Goal: Task Accomplishment & Management: Use online tool/utility

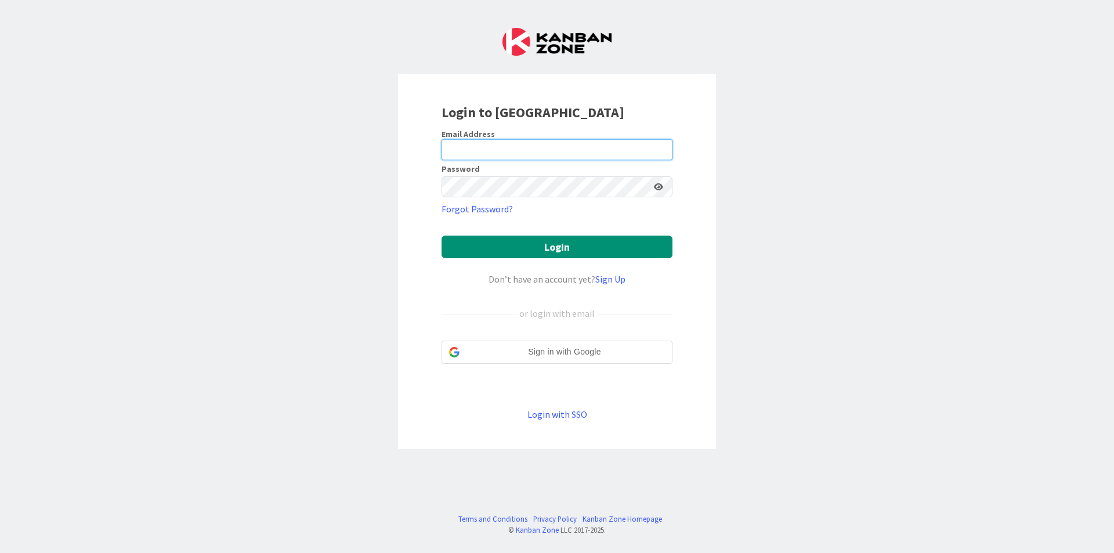
drag, startPoint x: 629, startPoint y: 150, endPoint x: 611, endPoint y: 159, distance: 20.2
click at [629, 150] on input "email" at bounding box center [556, 149] width 231 height 21
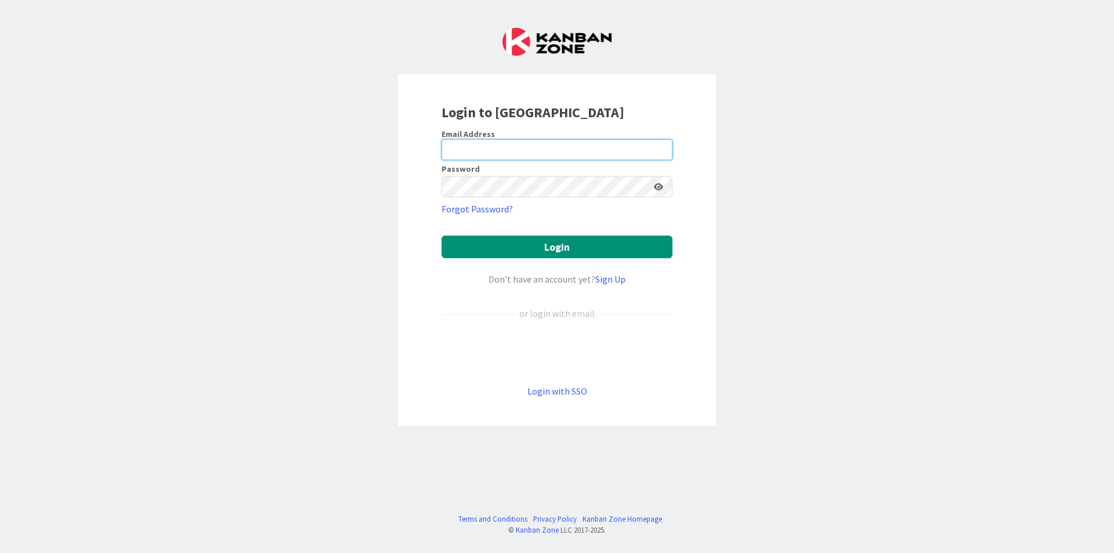
type input "[EMAIL_ADDRESS][DOMAIN_NAME]"
click at [441, 235] on button "Login" at bounding box center [556, 246] width 231 height 23
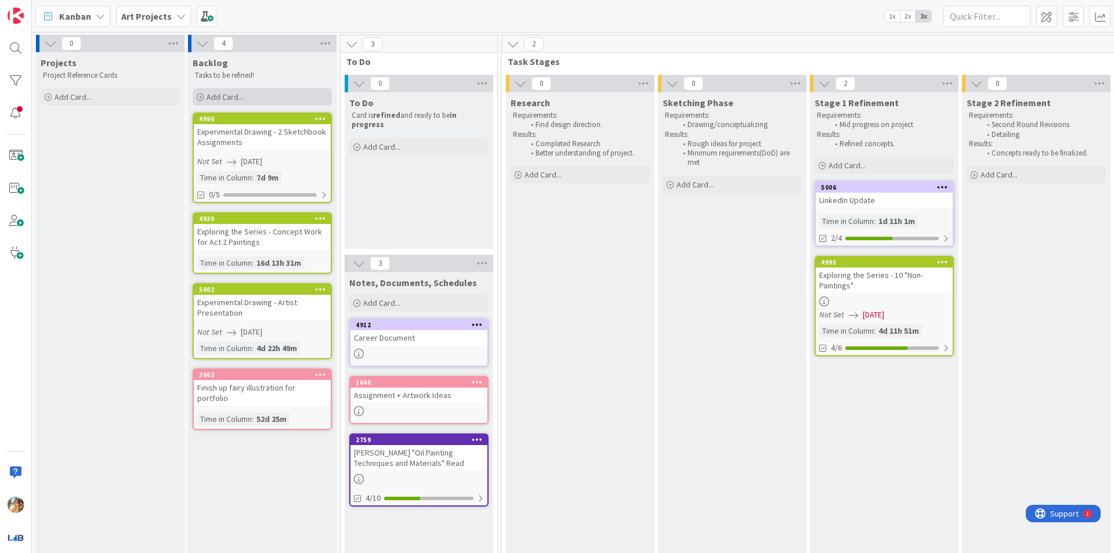
click at [250, 96] on div "Add Card..." at bounding box center [262, 96] width 139 height 17
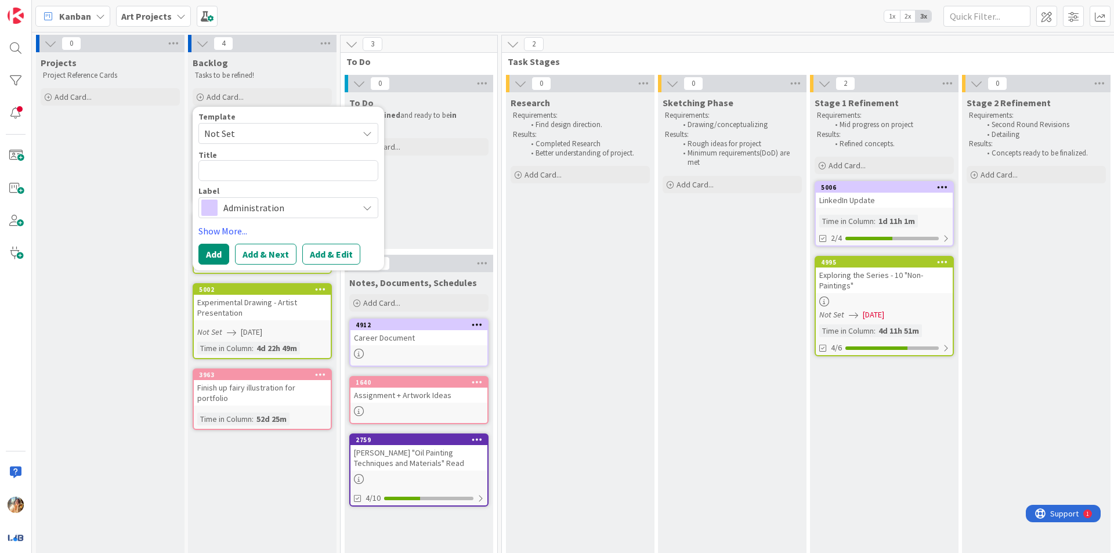
click at [256, 208] on span "Administration" at bounding box center [287, 208] width 129 height 16
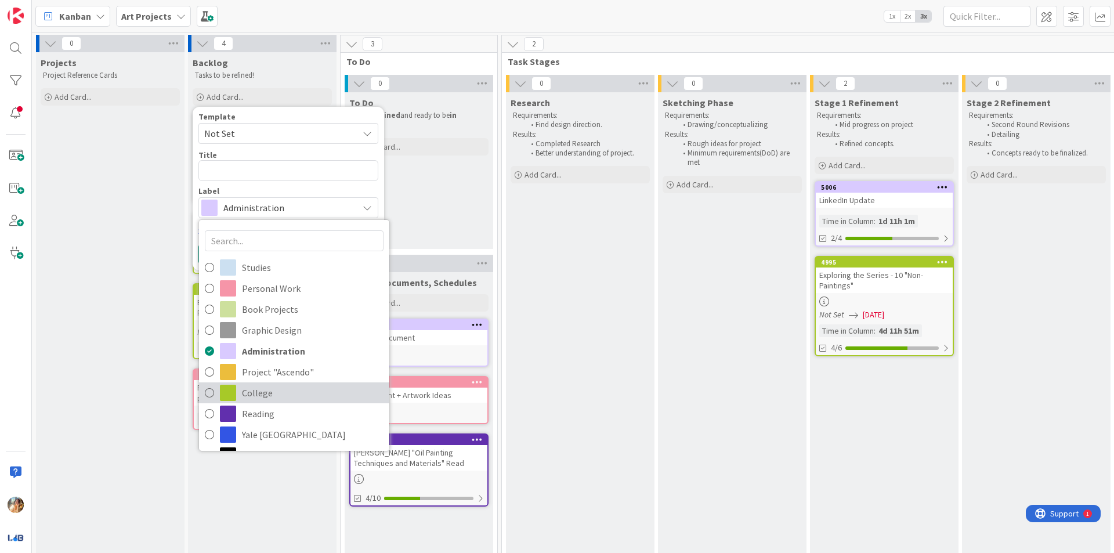
click at [258, 389] on span "College" at bounding box center [313, 392] width 142 height 17
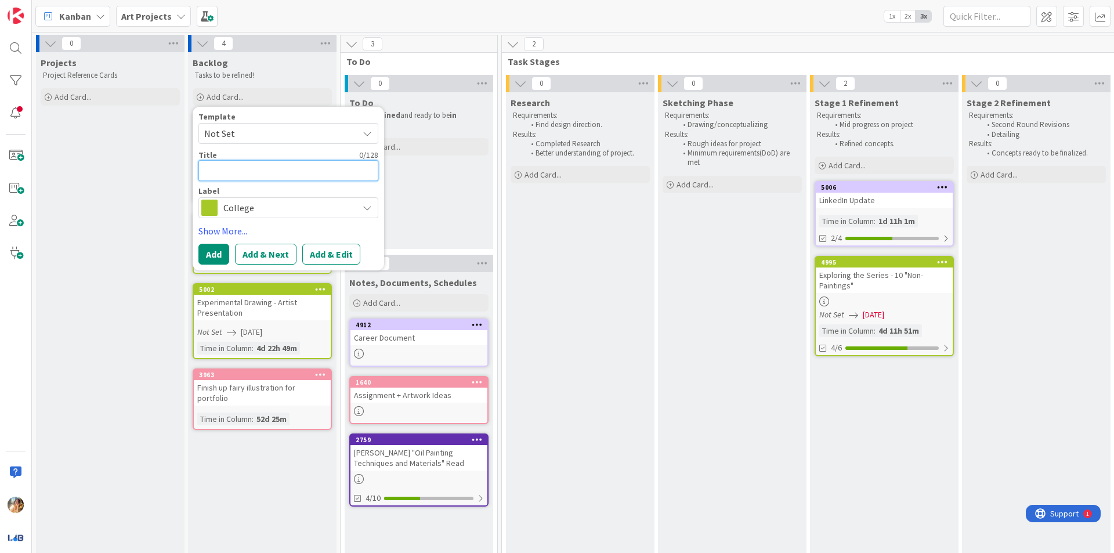
click at [320, 171] on textarea at bounding box center [288, 170] width 180 height 21
type textarea "x"
type textarea "E"
type textarea "x"
type textarea "Ex"
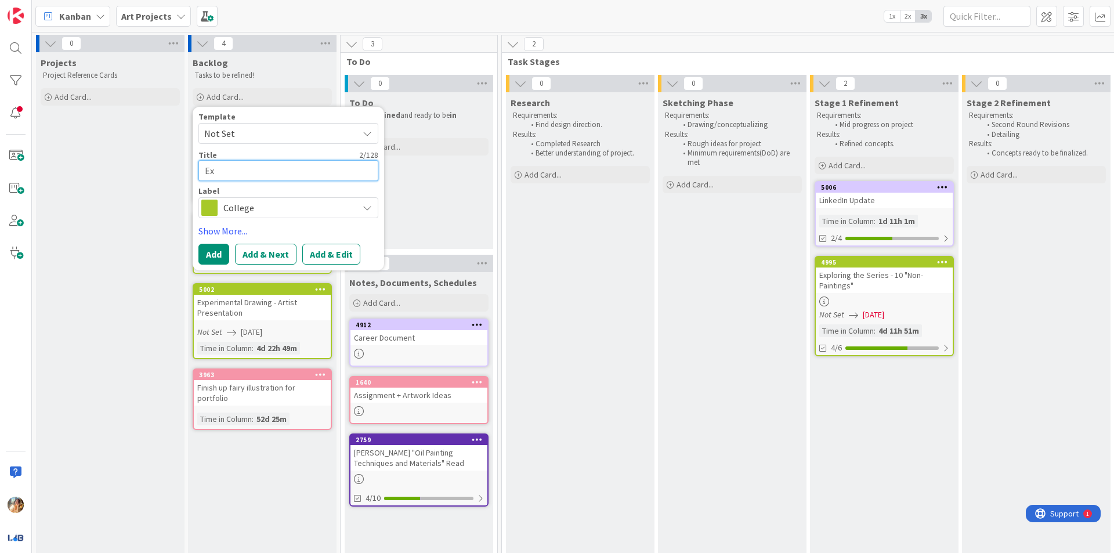
type textarea "x"
type textarea "Expe"
type textarea "x"
type textarea "Exper"
type textarea "x"
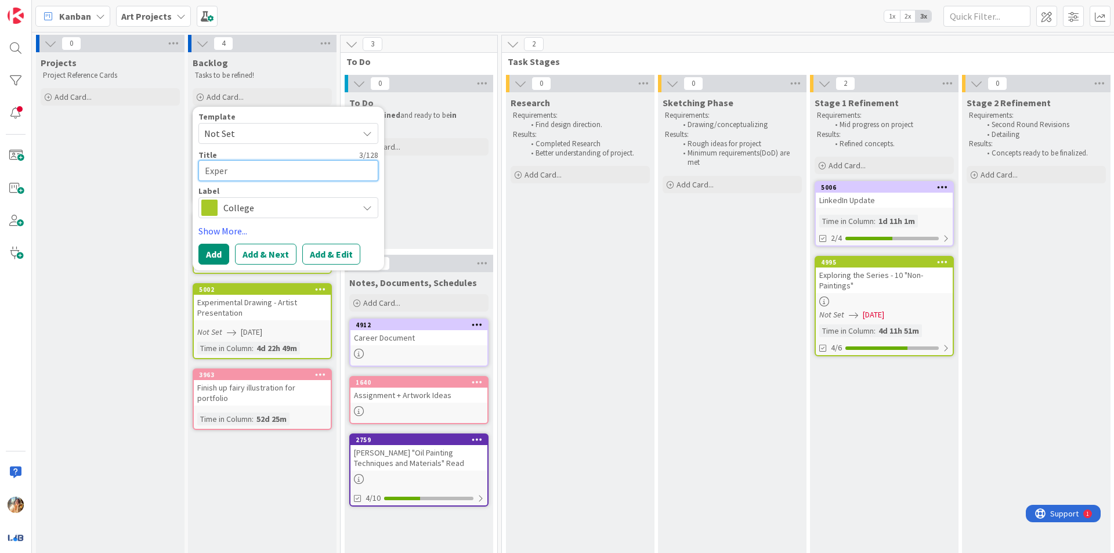
type textarea "Experi"
type textarea "x"
type textarea "Experim"
type textarea "x"
type textarea "Experime"
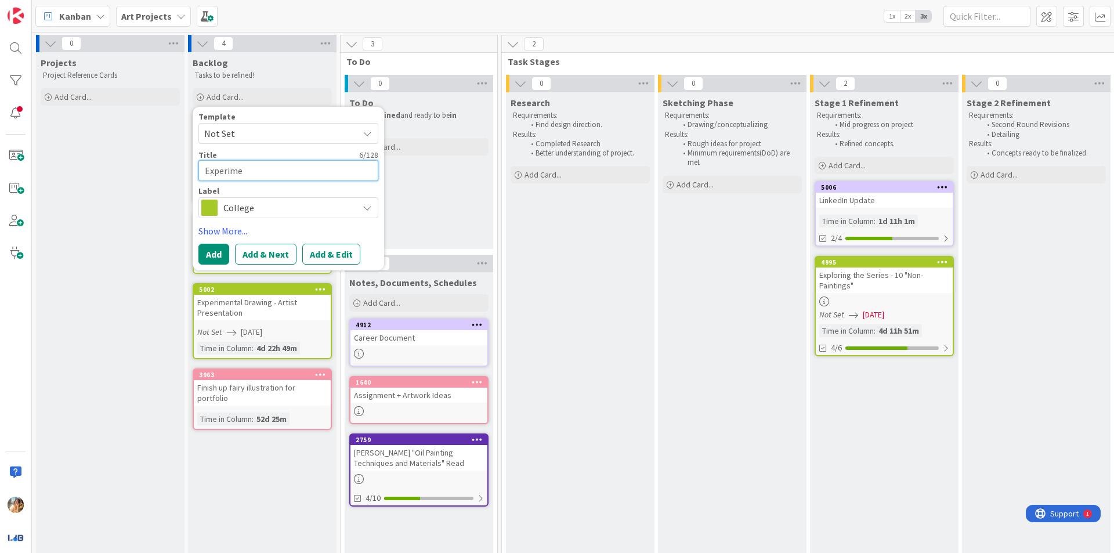
type textarea "x"
type textarea "Experimen"
type textarea "x"
type textarea "Experiment"
type textarea "x"
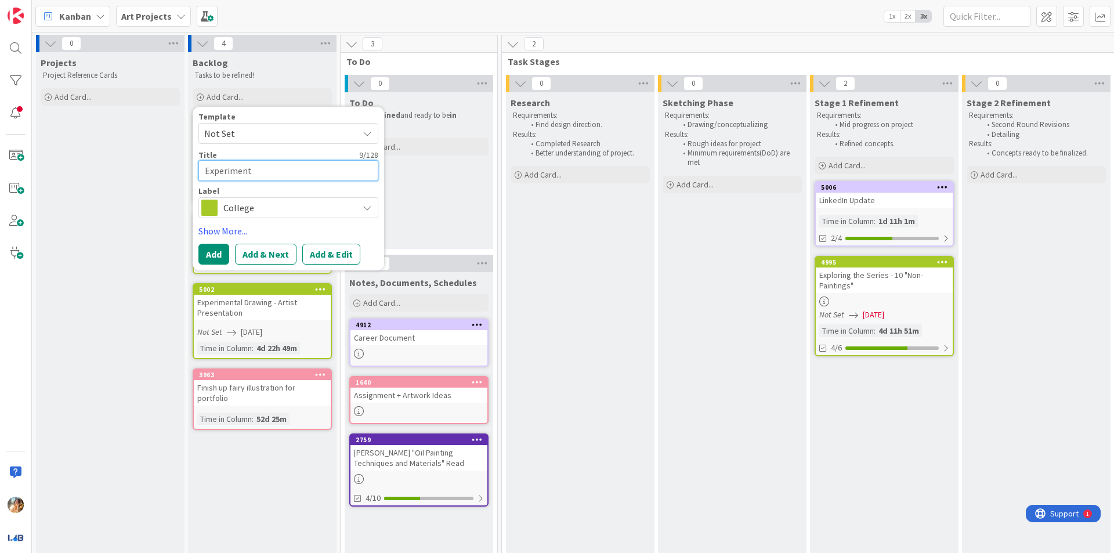
type textarea "Experimenta"
type textarea "x"
type textarea "Experimental"
type textarea "x"
type textarea "Experimental D"
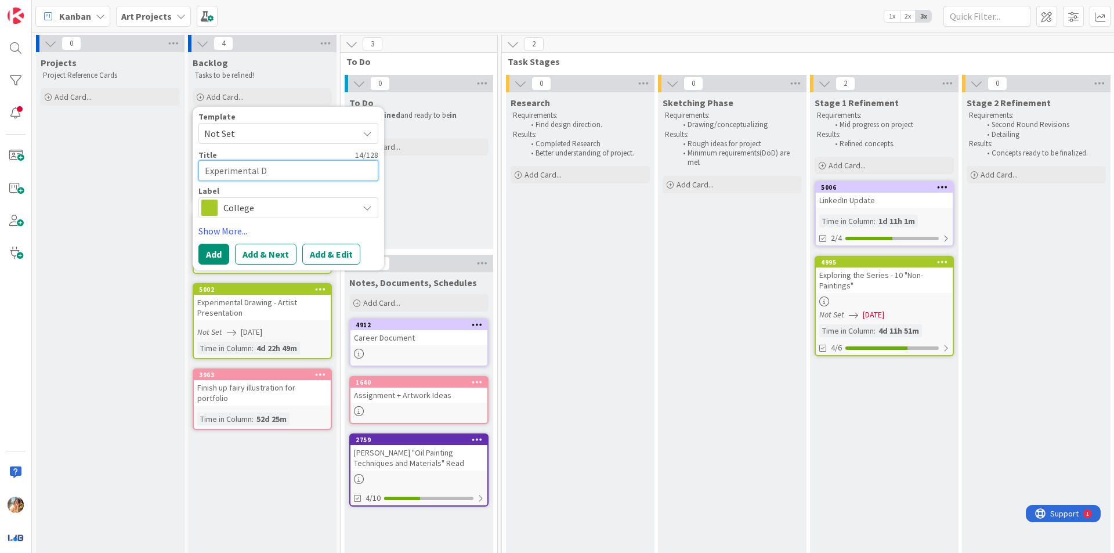
type textarea "x"
type textarea "Experimental Dr"
type textarea "x"
type textarea "Experimental Dra"
type textarea "x"
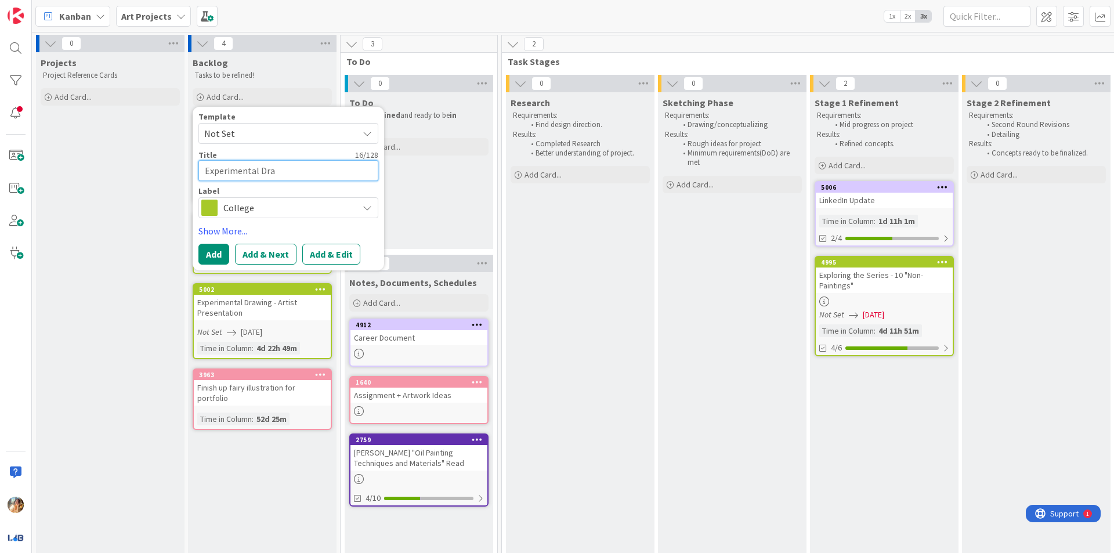
type textarea "Experimental Draw"
type textarea "x"
type textarea "Experimental Drawi"
type textarea "x"
type textarea "Experimental Drawin"
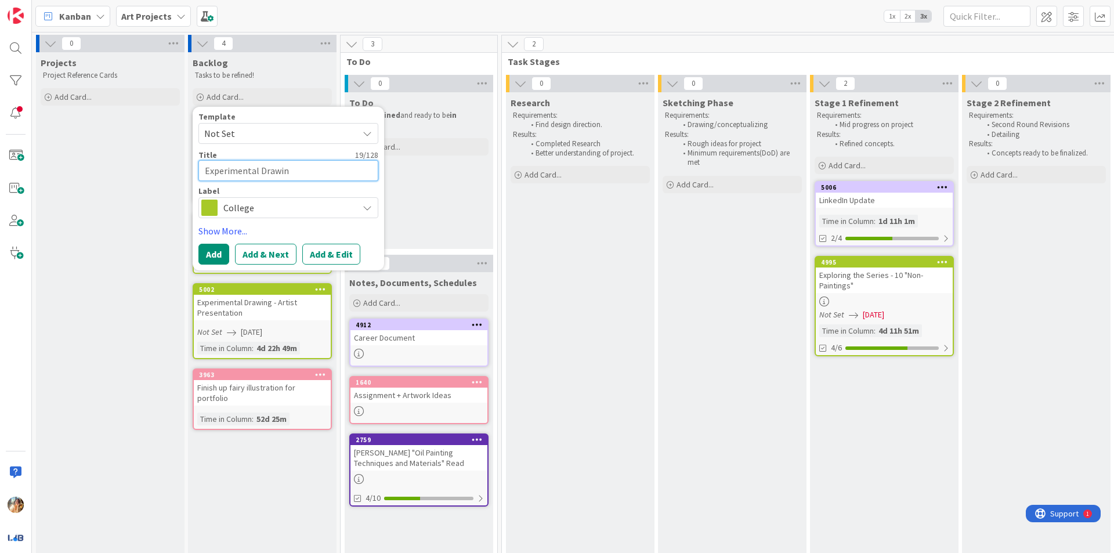
type textarea "x"
type textarea "Experimental Drawing"
type textarea "x"
type textarea "Experimental Drawing"
type textarea "x"
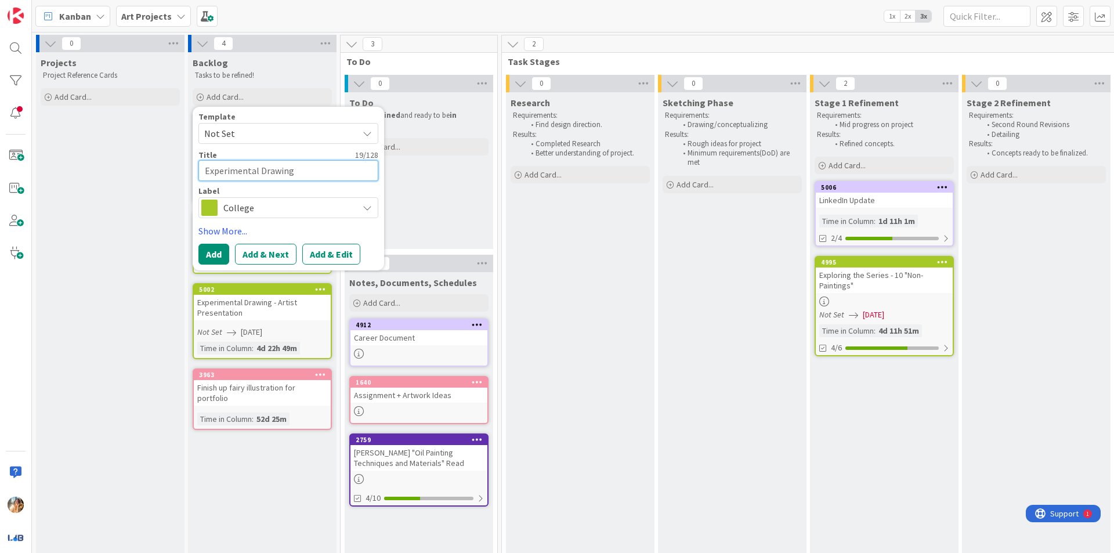
type textarea "Experimental Drawing -"
type textarea "x"
type textarea "Experimental Drawing -"
type textarea "x"
type textarea "Experimental Drawing - M"
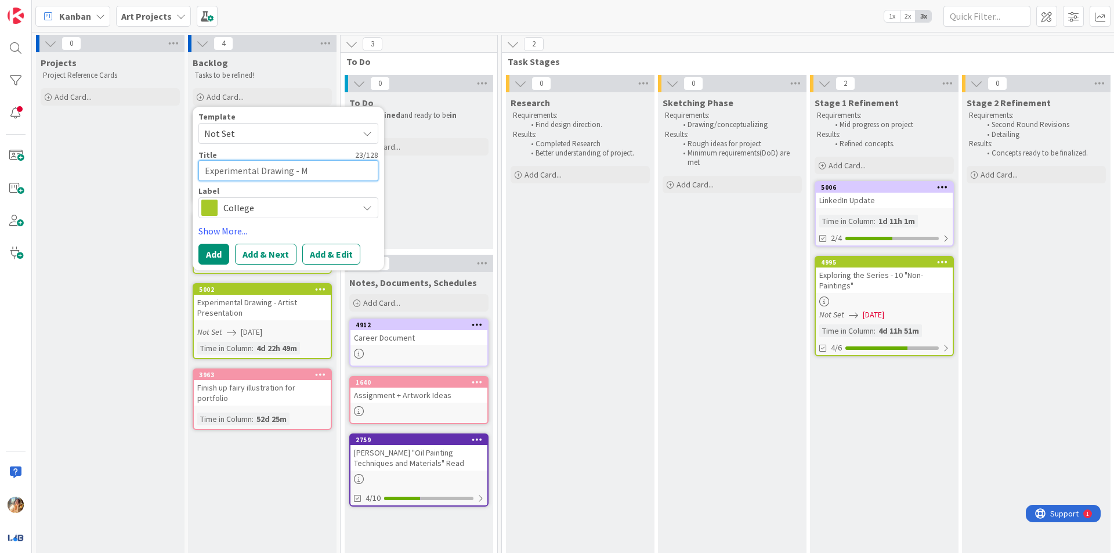
type textarea "x"
type textarea "Experimental Drawing - Mo"
type textarea "x"
type textarea "Experimental Drawing - Mov"
type textarea "x"
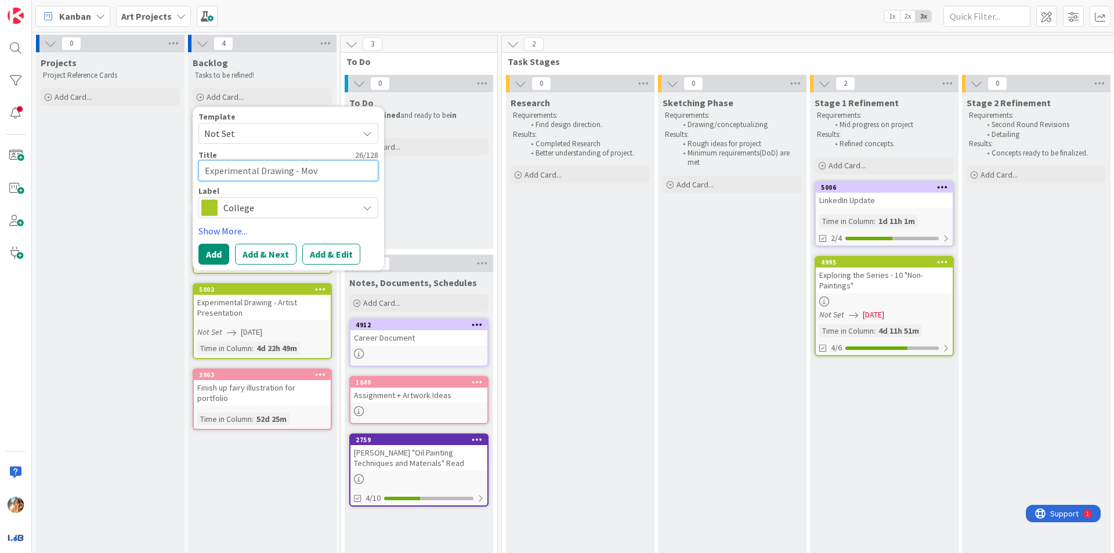
type textarea "Experimental Drawing - Move"
type textarea "x"
type textarea "Experimental Drawing - Movem"
type textarea "x"
type textarea "Experimental Drawing - Moveme"
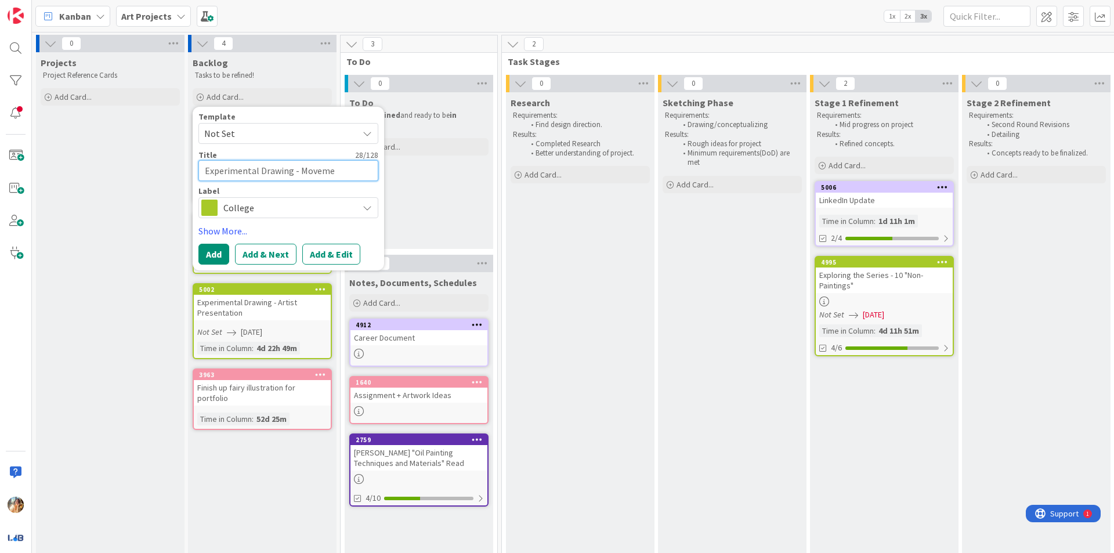
type textarea "x"
type textarea "Experimental Drawing - Movemen"
type textarea "x"
type textarea "Experimental Drawing - Movement"
type textarea "x"
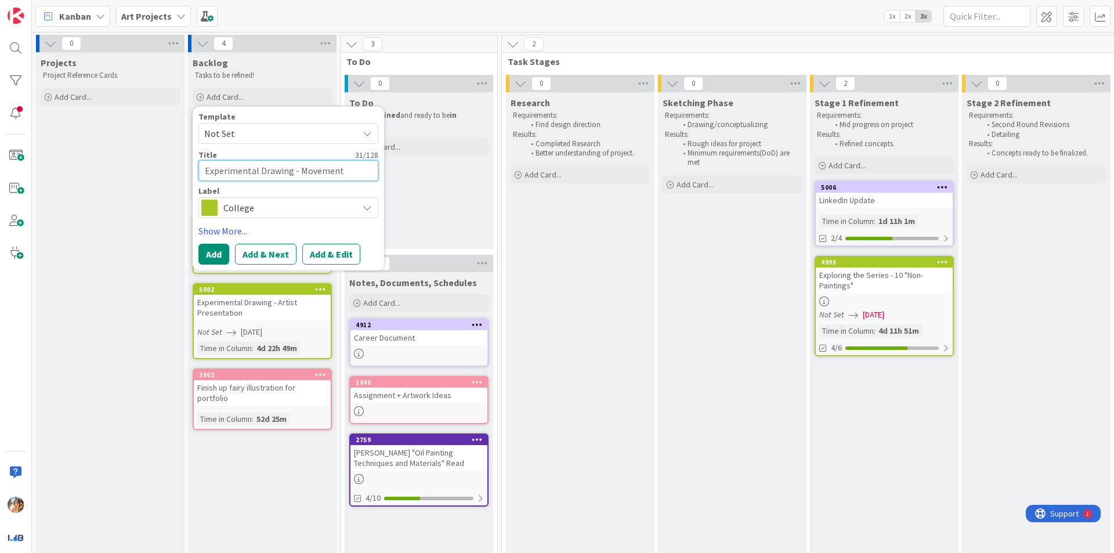
type textarea "Experimental Drawing - Movement/"
type textarea "x"
type textarea "Experimental Drawing - Movement/S"
type textarea "x"
type textarea "Experimental Drawing - Movement/"
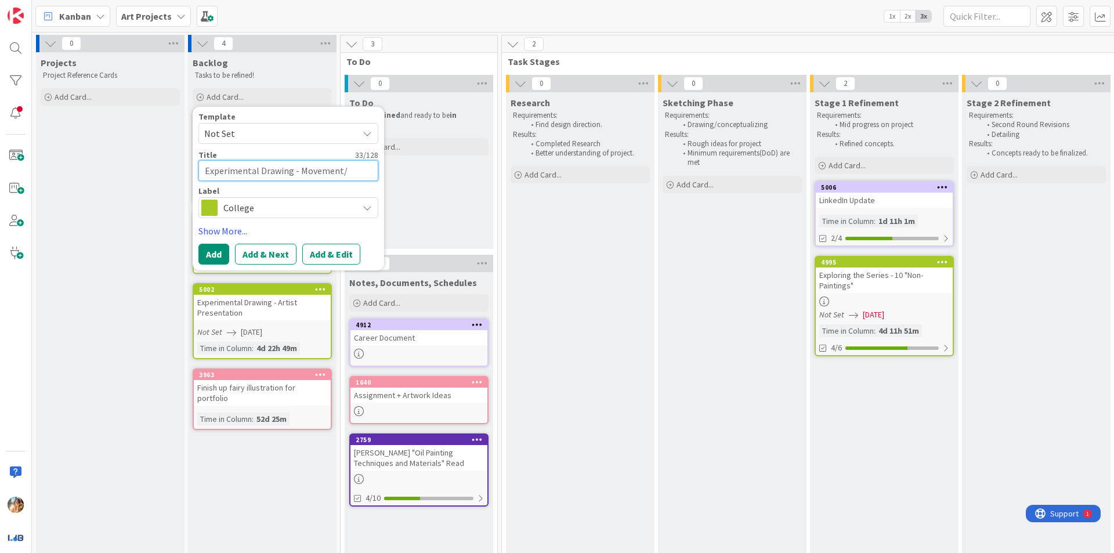
type textarea "x"
type textarea "Experimental Drawing - Movement/C"
type textarea "x"
type textarea "Experimental Drawing - Movement/Co"
type textarea "x"
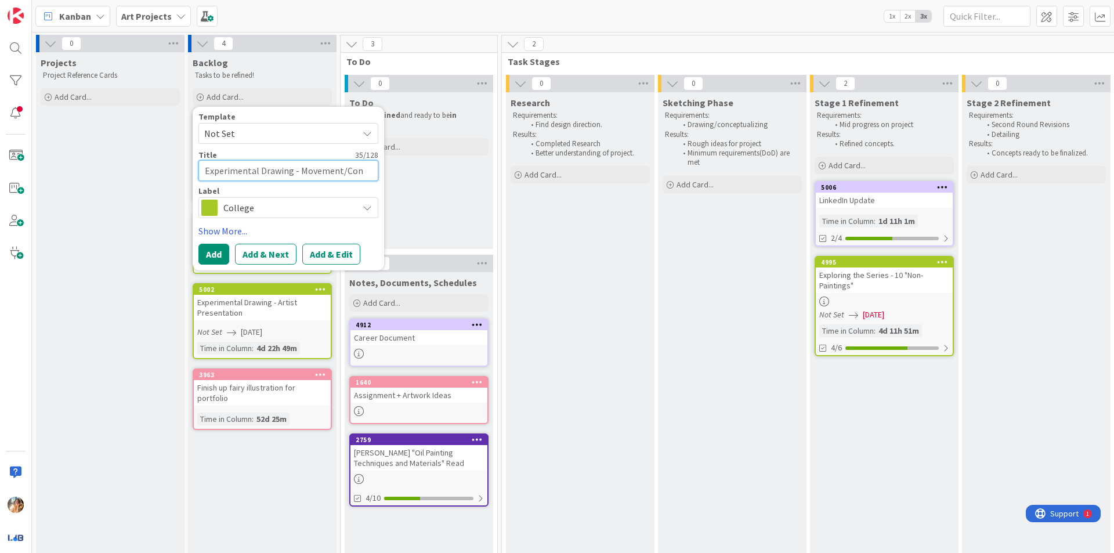
type textarea "Experimental Drawing - Movement/Cont"
type textarea "x"
type textarea "Experimental Drawing - Movement/Contr"
type textarea "x"
type textarea "Experimental Drawing - Movement/Contro"
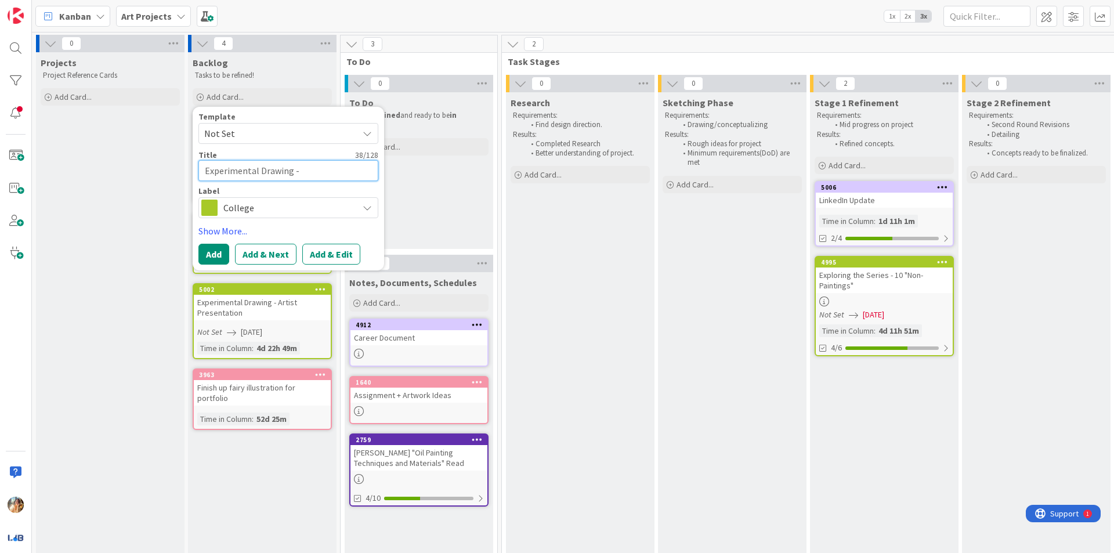
type textarea "x"
type textarea "Experimental Drawing - Movement/Control"
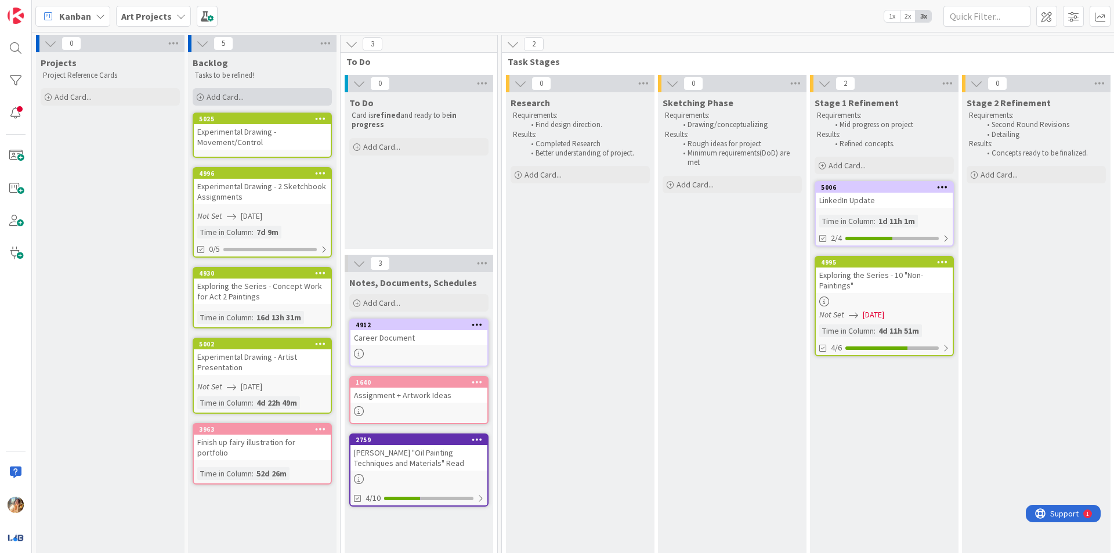
click at [269, 99] on div "Add Card..." at bounding box center [262, 96] width 139 height 17
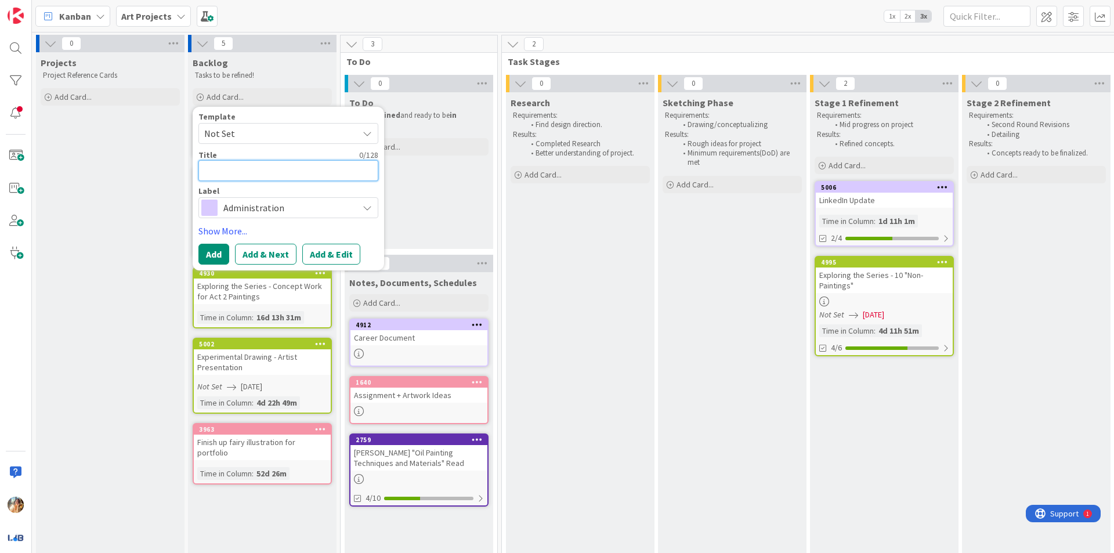
type textarea "x"
type textarea "E"
type textarea "x"
type textarea "Ex"
type textarea "x"
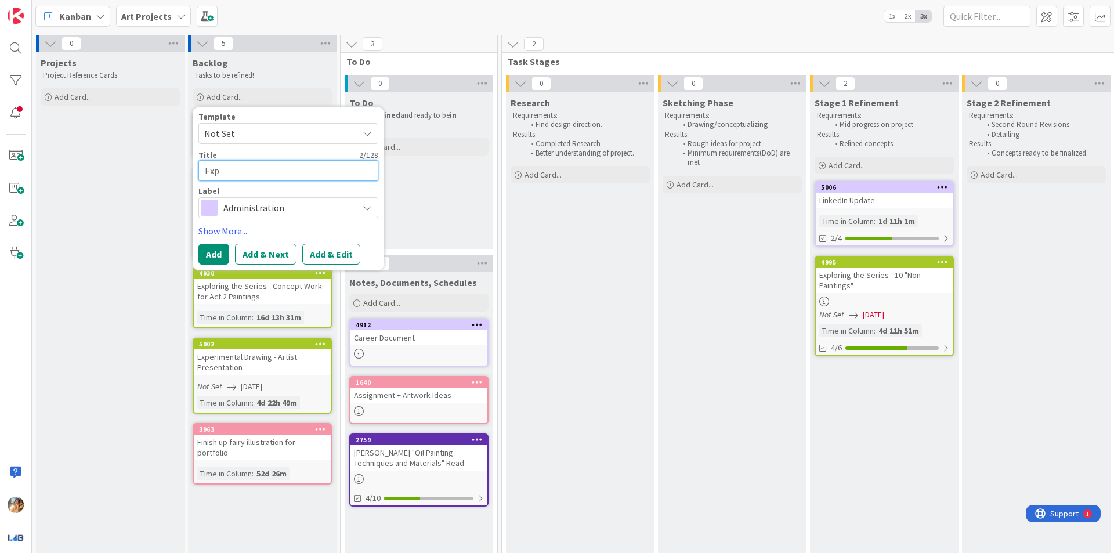
type textarea "Expe"
type textarea "x"
type textarea "Exper"
type textarea "x"
type textarea "Experi"
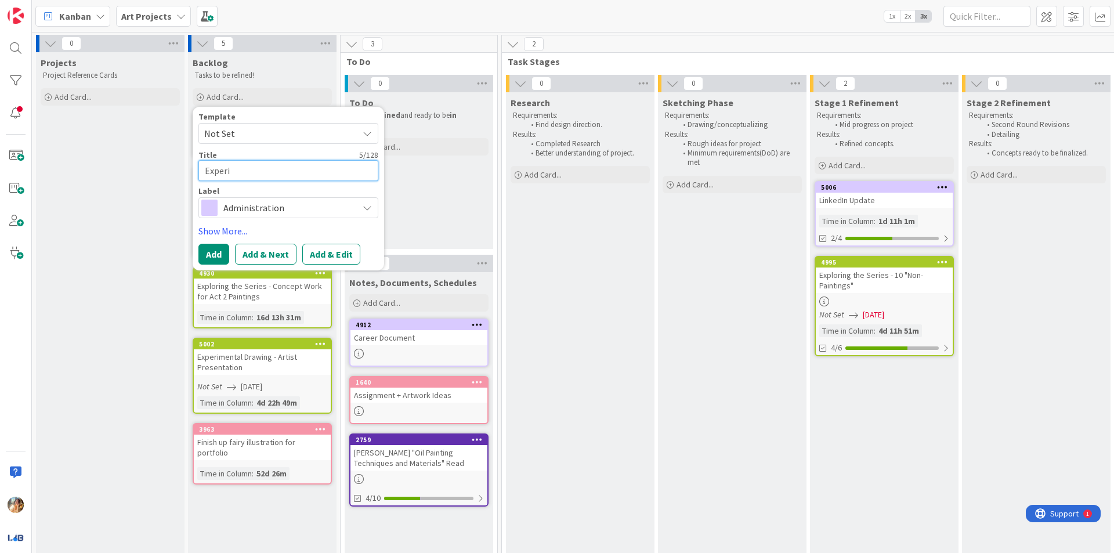
type textarea "x"
type textarea "Experim"
type textarea "x"
type textarea "Experime"
type textarea "x"
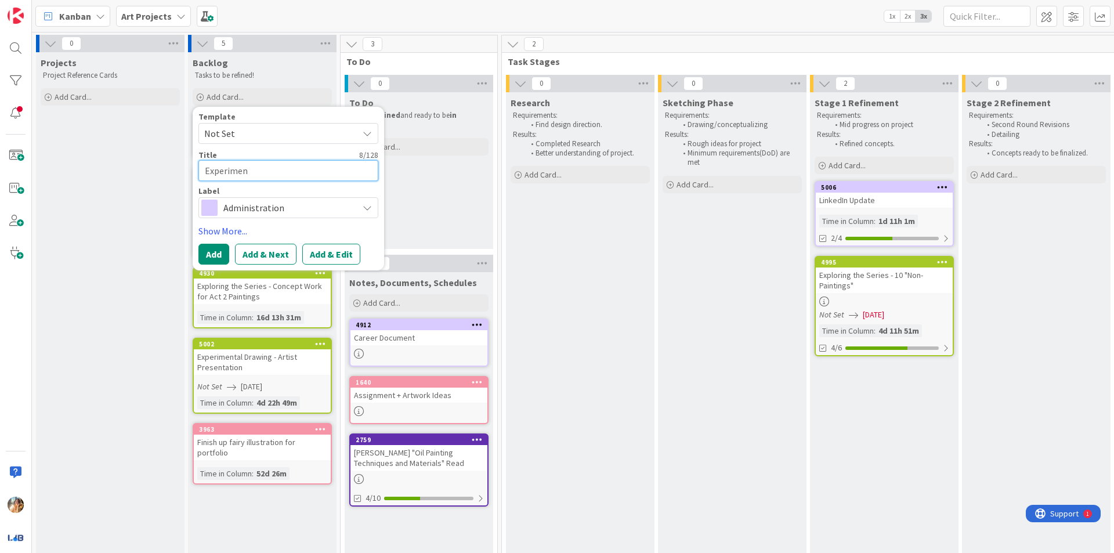
type textarea "Experiment"
type textarea "x"
type textarea "Experimenta"
type textarea "x"
type textarea "Experimental"
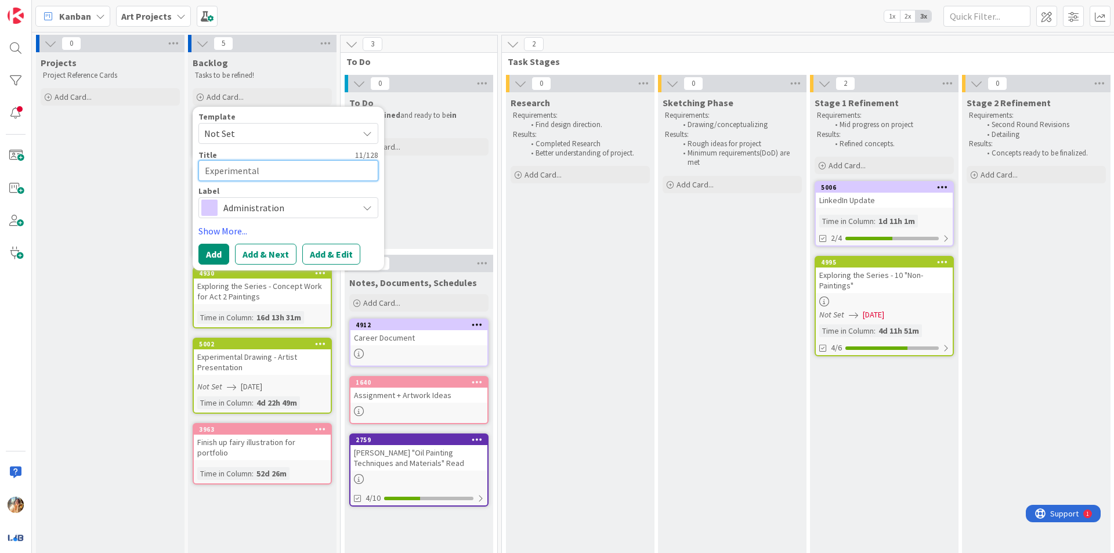
type textarea "x"
type textarea "Experimental"
type textarea "x"
type textarea "Experimental D"
type textarea "x"
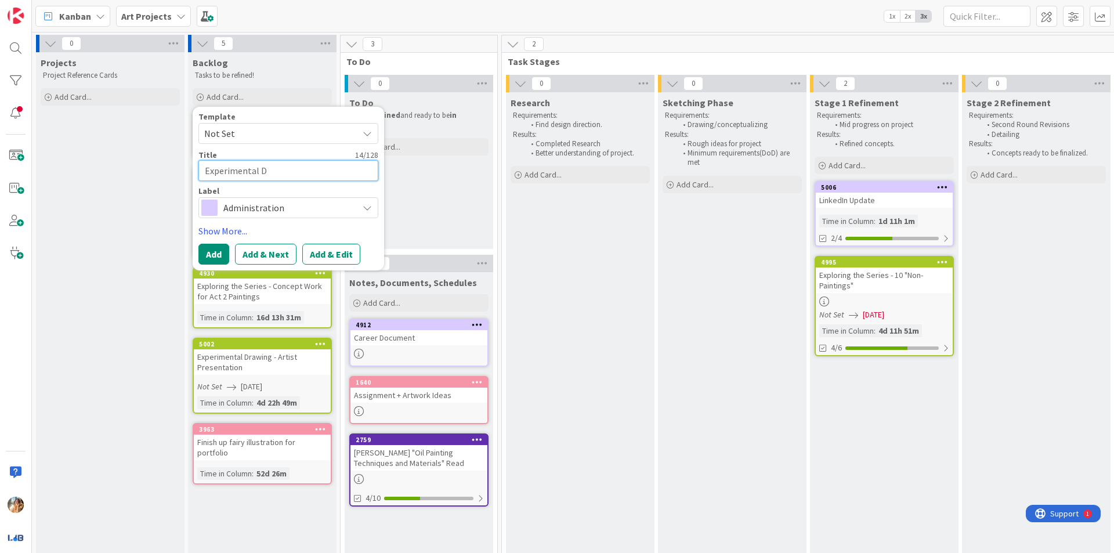
type textarea "Experimental Dr"
type textarea "x"
type textarea "Experimental Dra"
type textarea "x"
type textarea "Experimental Draw"
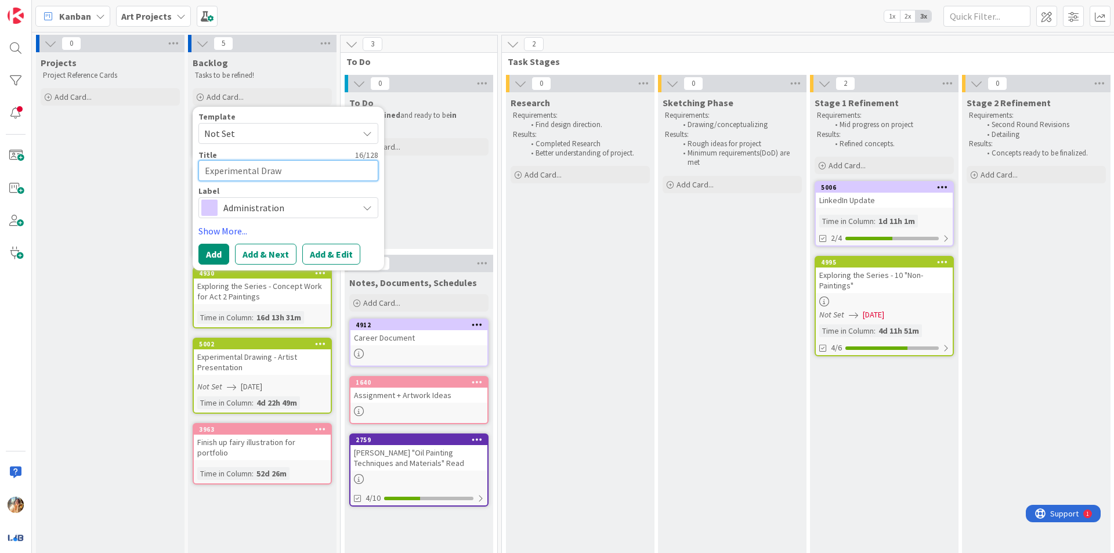
type textarea "x"
type textarea "Experimental Drawi"
type textarea "x"
type textarea "Experimental Drawing"
type textarea "x"
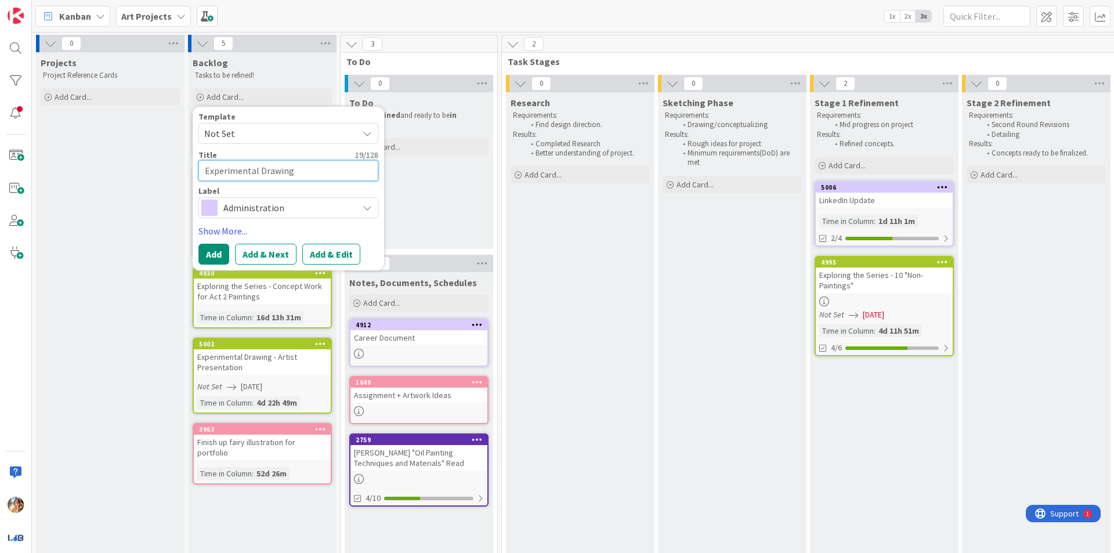
type textarea "Experimental Drawing"
type textarea "x"
type textarea "Experimental Drawing -"
type textarea "x"
type textarea "Experimental Drawing -"
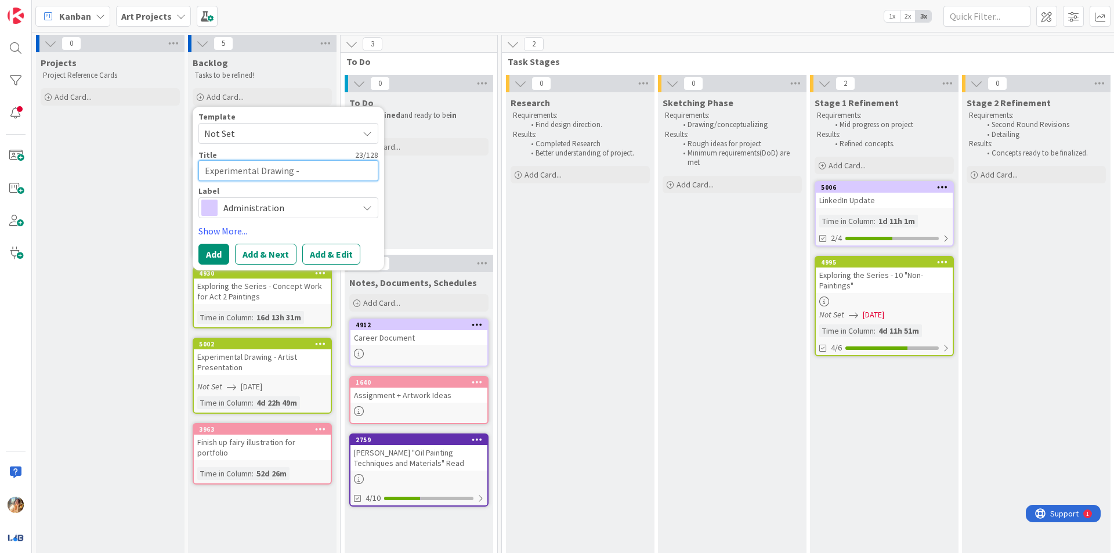
type textarea "x"
type textarea "Experimental Drawing - R"
type textarea "x"
type textarea "Experimental Drawing - Re"
type textarea "x"
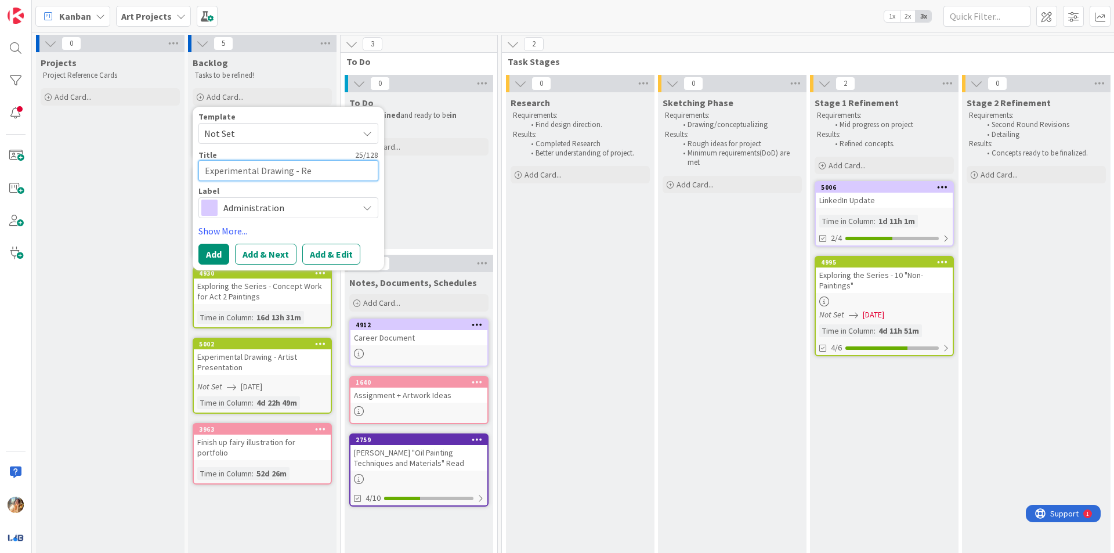
type textarea "Experimental Drawing - Rev"
type textarea "x"
type textarea "Experimental Drawing - Revi"
type textarea "x"
type textarea "Experimental Drawing - Revie"
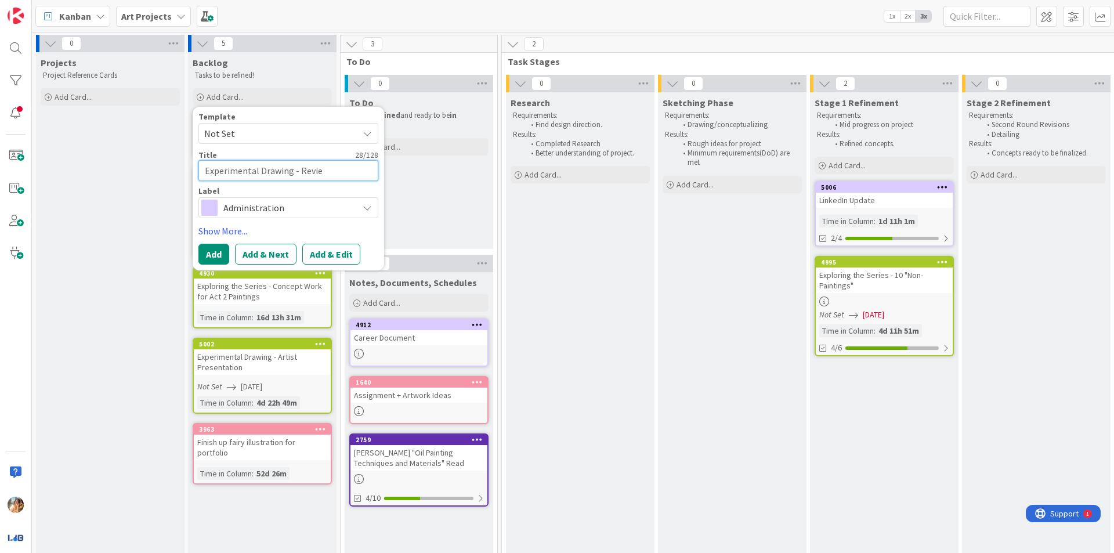
type textarea "x"
type textarea "Experimental Drawing - Review"
type textarea "x"
type textarea "Experimental Drawing - Review"
type textarea "x"
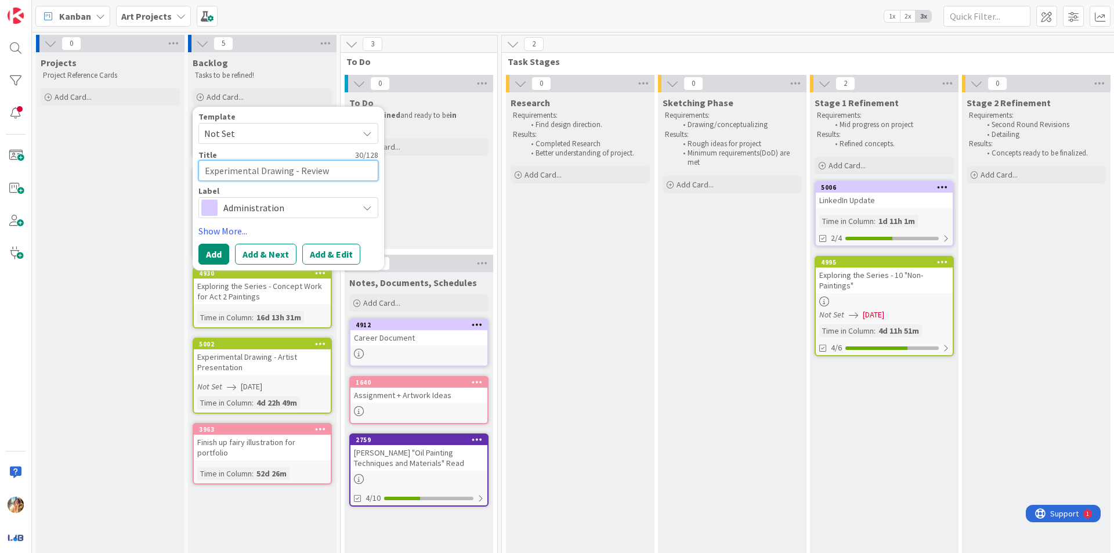
type textarea "Experimental Drawing - Review D"
type textarea "x"
type textarea "Experimental Drawing - Review Dr"
type textarea "x"
type textarea "Experimental Drawing - Review Dra"
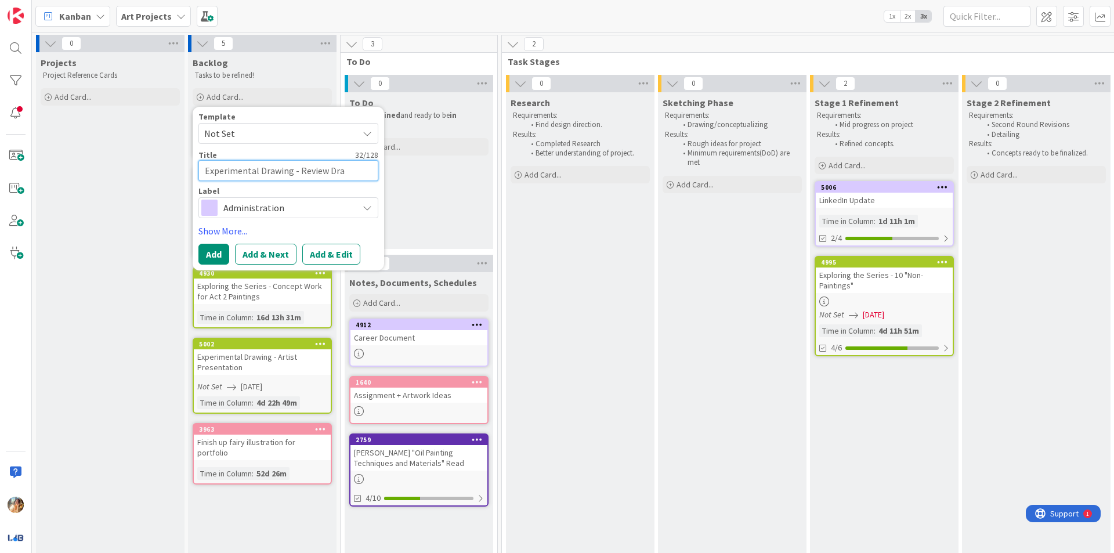
type textarea "x"
type textarea "Experimental Drawing - Review Draw"
type textarea "x"
type textarea "Experimental Drawing - Review Drawi"
type textarea "x"
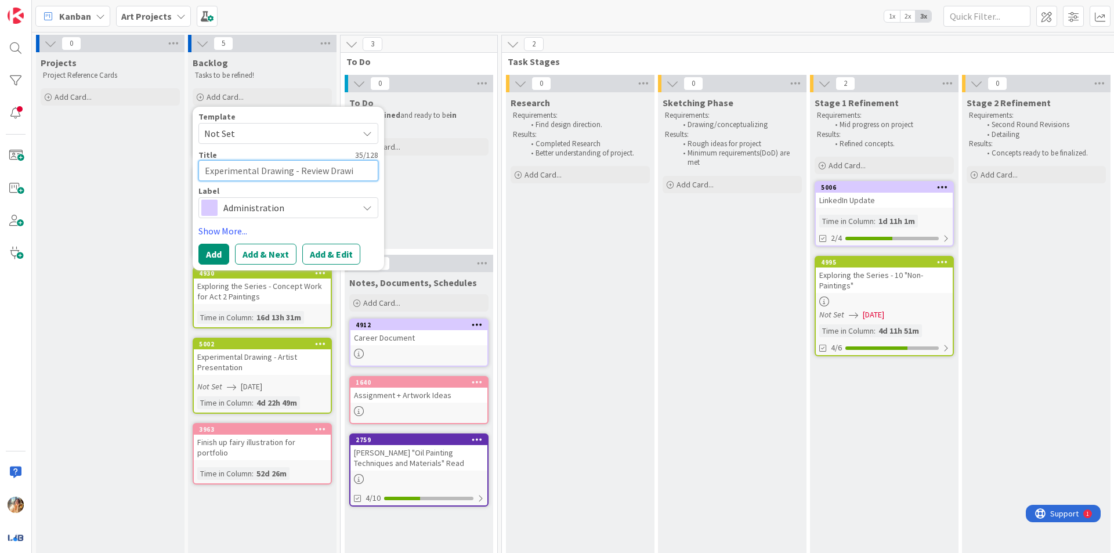
type textarea "Experimental Drawing - Review Drawin"
type textarea "x"
type textarea "Experimental Drawing - Review Drawing"
type textarea "x"
type textarea "Experimental Drawing - Review Drawing"
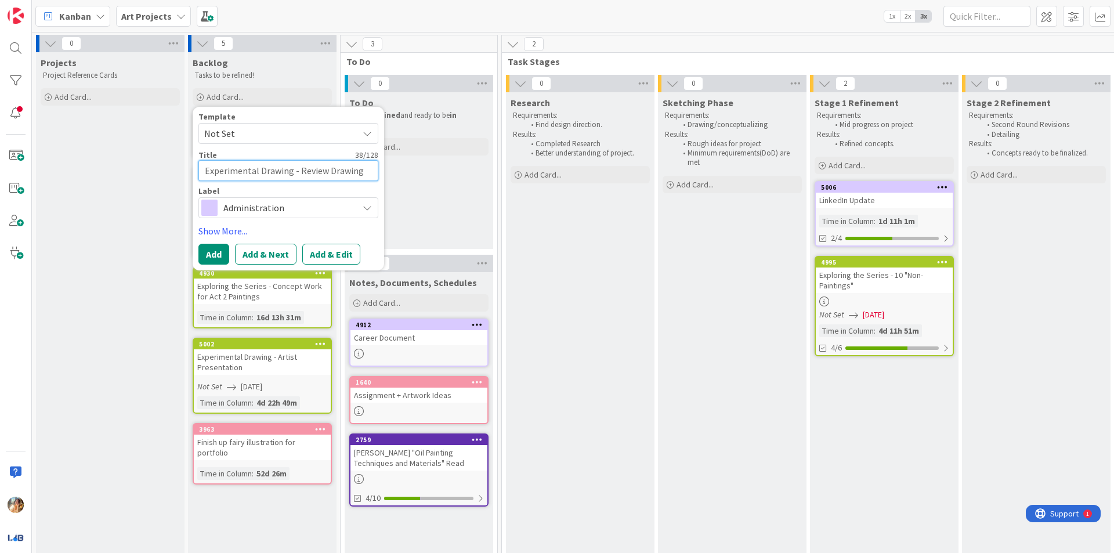
type textarea "x"
type textarea "Experimental Drawing - Review Drawing P"
type textarea "x"
type textarea "Experimental Drawing - Review Drawing Pr"
type textarea "x"
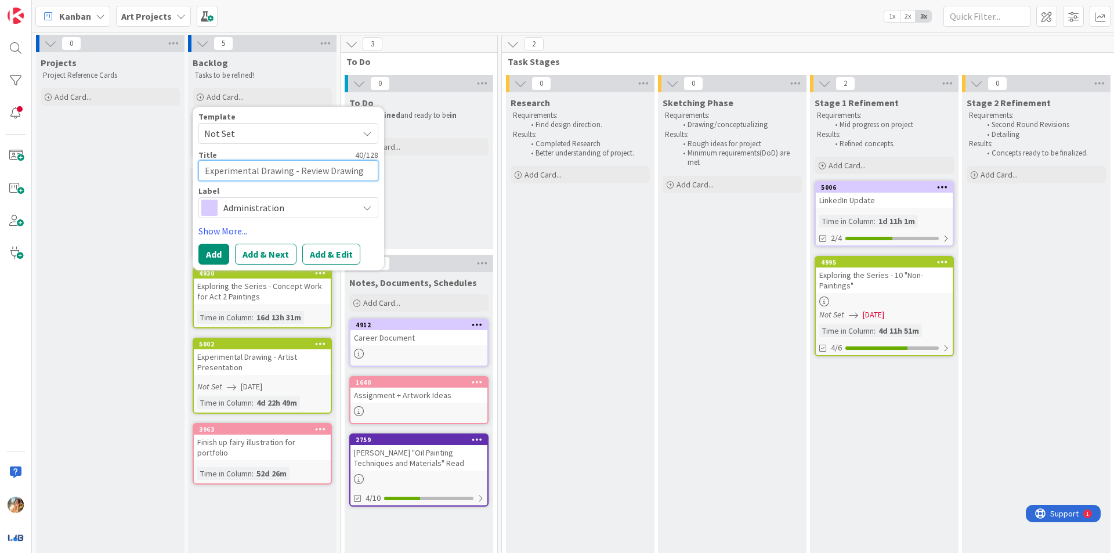
type textarea "Experimental Drawing - Review Drawing Pro"
type textarea "x"
type textarea "Experimental Drawing - Review Drawing Proj"
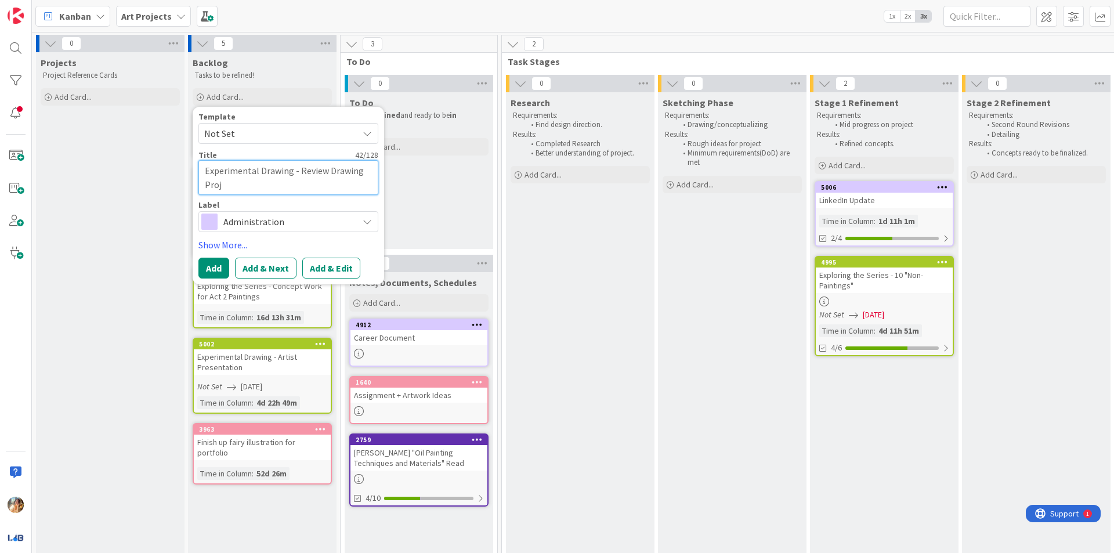
type textarea "x"
type textarea "Experimental Drawing - Review Drawing Proje"
type textarea "x"
type textarea "Experimental Drawing - Review Drawing Projec"
type textarea "x"
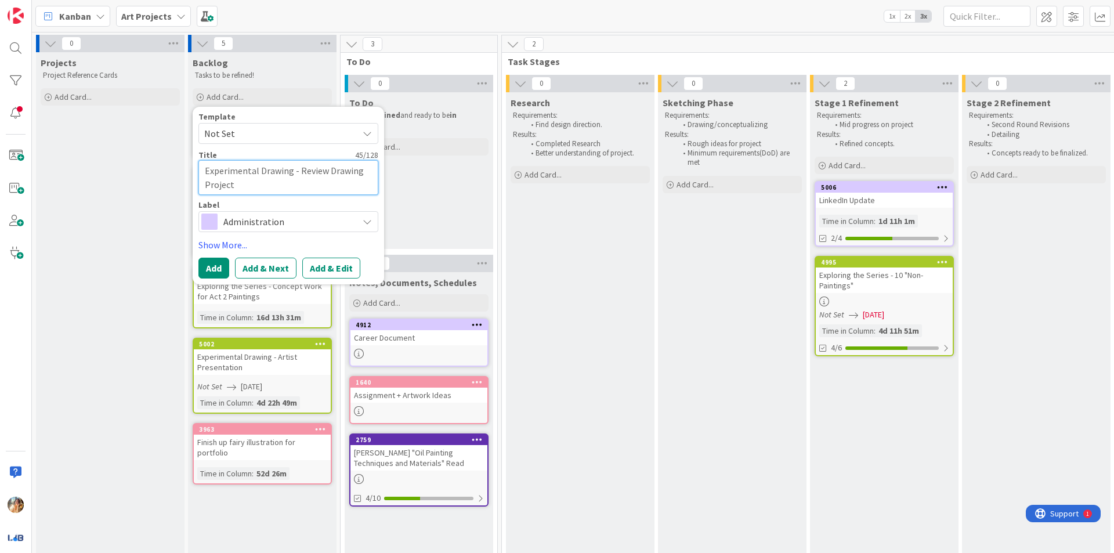
type textarea "Experimental Drawing - Review Drawing Project"
click at [307, 215] on span "Administration" at bounding box center [287, 221] width 129 height 16
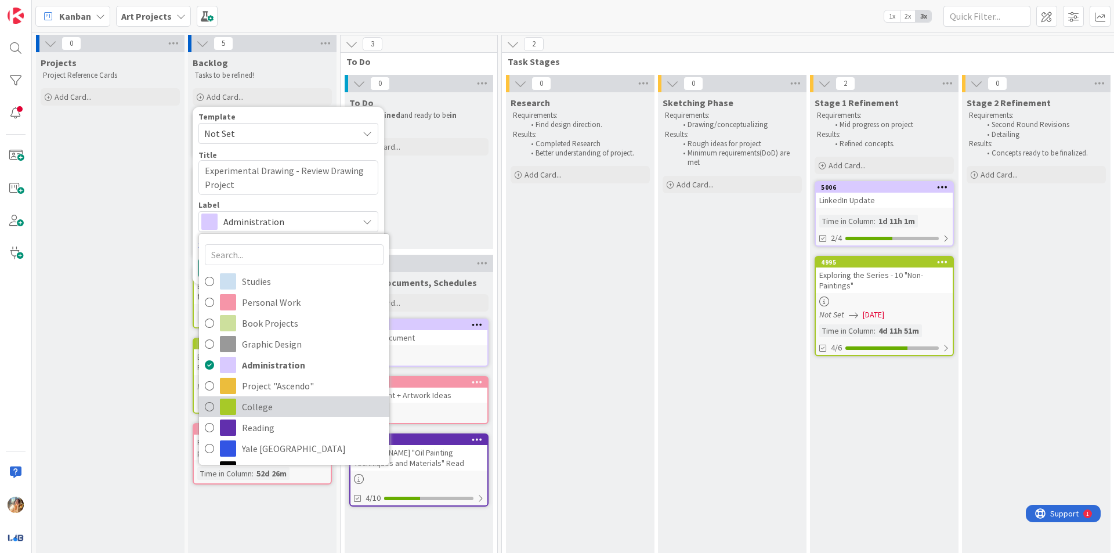
click at [285, 401] on span "College" at bounding box center [313, 406] width 142 height 17
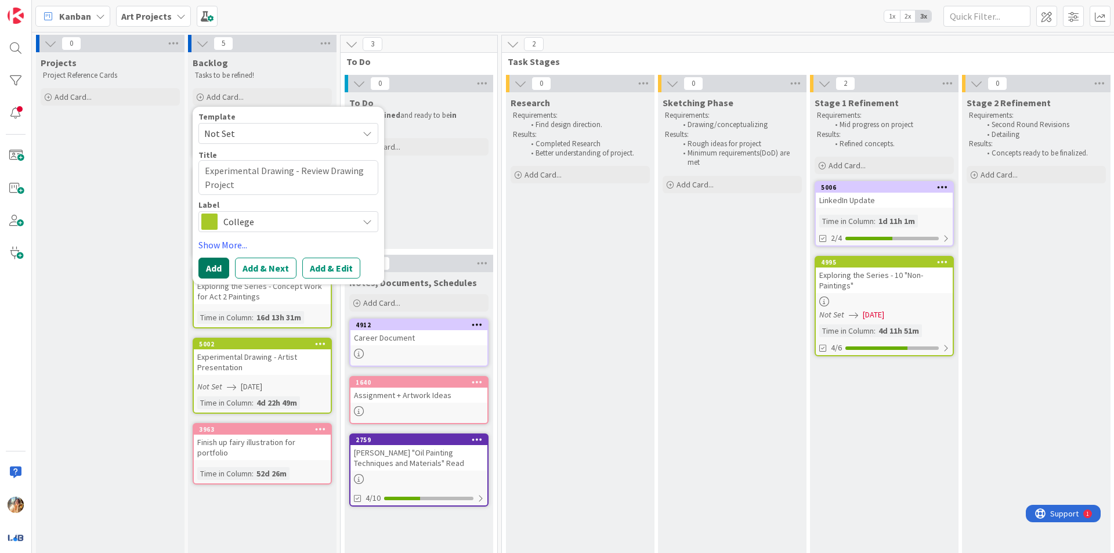
click at [212, 268] on button "Add" at bounding box center [213, 268] width 31 height 21
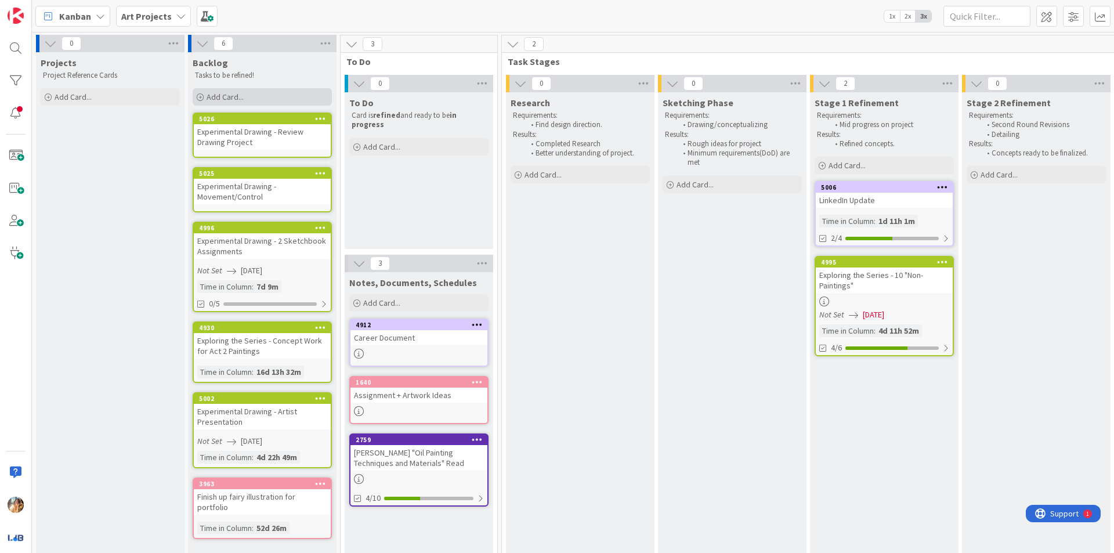
click at [269, 100] on div "Add Card..." at bounding box center [262, 96] width 139 height 17
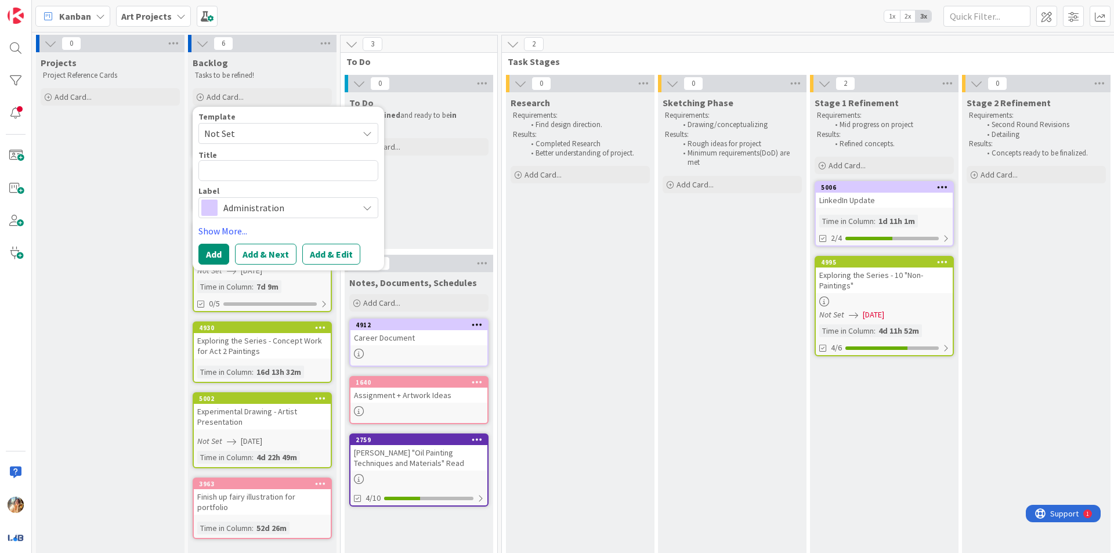
click at [282, 209] on span "Administration" at bounding box center [287, 208] width 129 height 16
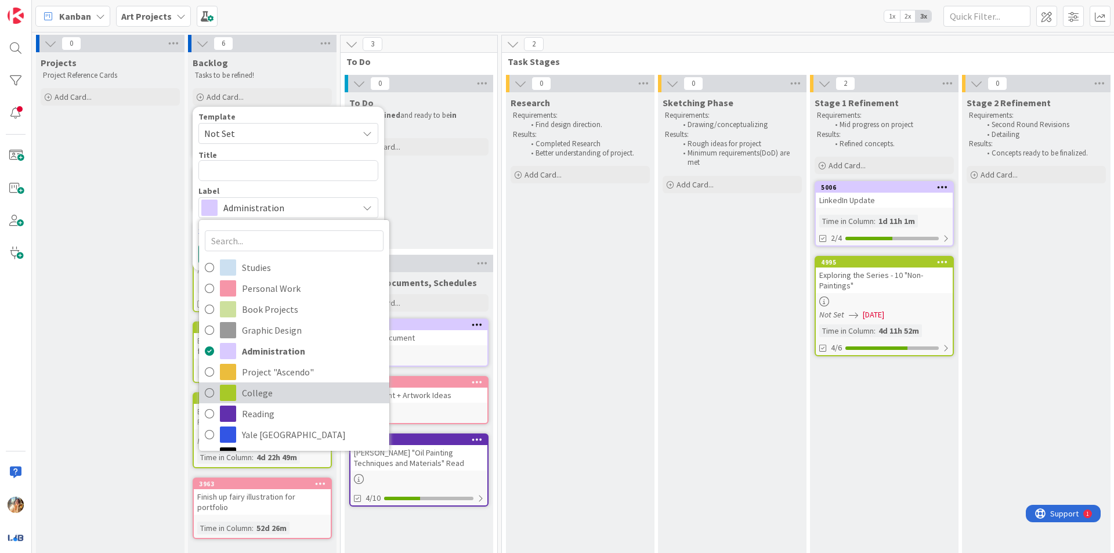
click at [298, 402] on link "College" at bounding box center [294, 392] width 190 height 21
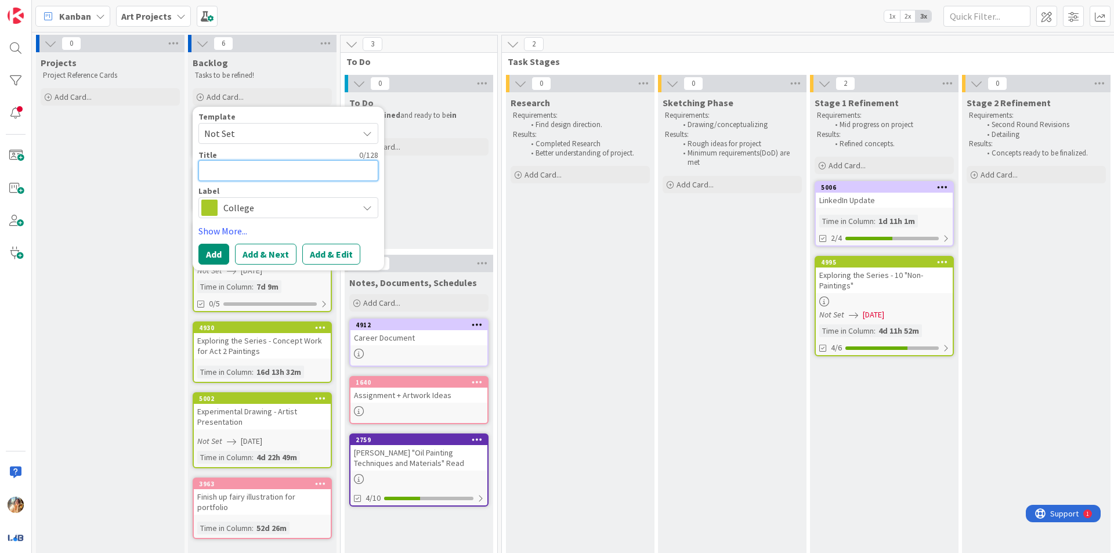
click at [309, 176] on textarea at bounding box center [288, 170] width 180 height 21
type textarea "x"
type textarea "E"
type textarea "x"
type textarea "Ex"
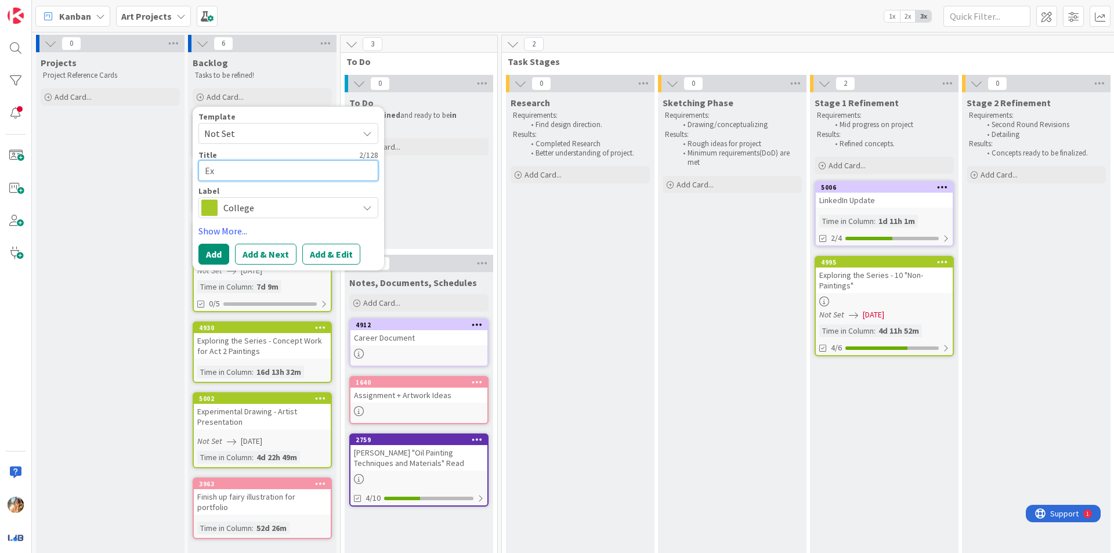
type textarea "x"
type textarea "Exp"
type textarea "x"
type textarea "Expe"
type textarea "x"
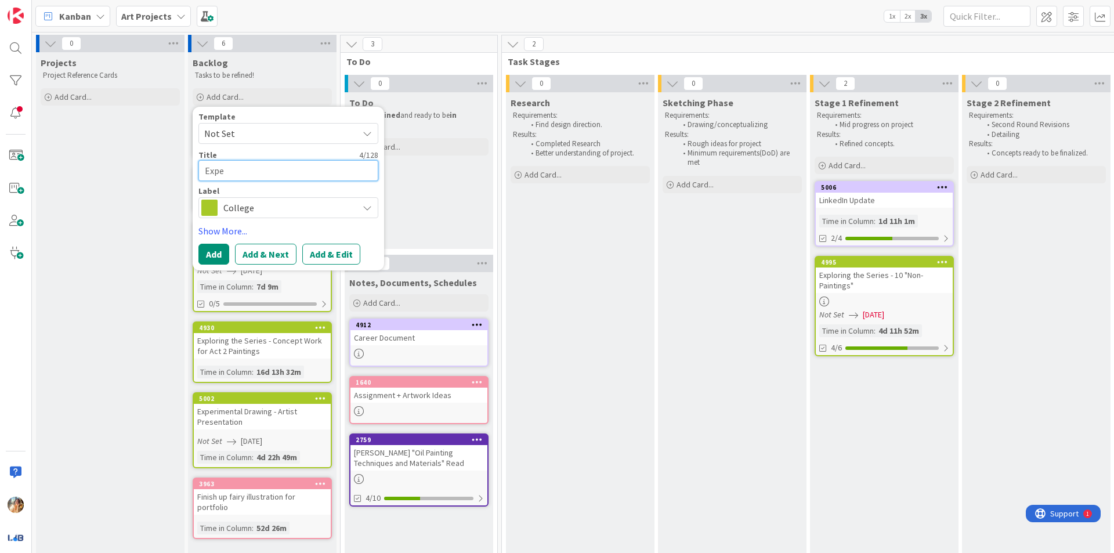
type textarea "Exper"
type textarea "x"
type textarea "Experi"
type textarea "x"
type textarea "Experim"
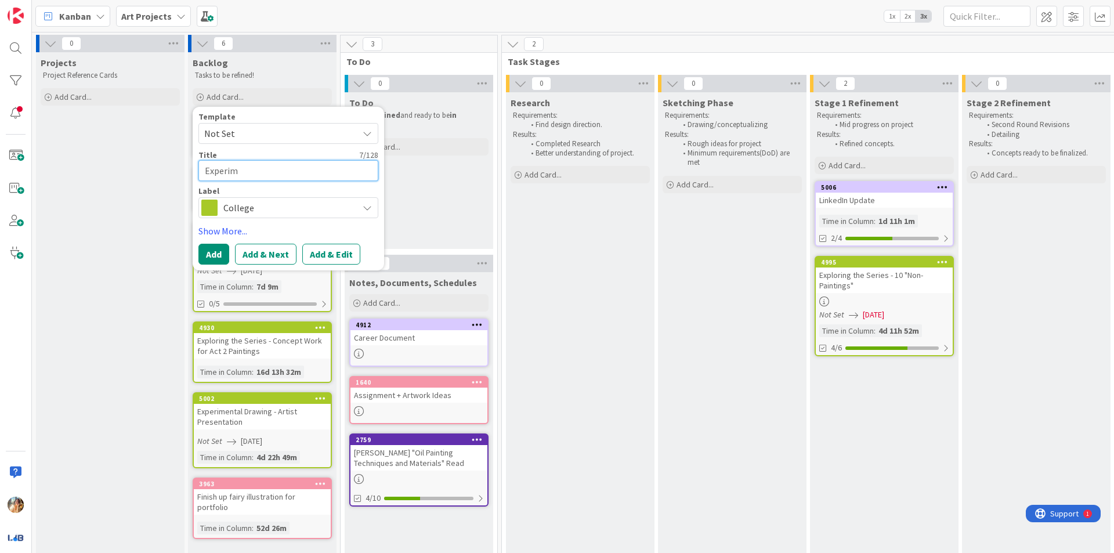
type textarea "x"
type textarea "Experime"
type textarea "x"
type textarea "Experimen"
type textarea "x"
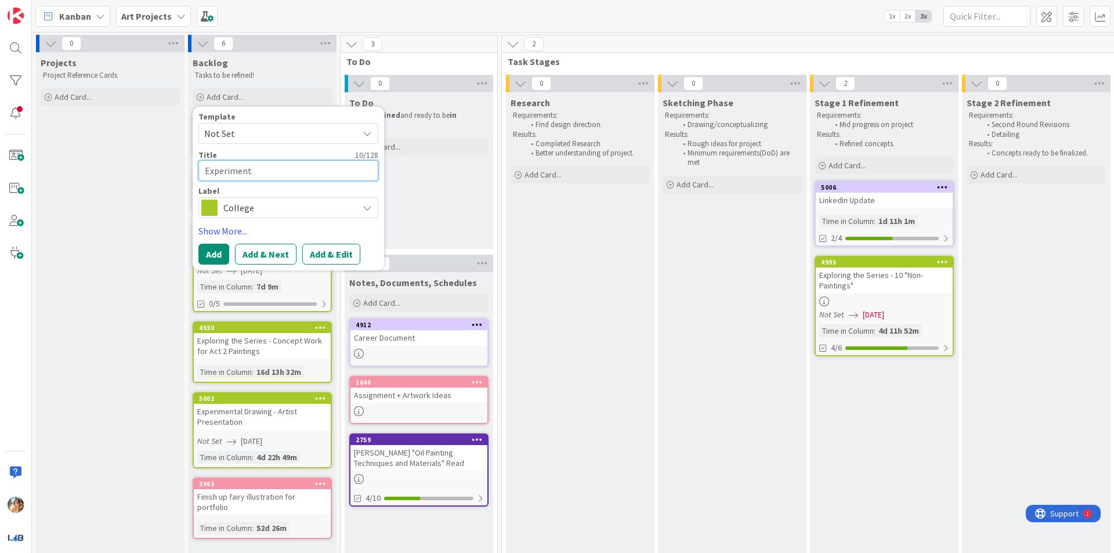
type textarea "Experimenta"
type textarea "x"
type textarea "Experimental"
type textarea "x"
type textarea "Experimental D"
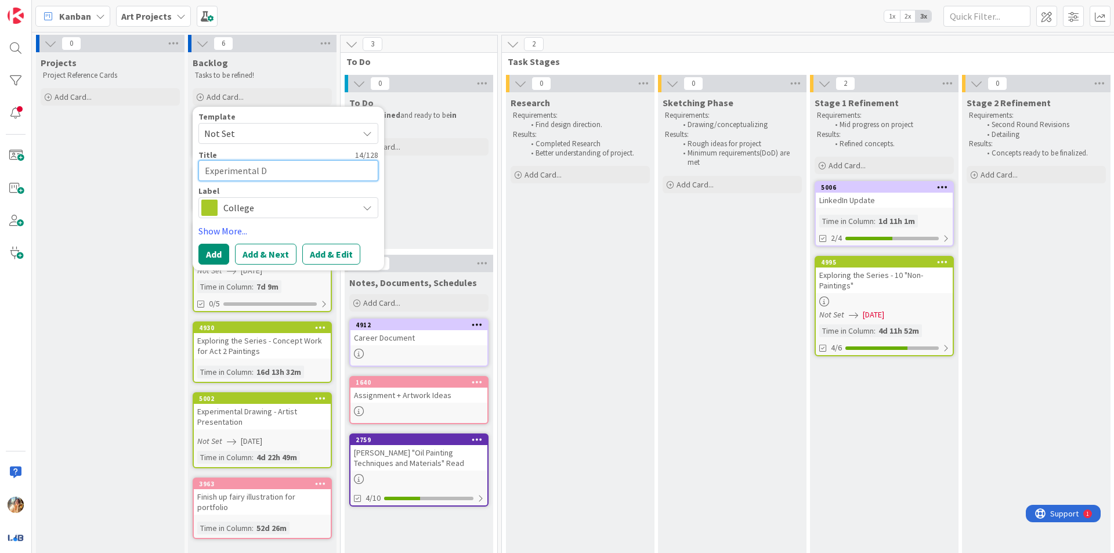
type textarea "x"
type textarea "Experimental Dr"
type textarea "x"
type textarea "Experimental Dra"
type textarea "x"
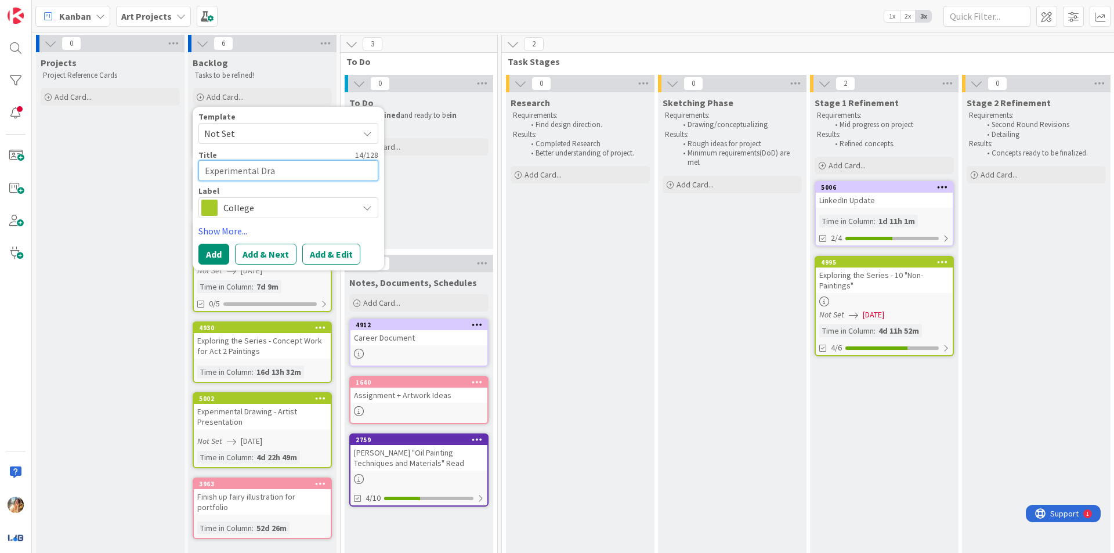
type textarea "Experimental Draw"
type textarea "x"
type textarea "Experimental Drawi"
type textarea "x"
type textarea "Experimental Drawin"
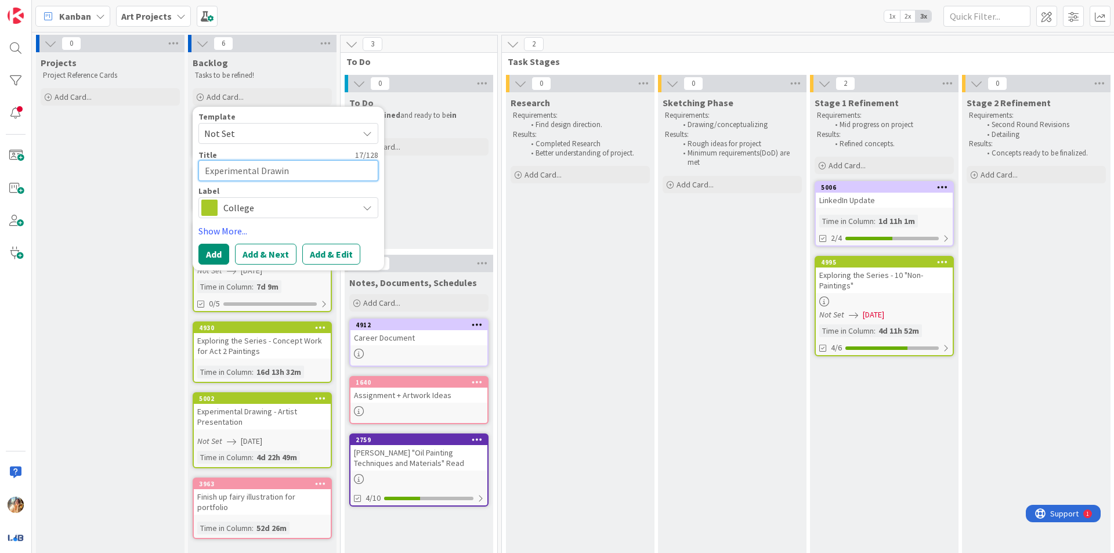
type textarea "x"
type textarea "Experimental Drawing"
type textarea "x"
type textarea "Experimental Drawing"
type textarea "x"
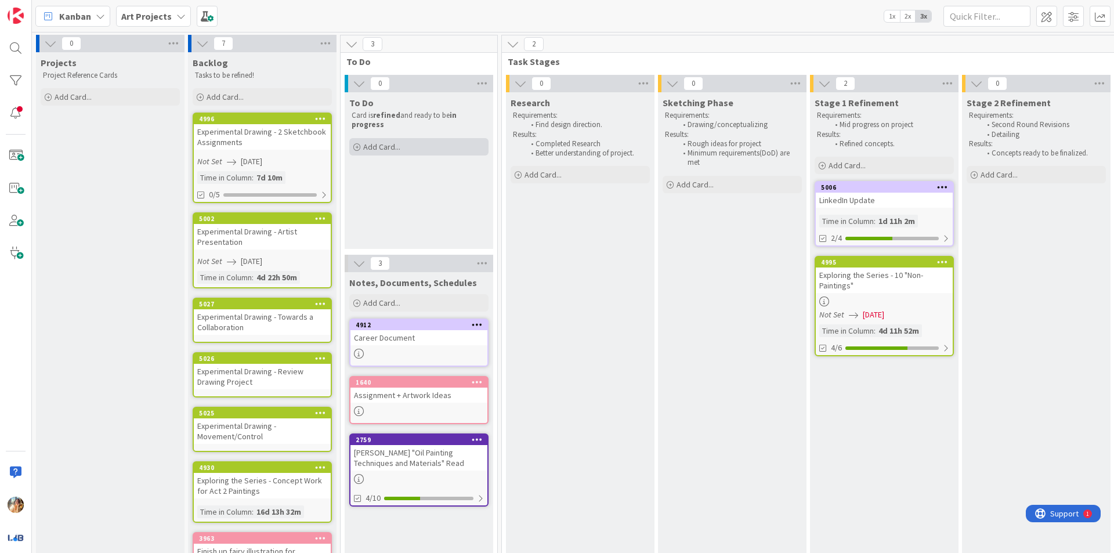
click at [420, 148] on div "Add Card..." at bounding box center [418, 146] width 139 height 17
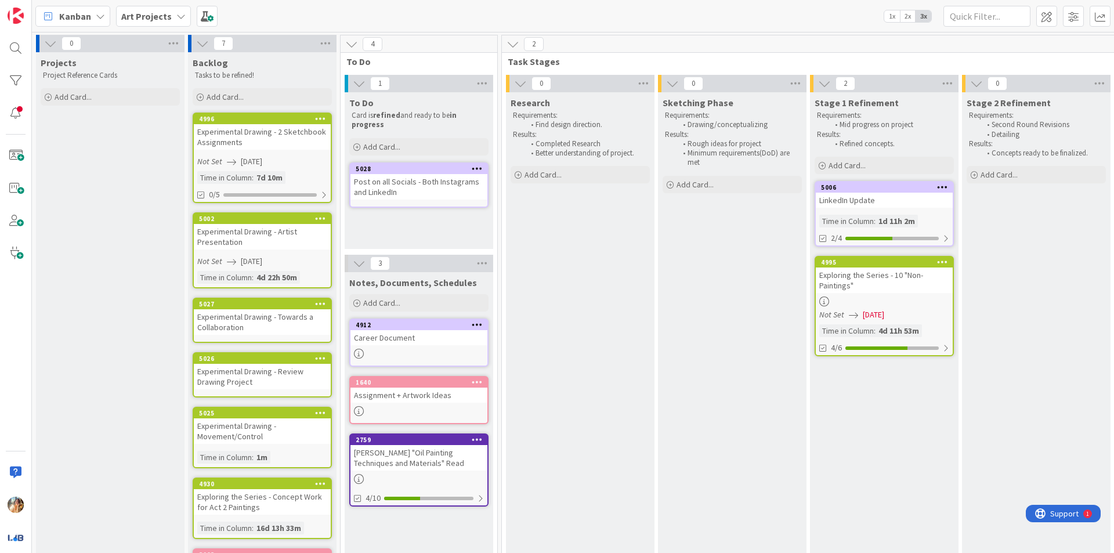
click at [861, 207] on div "LinkedIn Update" at bounding box center [883, 200] width 137 height 15
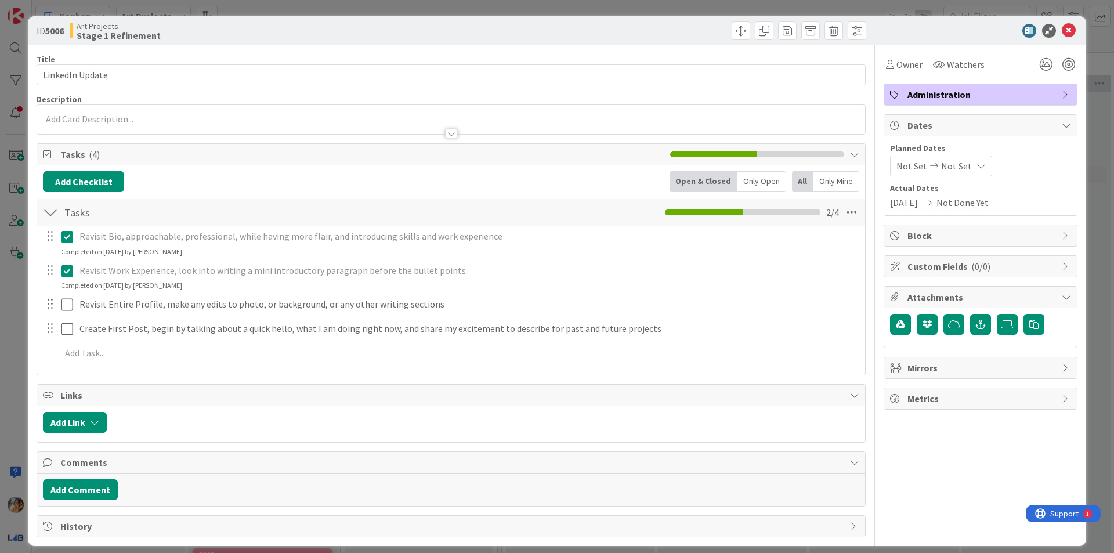
click at [0, 353] on div "ID 5006 Art Projects Stage 1 Refinement Title 15 / 128 LinkedIn Update Descript…" at bounding box center [557, 276] width 1114 height 553
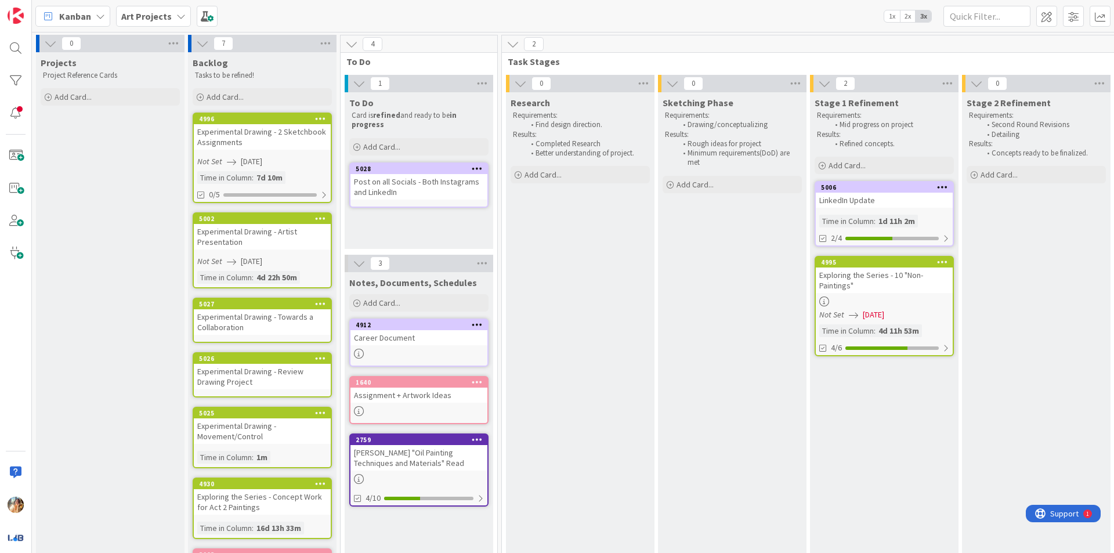
click at [412, 178] on div "Post on all Socials - Both Instagrams and LinkedIn" at bounding box center [418, 187] width 137 height 26
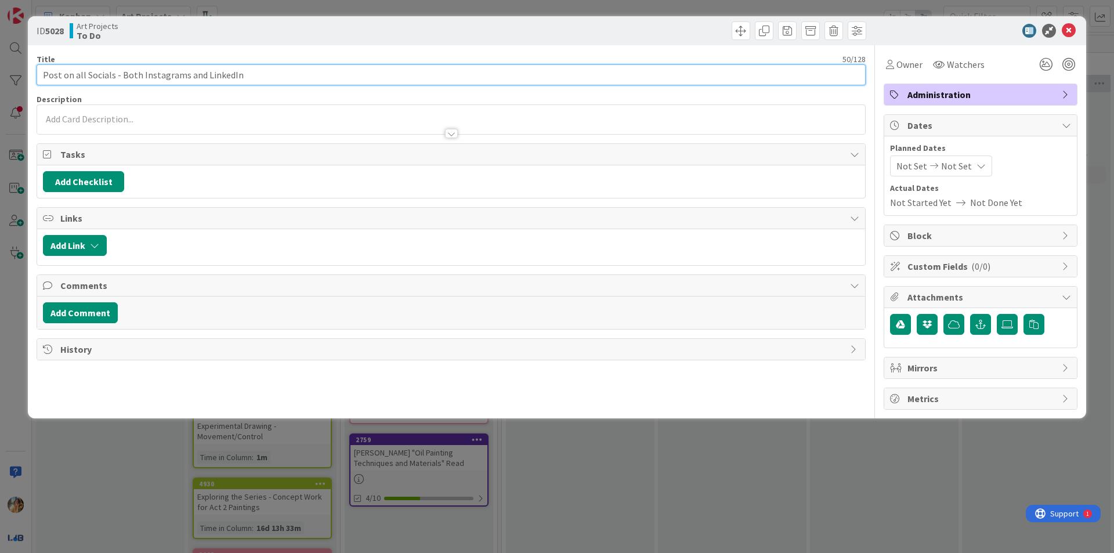
click at [272, 73] on input "Post on all Socials - Both Instagrams and LinkedIn" at bounding box center [451, 74] width 829 height 21
click at [231, 78] on input "Post on all Socials - Both Instagrams and LinkedIn" at bounding box center [451, 74] width 829 height 21
drag, startPoint x: 257, startPoint y: 80, endPoint x: 75, endPoint y: 79, distance: 181.5
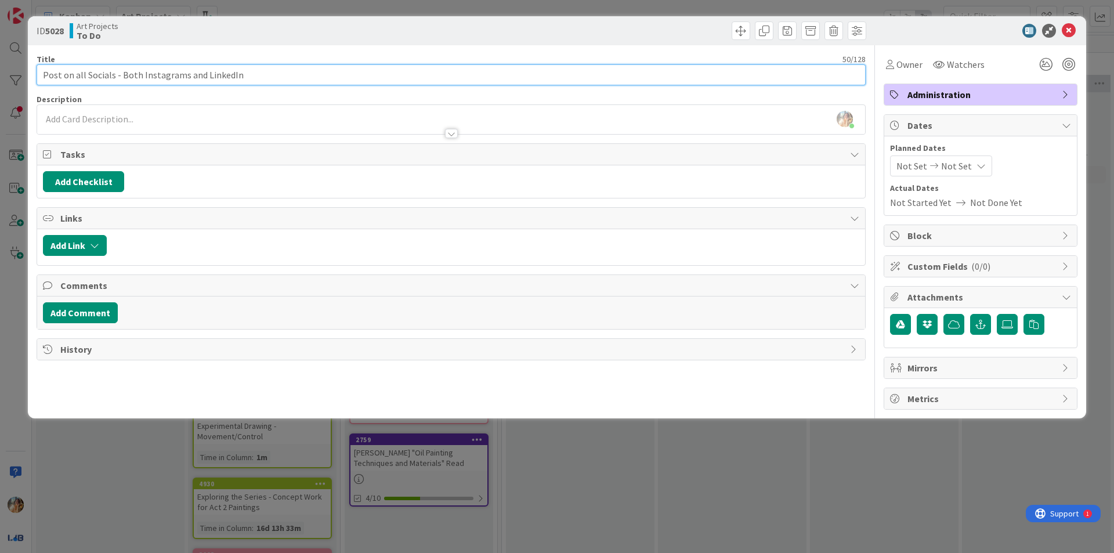
click at [75, 79] on input "Post on all Socials - Both Instagrams and LinkedIn" at bounding box center [451, 74] width 829 height 21
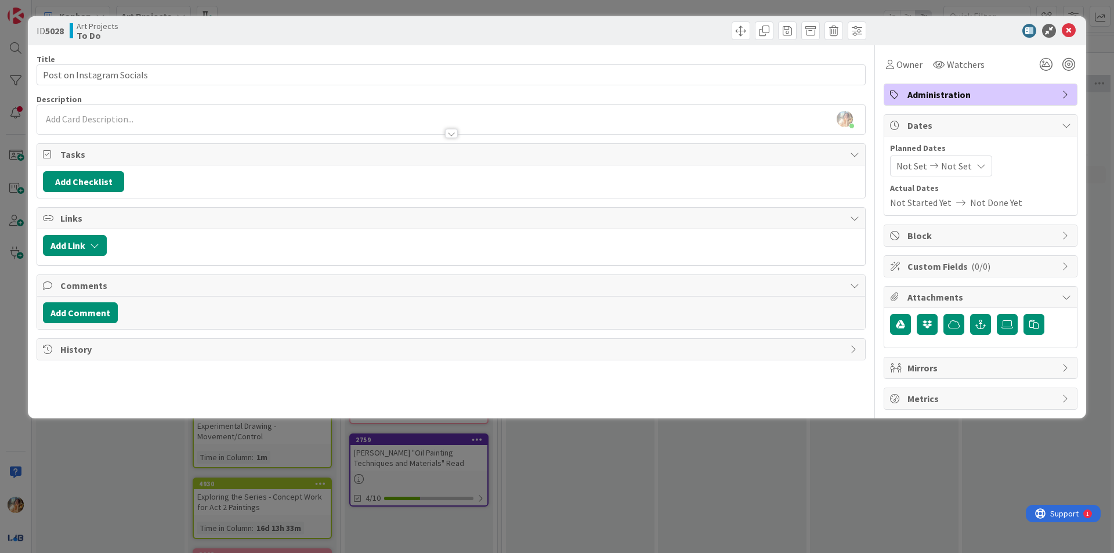
click at [600, 505] on div "ID 5028 Art Projects To Do Title 25 / 128 Post on Instagram Socials Description…" at bounding box center [557, 276] width 1114 height 553
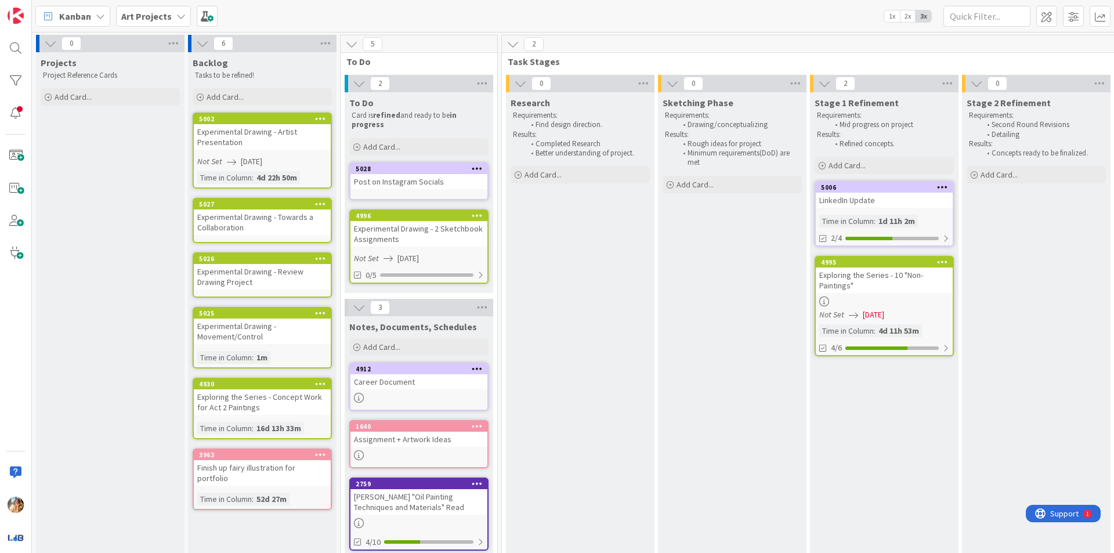
click at [422, 237] on div "Experimental Drawing - 2 Sketchbook Assignments" at bounding box center [418, 234] width 137 height 26
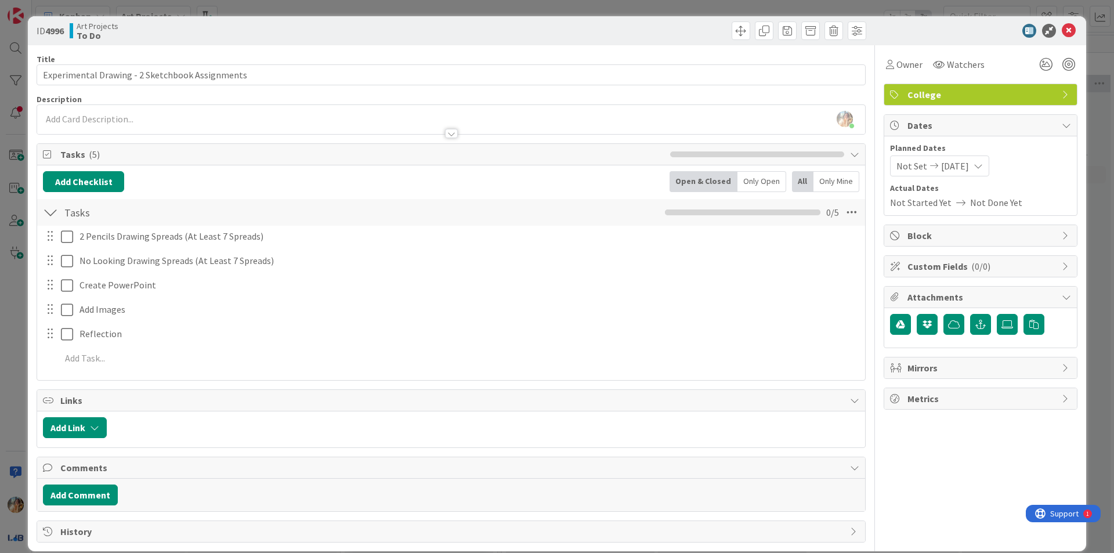
click at [0, 278] on div "ID 4996 Art Projects To Do Title 47 / 128 Experimental Drawing - 2 Sketchbook A…" at bounding box center [557, 276] width 1114 height 553
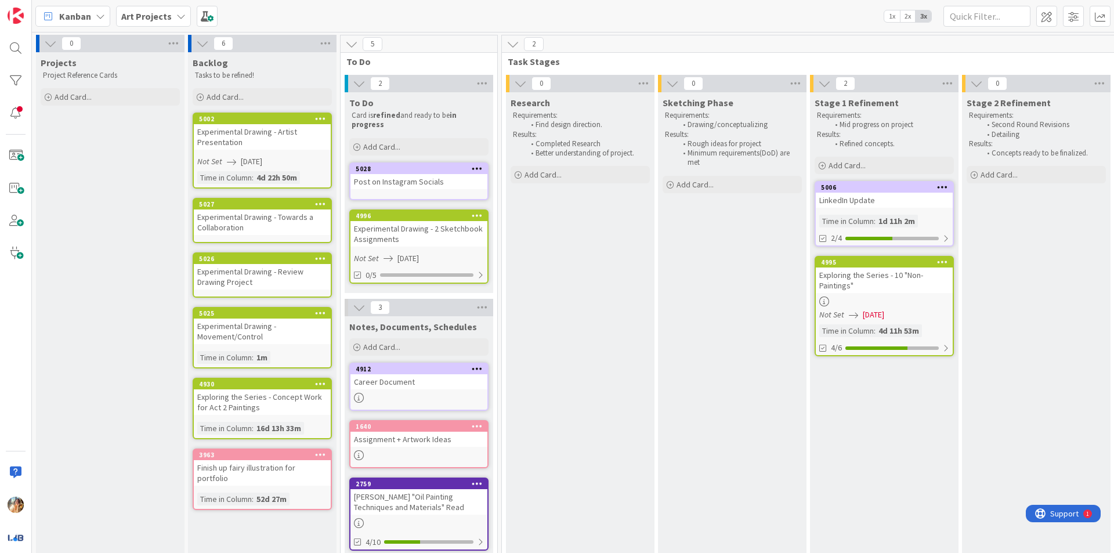
click at [272, 141] on div "Experimental Drawing - Artist Presentation" at bounding box center [262, 137] width 137 height 26
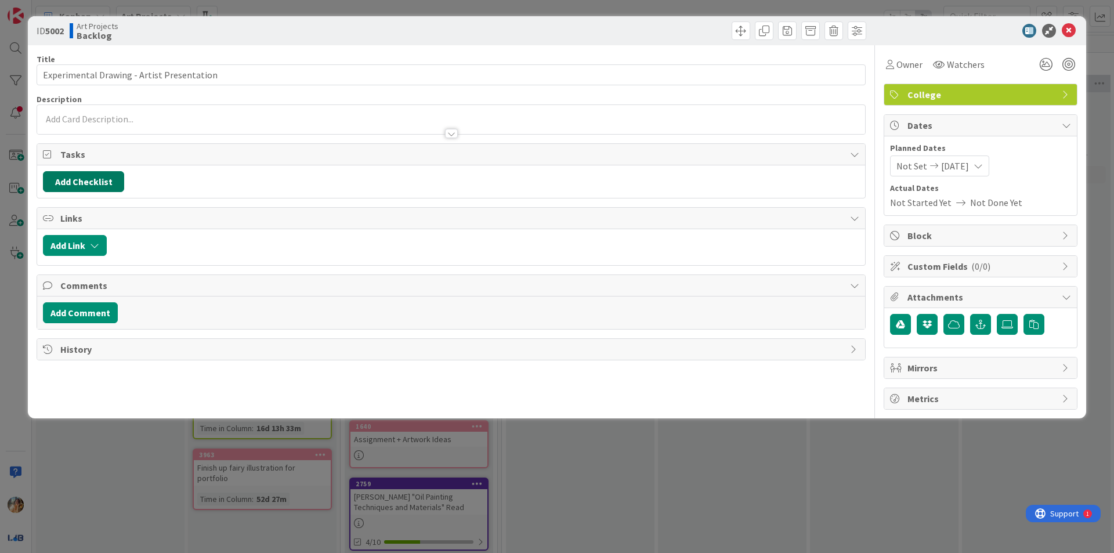
click at [92, 177] on button "Add Checklist" at bounding box center [83, 181] width 81 height 21
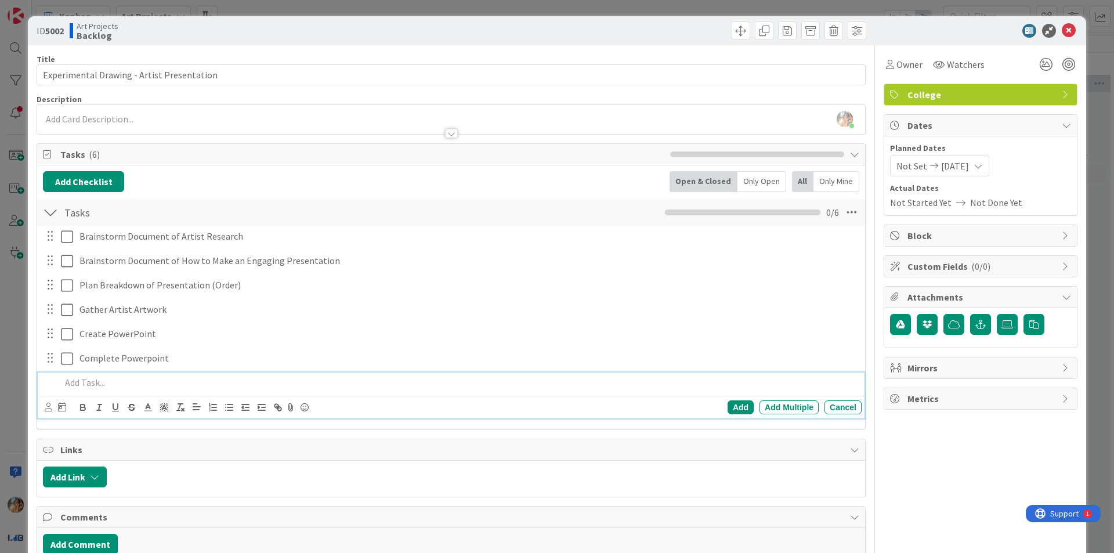
click at [0, 298] on div "ID 5002 Art Projects Backlog Title 42 / 128 Experimental Drawing - Artist Prese…" at bounding box center [557, 276] width 1114 height 553
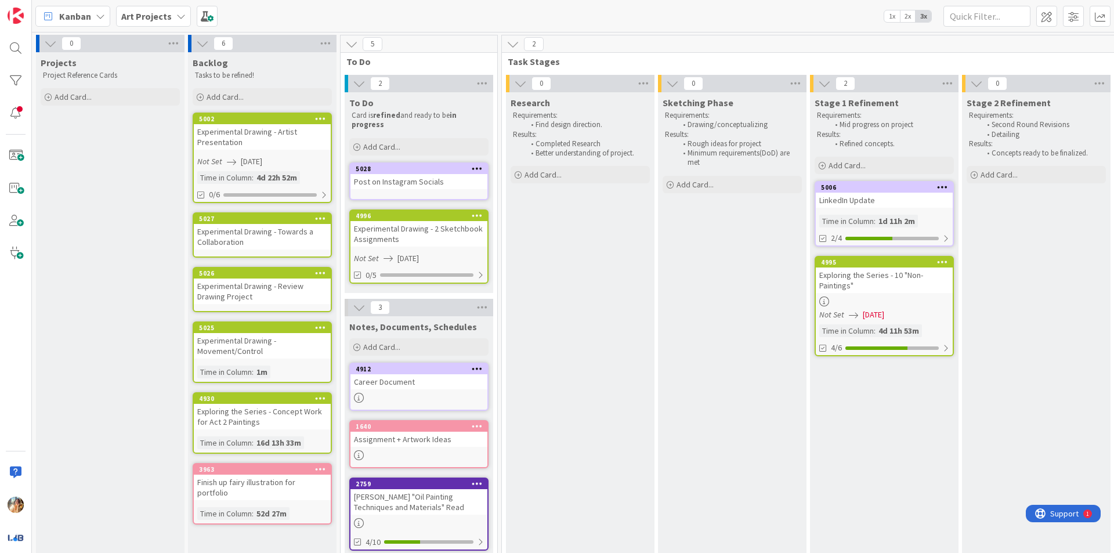
click at [928, 300] on div at bounding box center [883, 301] width 137 height 10
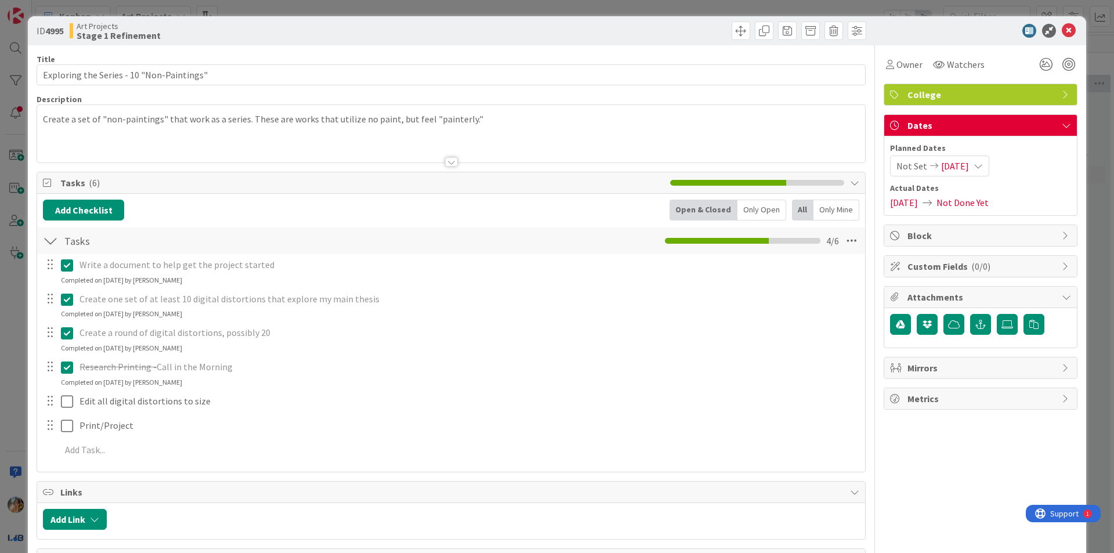
click at [960, 169] on span "[DATE]" at bounding box center [955, 166] width 28 height 14
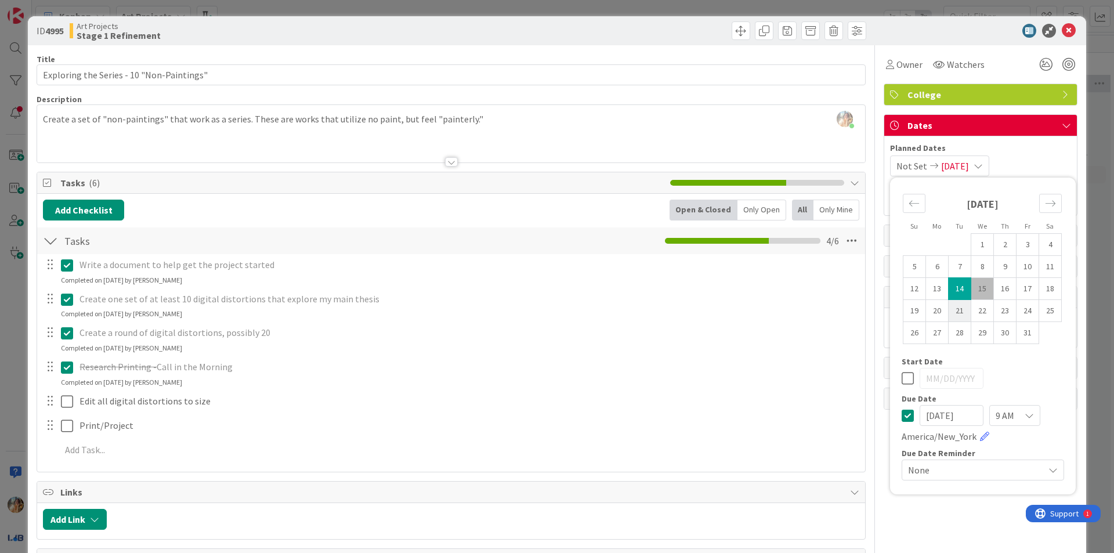
click at [956, 316] on td "21" at bounding box center [959, 311] width 23 height 22
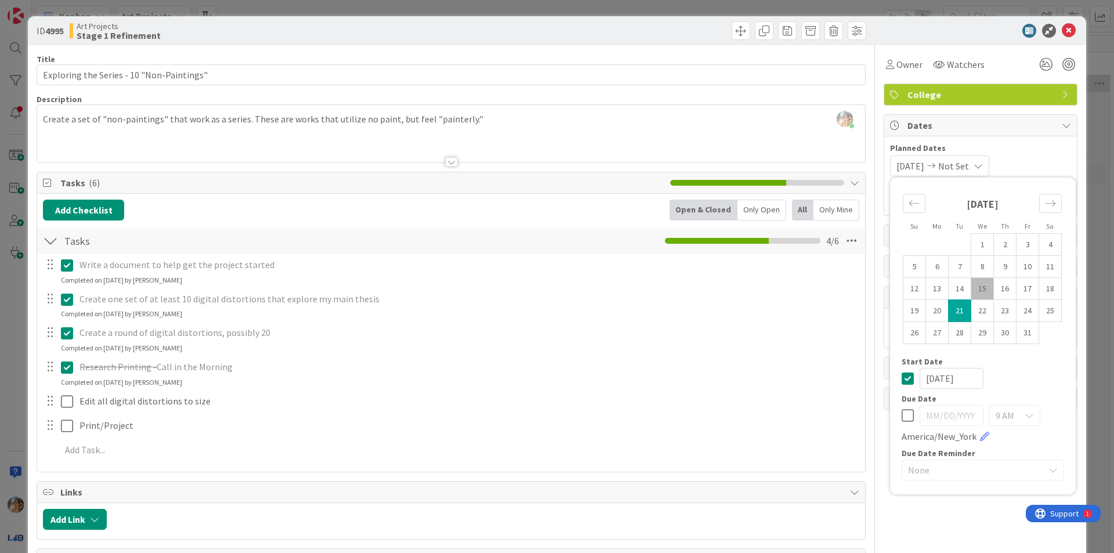
click at [901, 379] on icon at bounding box center [907, 378] width 12 height 14
click at [949, 316] on td "21" at bounding box center [959, 311] width 23 height 22
click at [1094, 75] on div "ID 4995 Art Projects Stage 1 Refinement Title 41 / 128 Exploring the Series - 1…" at bounding box center [557, 276] width 1114 height 553
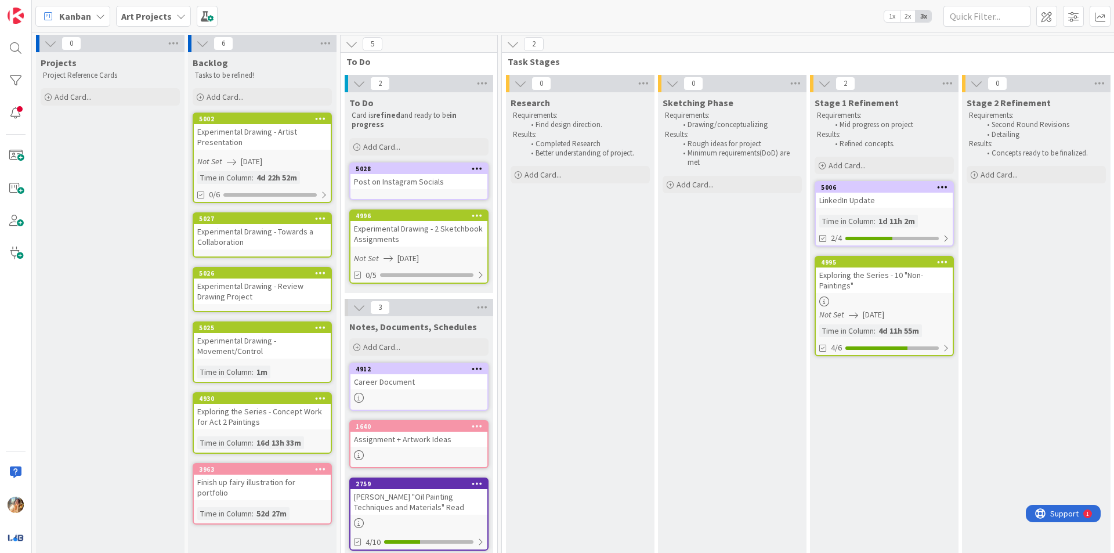
click at [293, 235] on div "Experimental Drawing - Towards a Collaboration" at bounding box center [262, 237] width 137 height 26
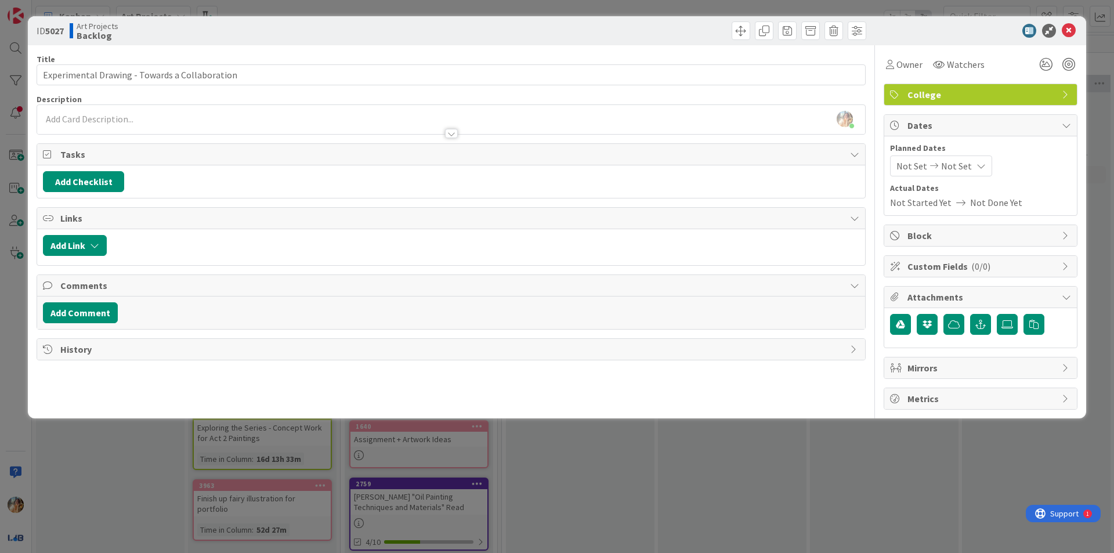
click at [330, 114] on div "[PERSON_NAME] just joined" at bounding box center [451, 119] width 828 height 29
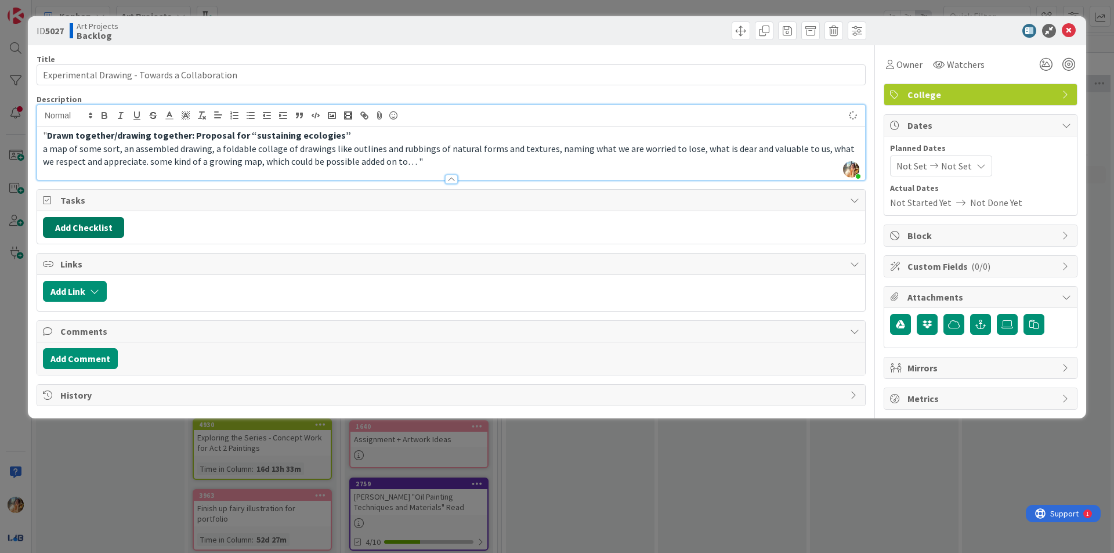
click at [98, 232] on button "Add Checklist" at bounding box center [83, 227] width 81 height 21
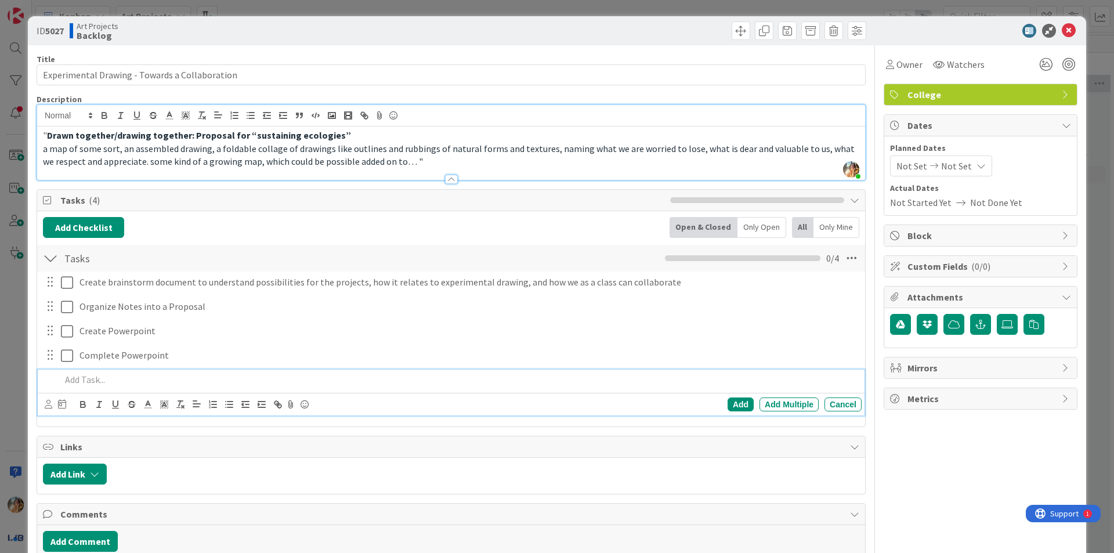
click at [0, 283] on div "ID 5027 Art Projects Backlog Title 46 / 128 Experimental Drawing - Towards a Co…" at bounding box center [557, 276] width 1114 height 553
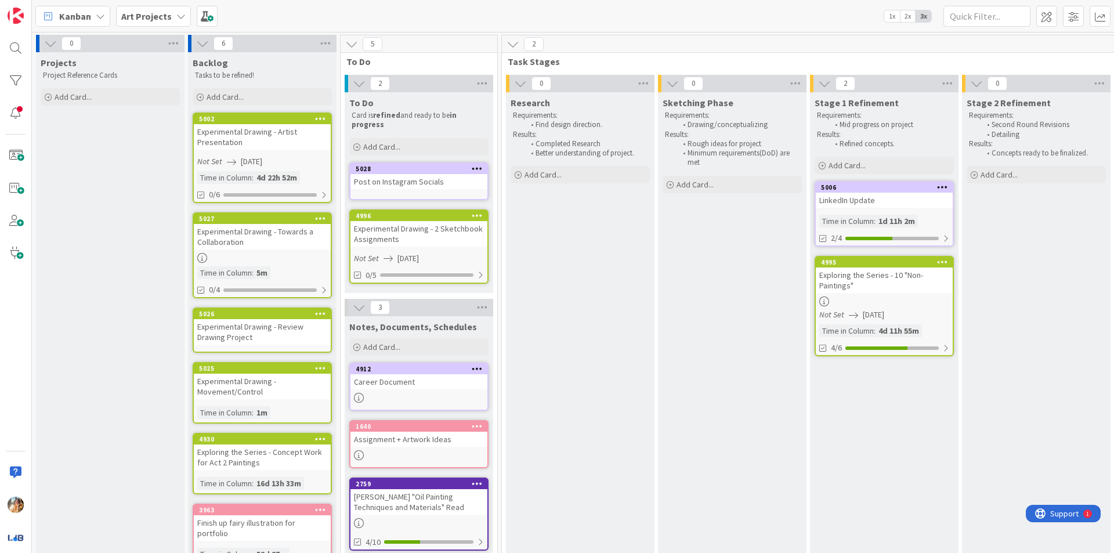
click at [270, 241] on div "Experimental Drawing - Towards a Collaboration" at bounding box center [262, 237] width 137 height 26
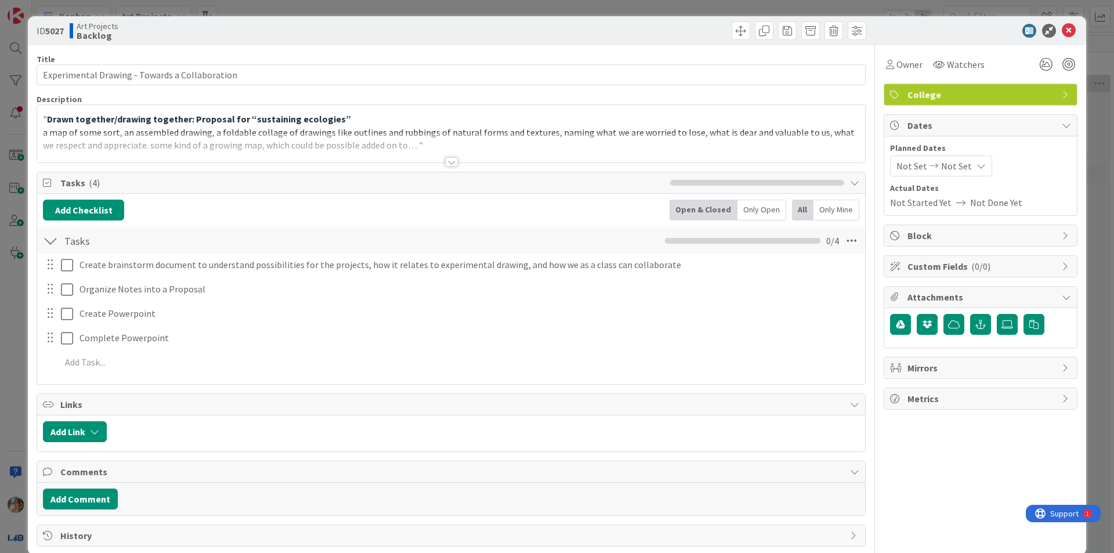
click at [948, 167] on span "Not Set" at bounding box center [956, 166] width 31 height 14
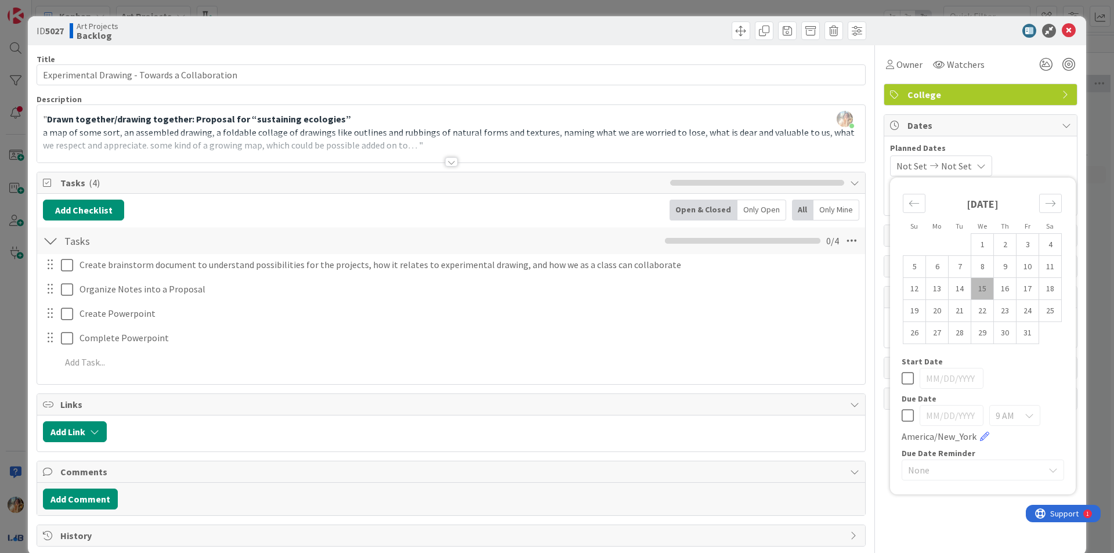
click at [901, 416] on icon at bounding box center [907, 415] width 12 height 14
click at [973, 289] on td "15" at bounding box center [982, 289] width 23 height 22
click at [951, 311] on td "21" at bounding box center [959, 311] width 23 height 22
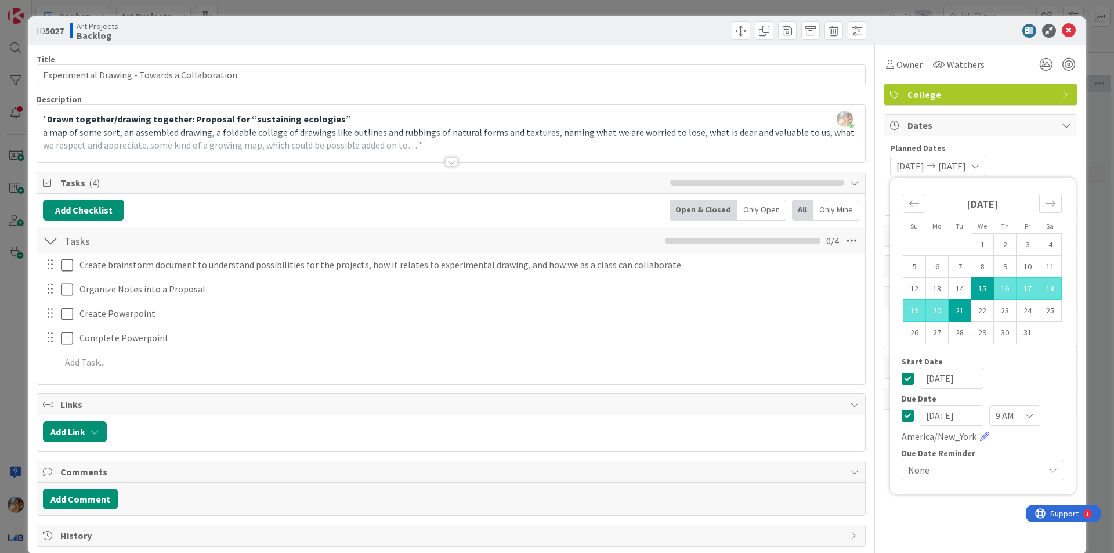
click at [902, 377] on icon at bounding box center [907, 378] width 12 height 14
click at [926, 313] on td "20" at bounding box center [937, 311] width 23 height 22
click at [926, 307] on td "20" at bounding box center [937, 311] width 23 height 22
click at [901, 377] on icon at bounding box center [907, 378] width 12 height 14
click at [0, 456] on div "ID 5027 Art Projects Backlog Title 46 / 128 Experimental Drawing - Towards a Co…" at bounding box center [557, 276] width 1114 height 553
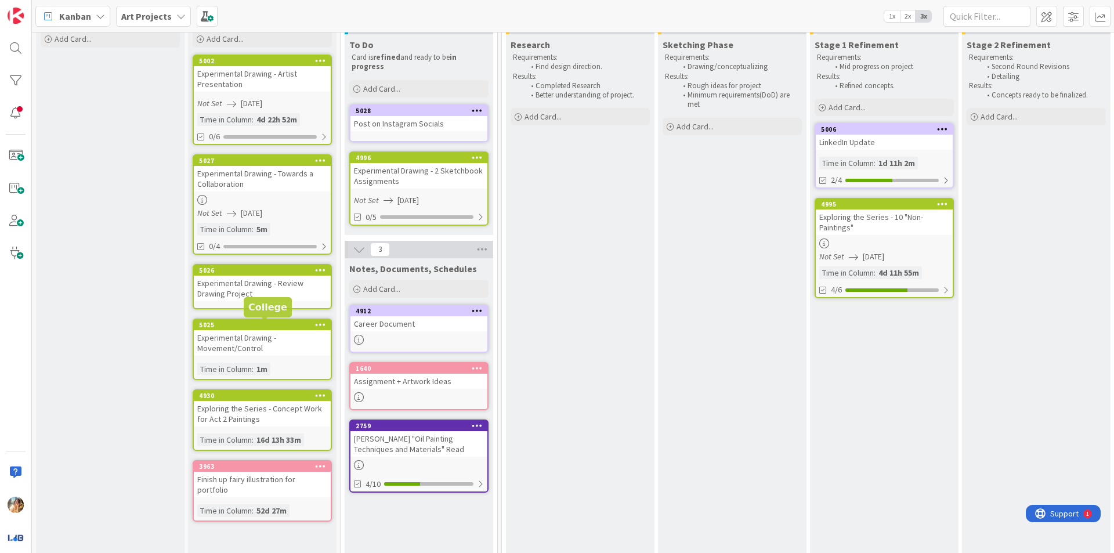
click at [264, 296] on div "Experimental Drawing - Review Drawing Project" at bounding box center [262, 288] width 137 height 26
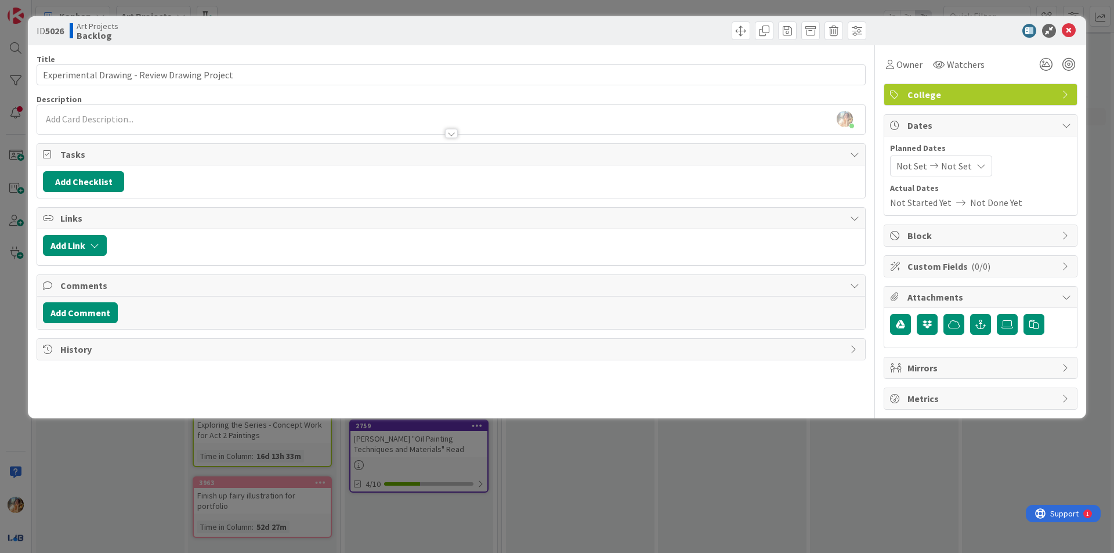
click at [974, 172] on div "Not Set Not Set" at bounding box center [941, 165] width 102 height 21
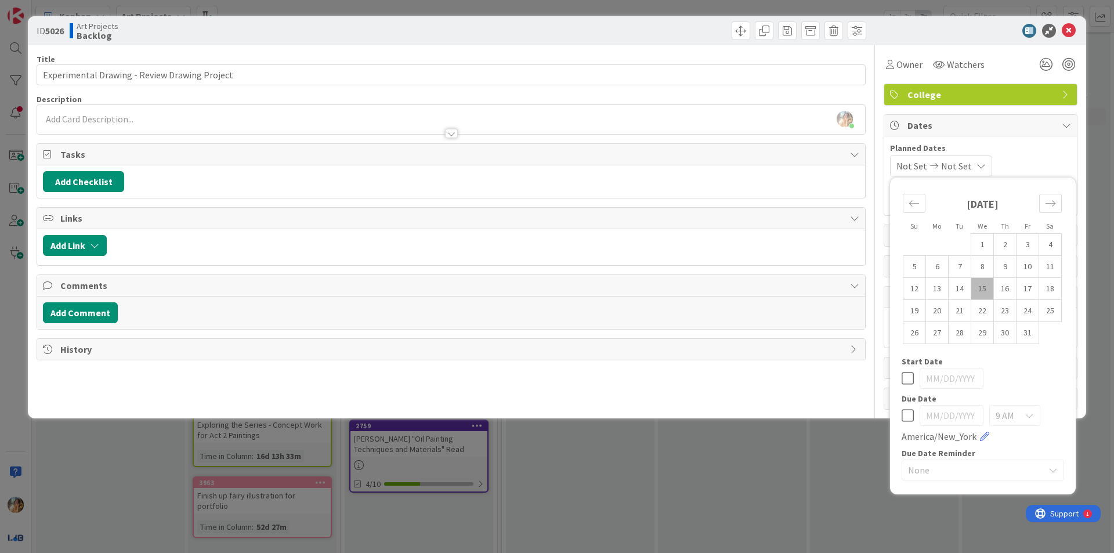
click at [906, 415] on icon at bounding box center [907, 415] width 12 height 14
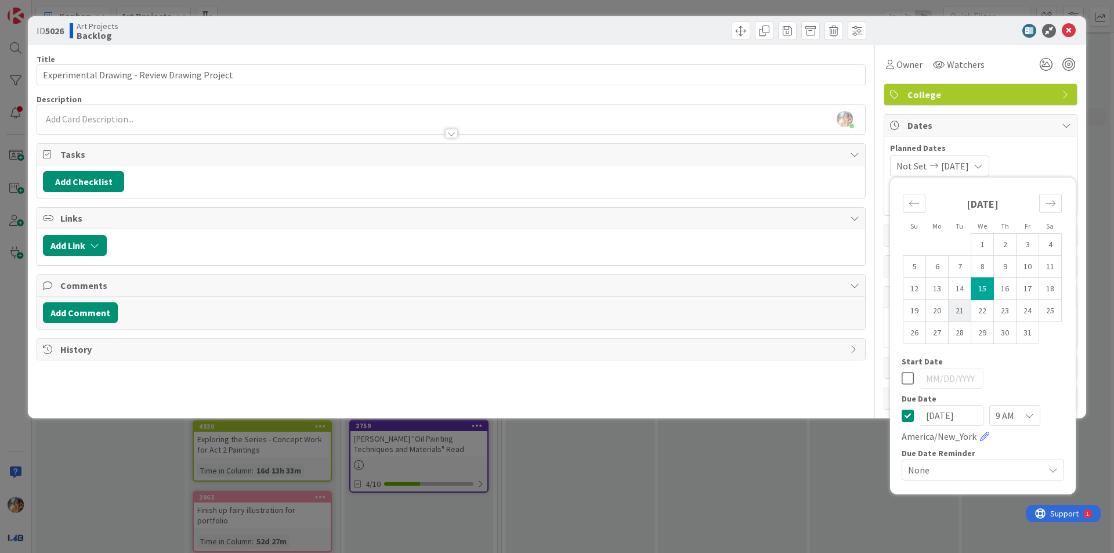
click at [956, 307] on td "21" at bounding box center [959, 311] width 23 height 22
click at [938, 310] on td "20" at bounding box center [937, 311] width 23 height 22
drag, startPoint x: 908, startPoint y: 376, endPoint x: 891, endPoint y: 381, distance: 18.0
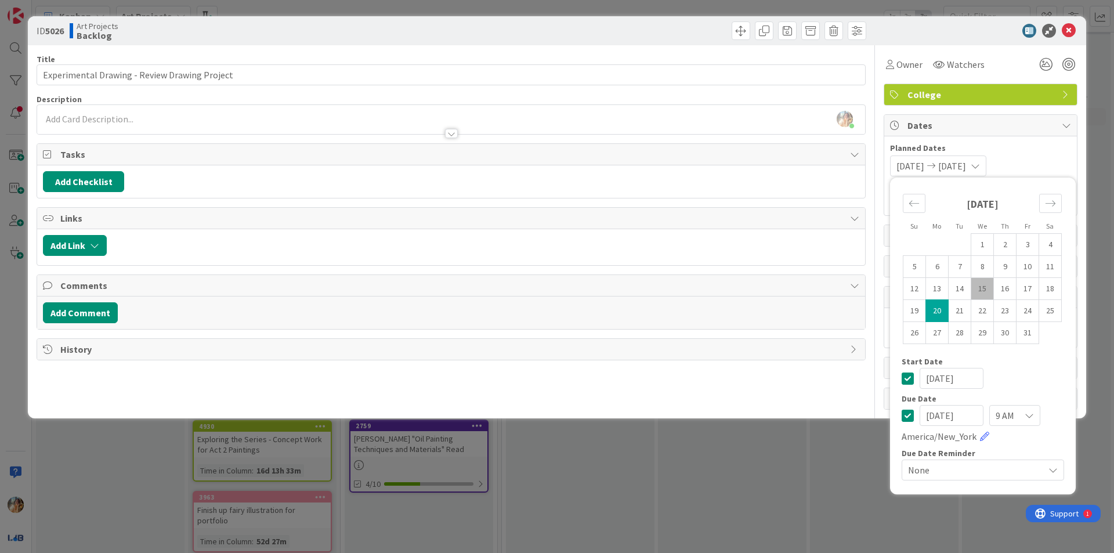
click at [908, 376] on icon at bounding box center [907, 378] width 12 height 14
click at [360, 118] on div "[PERSON_NAME] joined 6 m ago" at bounding box center [451, 119] width 828 height 29
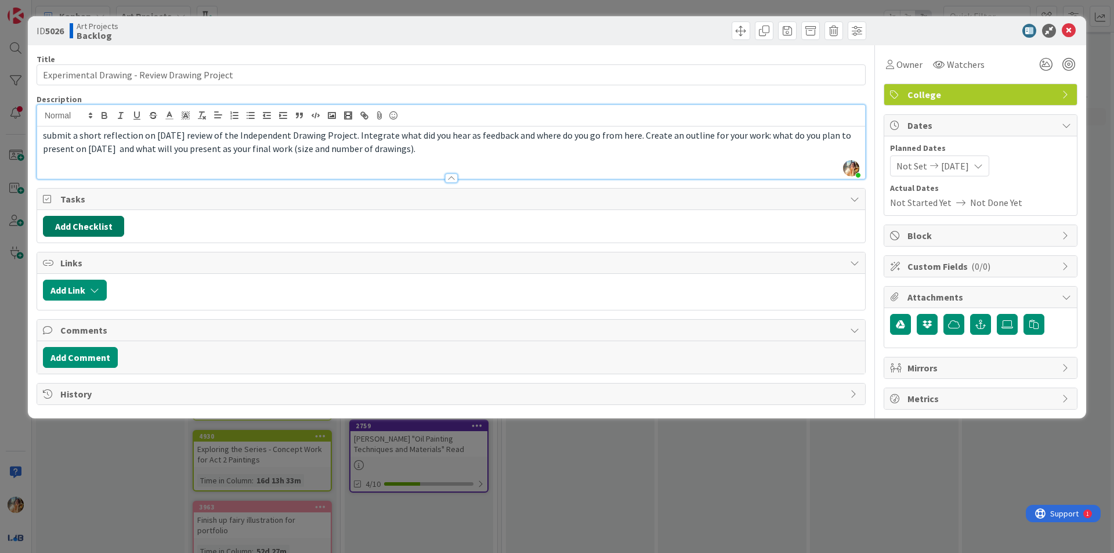
click at [110, 233] on button "Add Checklist" at bounding box center [83, 226] width 81 height 21
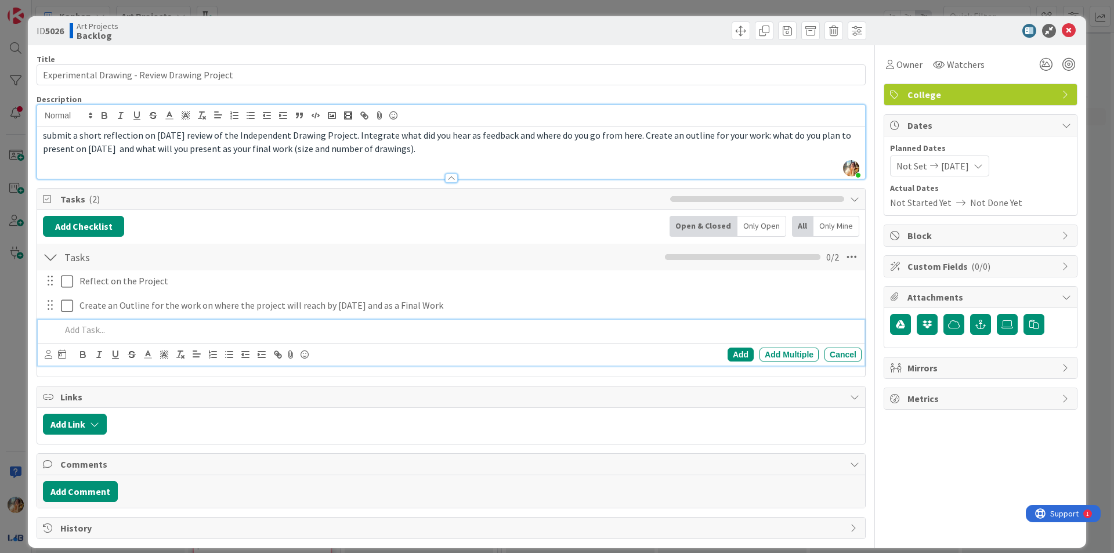
click at [0, 346] on div "ID 5026 Art Projects Backlog Title 45 / 128 Experimental Drawing - Review Drawi…" at bounding box center [557, 276] width 1114 height 553
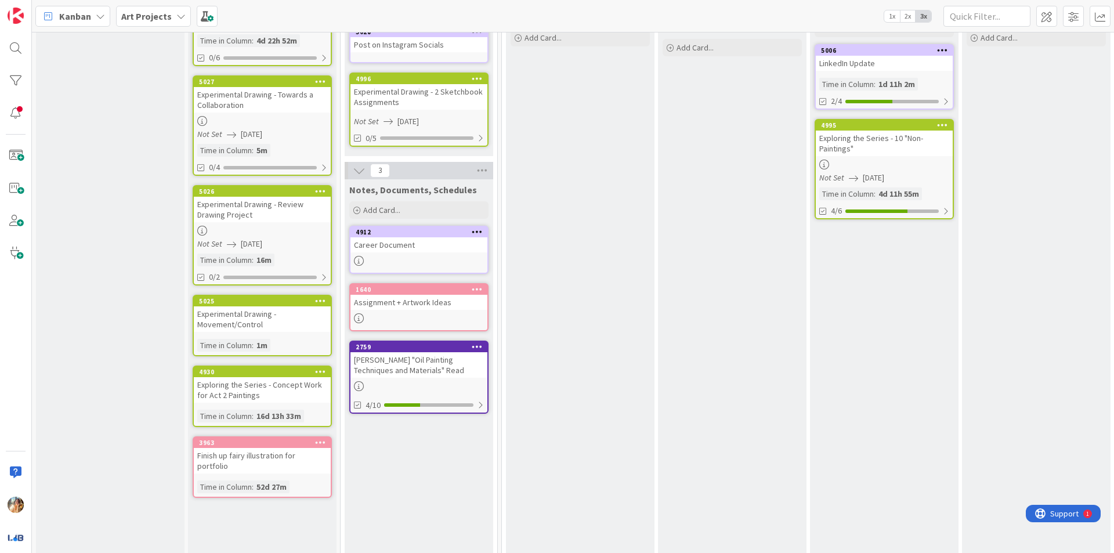
scroll to position [116, 0]
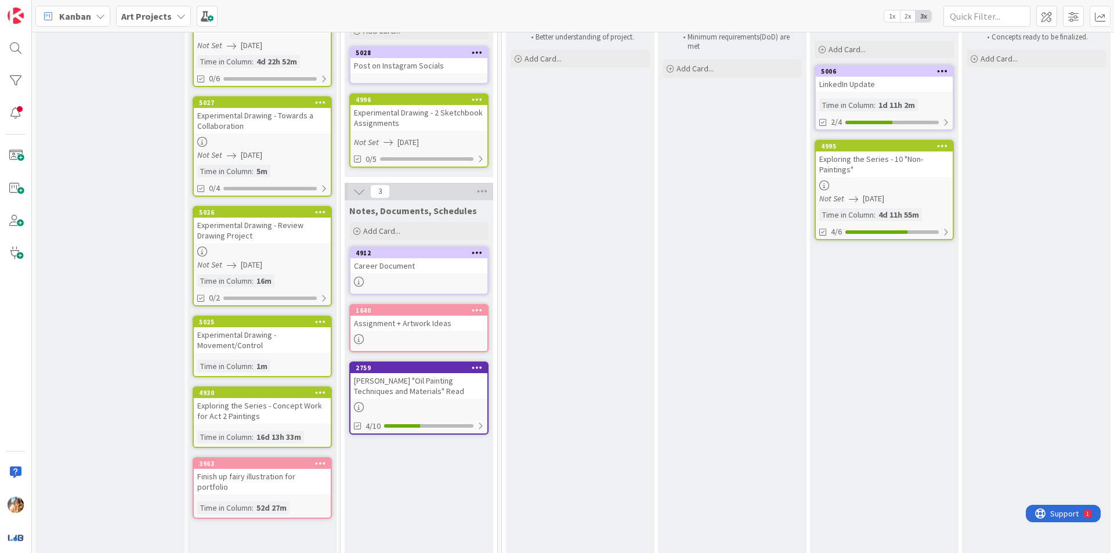
click at [249, 342] on div "Experimental Drawing - Movement/Control" at bounding box center [262, 340] width 137 height 26
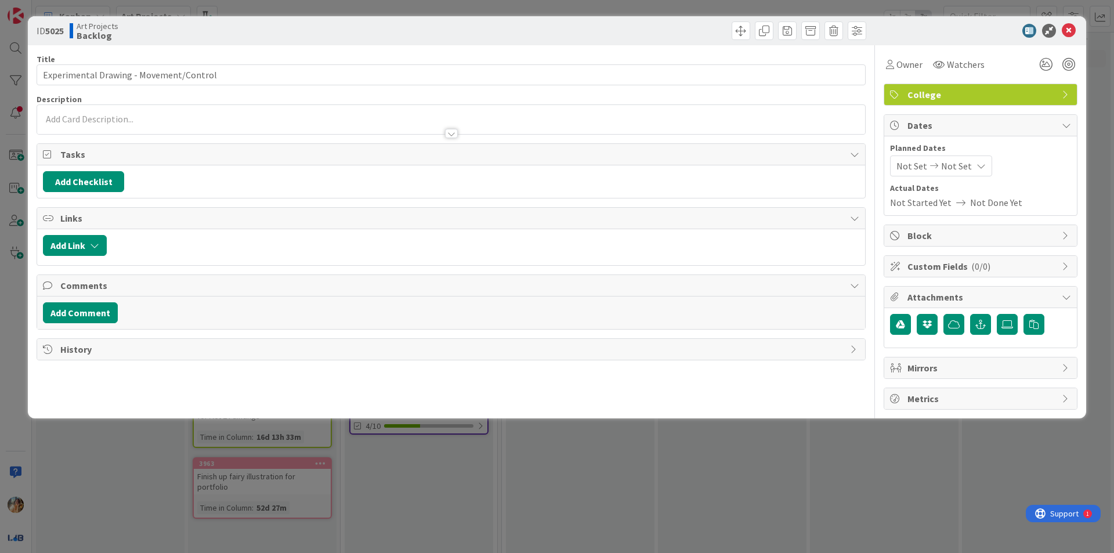
click at [972, 171] on div "Not Set Not Set" at bounding box center [941, 165] width 102 height 21
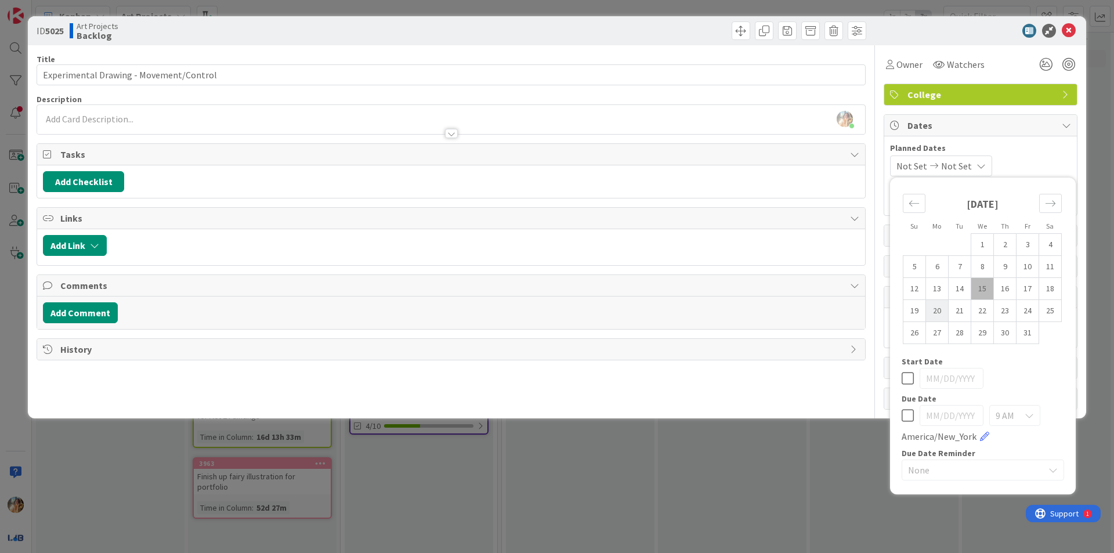
click at [937, 316] on td "20" at bounding box center [937, 311] width 23 height 22
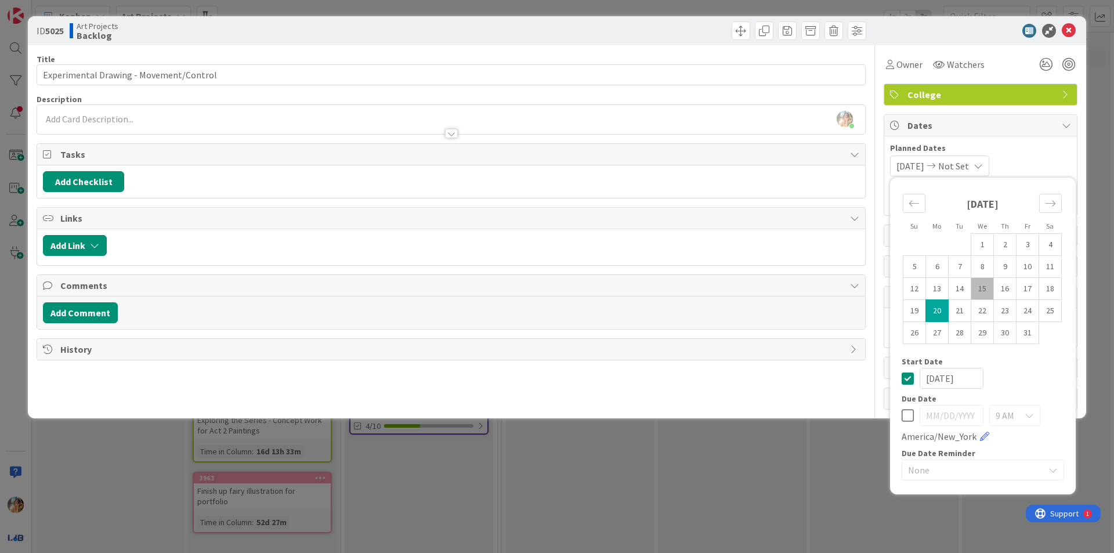
click at [937, 316] on td "20" at bounding box center [937, 311] width 23 height 22
click at [900, 382] on div "Su Mo Tu We Th Fr Sa [DATE] 1 2 3 4 5 6 7 8 9 10 11 12 13 14 15 16 17 18 19 20 …" at bounding box center [983, 335] width 174 height 305
click at [910, 377] on icon at bounding box center [907, 378] width 12 height 14
click at [299, 125] on div at bounding box center [451, 128] width 828 height 12
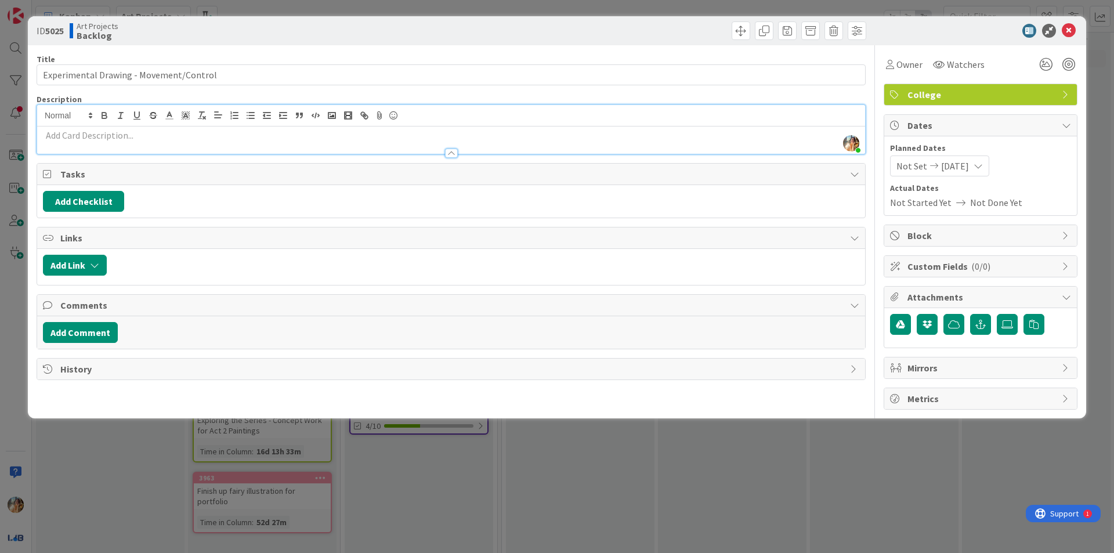
click at [554, 138] on p at bounding box center [451, 135] width 816 height 13
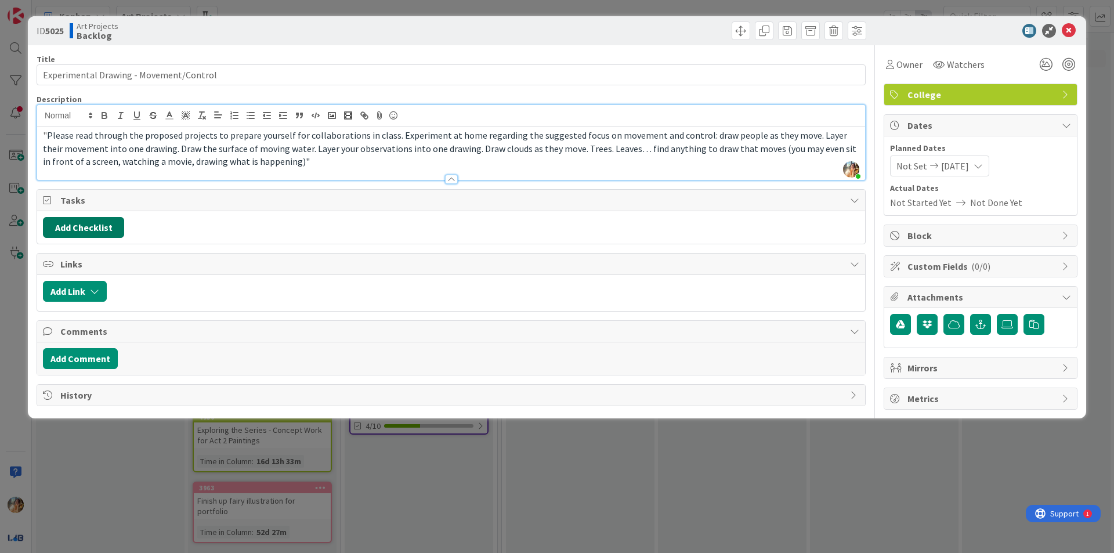
click at [108, 226] on button "Add Checklist" at bounding box center [83, 227] width 81 height 21
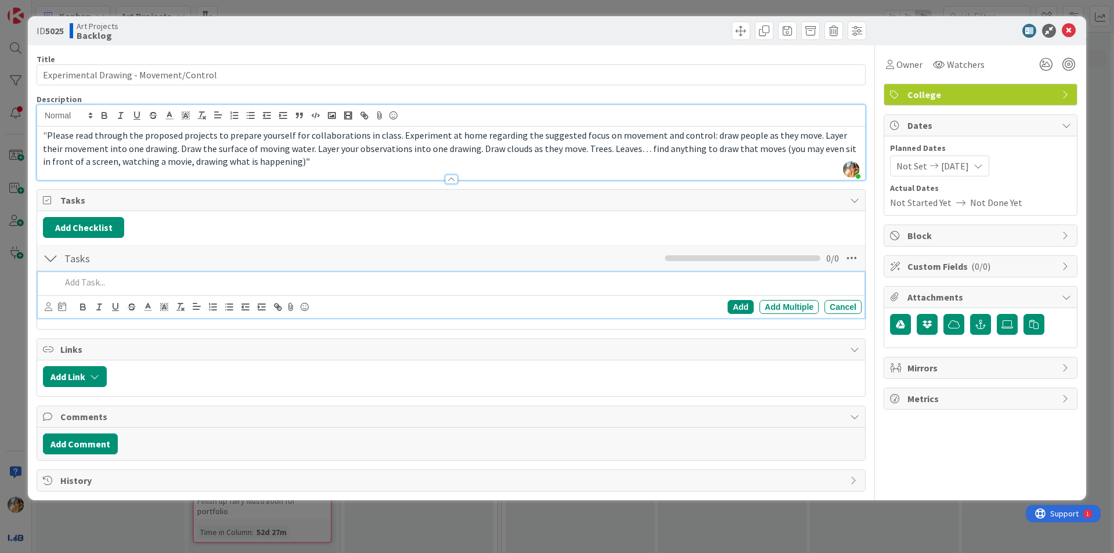
click at [364, 166] on p "" Please read through the proposed projects to prepare yourself for collaborati…" at bounding box center [451, 148] width 816 height 39
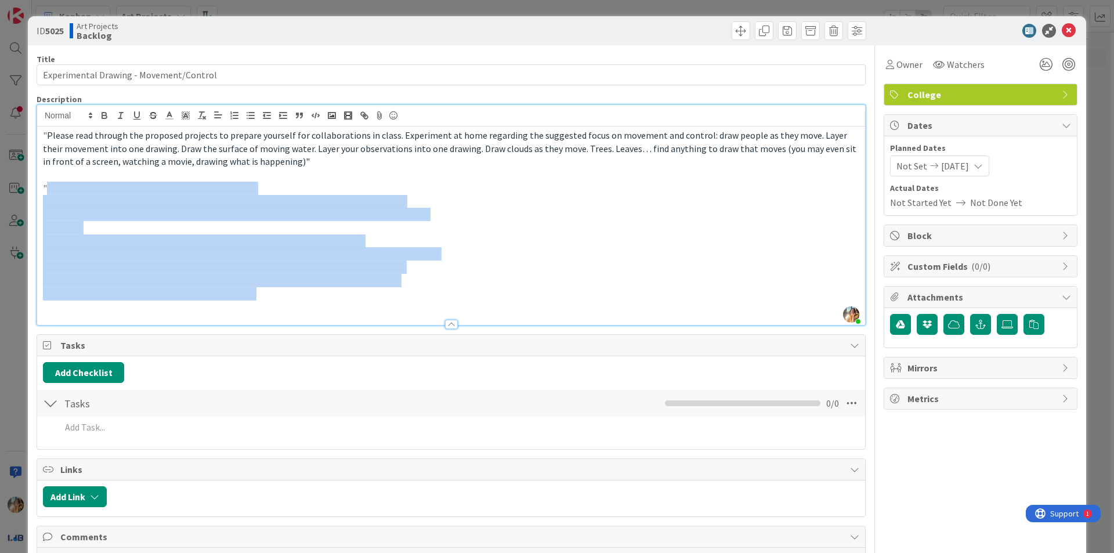
drag, startPoint x: 280, startPoint y: 293, endPoint x: 46, endPoint y: 188, distance: 256.5
click at [46, 188] on div "" Please read through the proposed projects to prepare yourself for collaborati…" at bounding box center [451, 225] width 828 height 198
click at [104, 118] on icon "button" at bounding box center [104, 116] width 5 height 3
click at [144, 209] on strong "should inspire a certain set of movements and repetition (a relative to the [PE…" at bounding box center [245, 214] width 405 height 12
drag, startPoint x: 361, startPoint y: 297, endPoint x: 45, endPoint y: 191, distance: 333.8
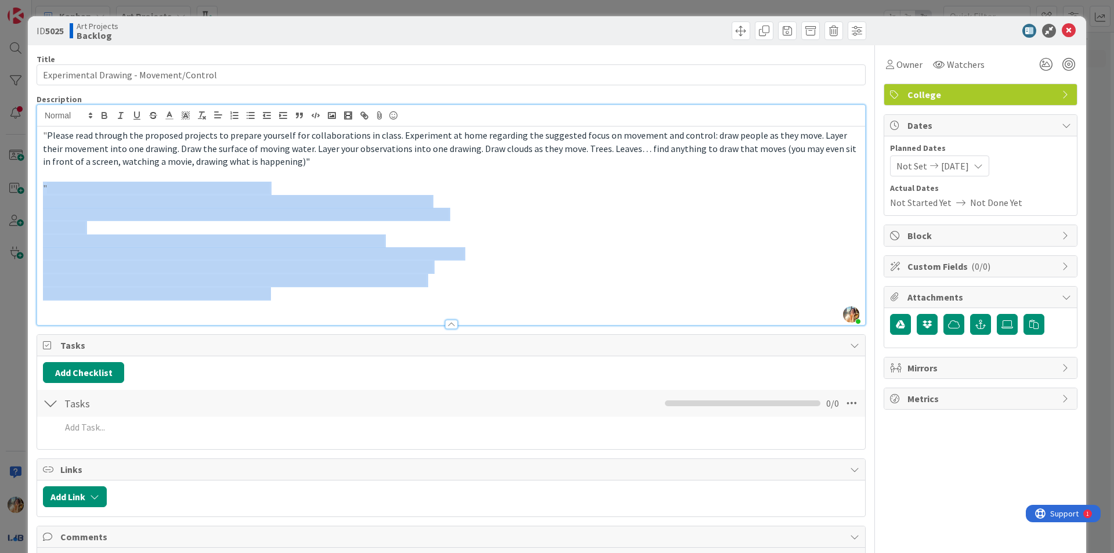
click at [45, 191] on div "" Please read through the proposed projects to prepare yourself for collaborati…" at bounding box center [451, 225] width 828 height 198
click at [166, 112] on icon at bounding box center [169, 115] width 10 height 10
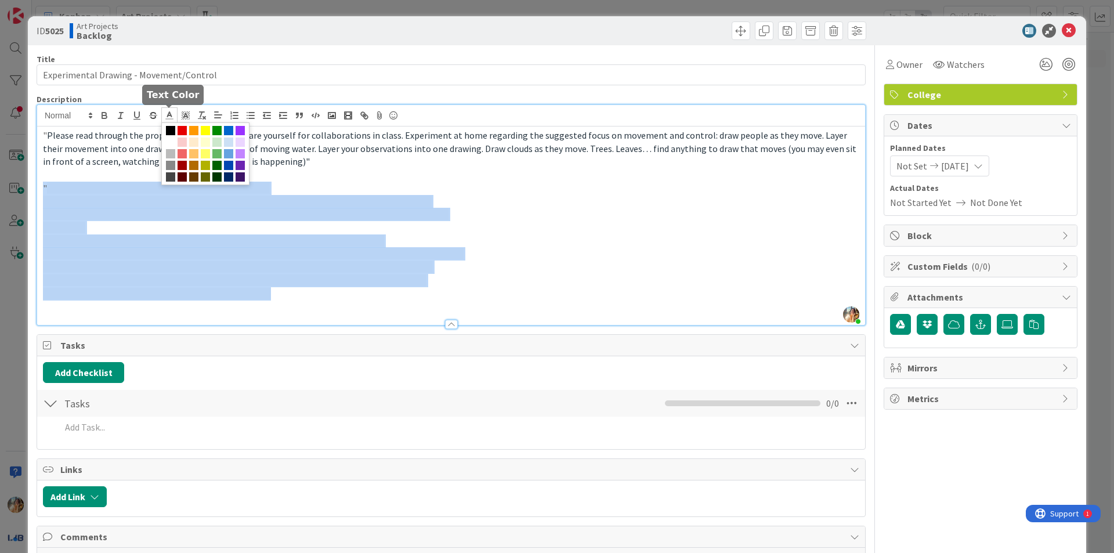
click at [171, 128] on span at bounding box center [170, 130] width 9 height 9
click at [173, 228] on p "drawings)" at bounding box center [451, 227] width 816 height 13
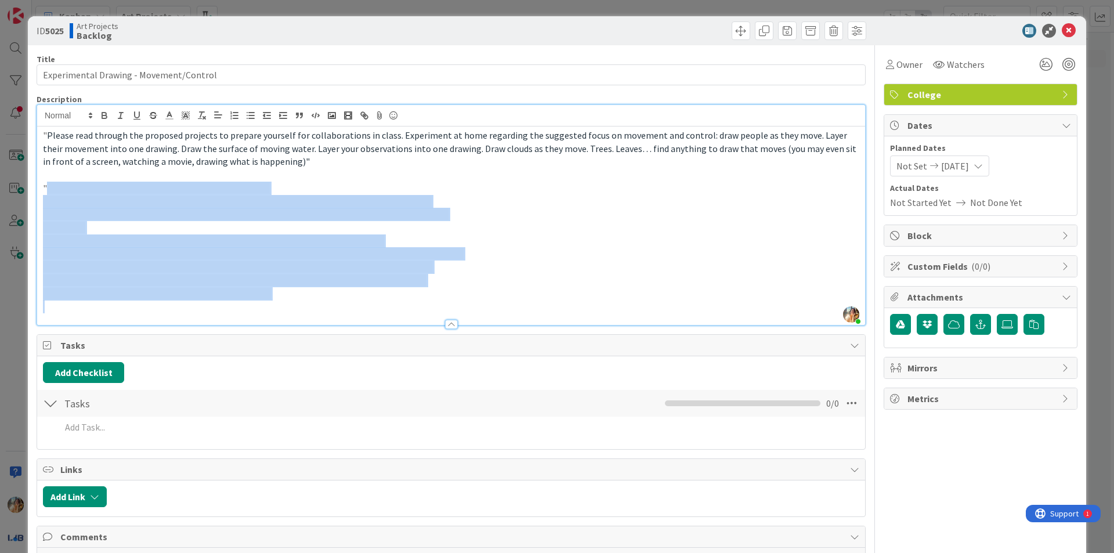
drag, startPoint x: 346, startPoint y: 301, endPoint x: 49, endPoint y: 187, distance: 318.7
click at [47, 187] on div "" Please read through the proposed projects to prepare yourself for collaborati…" at bounding box center [451, 225] width 828 height 198
click at [171, 114] on icon at bounding box center [169, 115] width 10 height 10
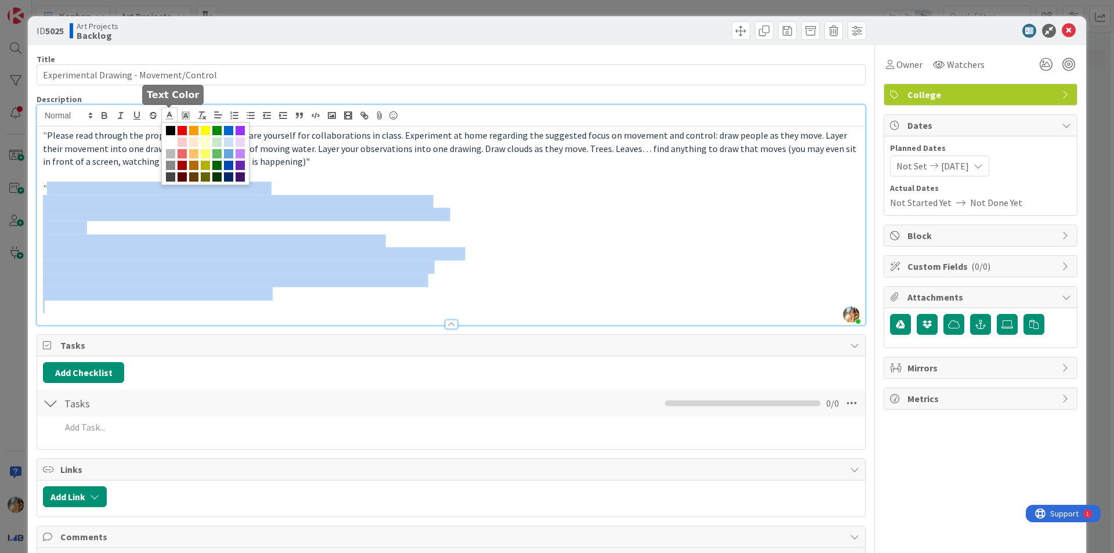
click at [169, 129] on span at bounding box center [170, 130] width 9 height 9
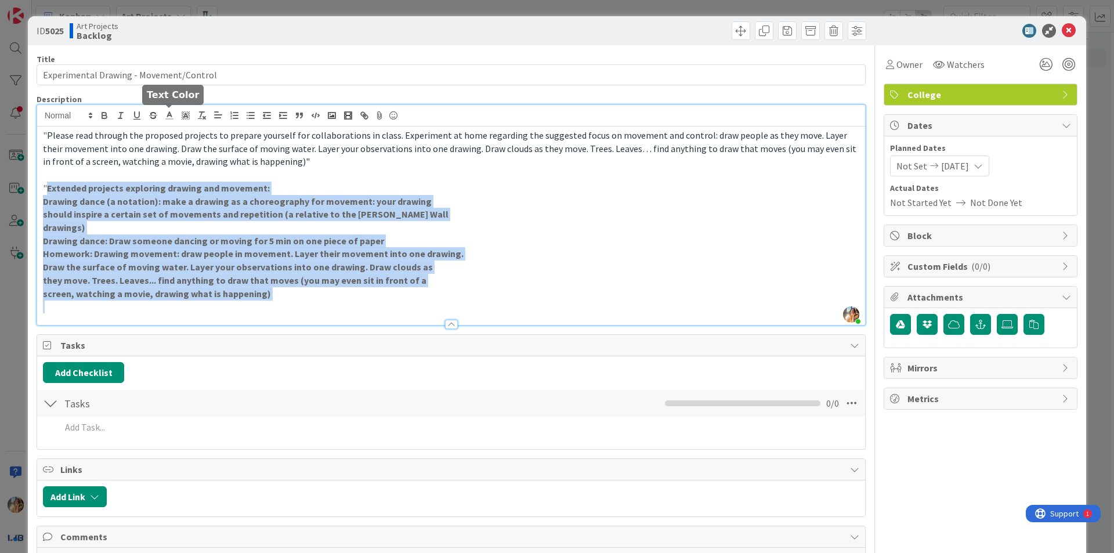
click at [168, 114] on polyline at bounding box center [170, 114] width 4 height 5
click at [171, 154] on span at bounding box center [170, 153] width 9 height 9
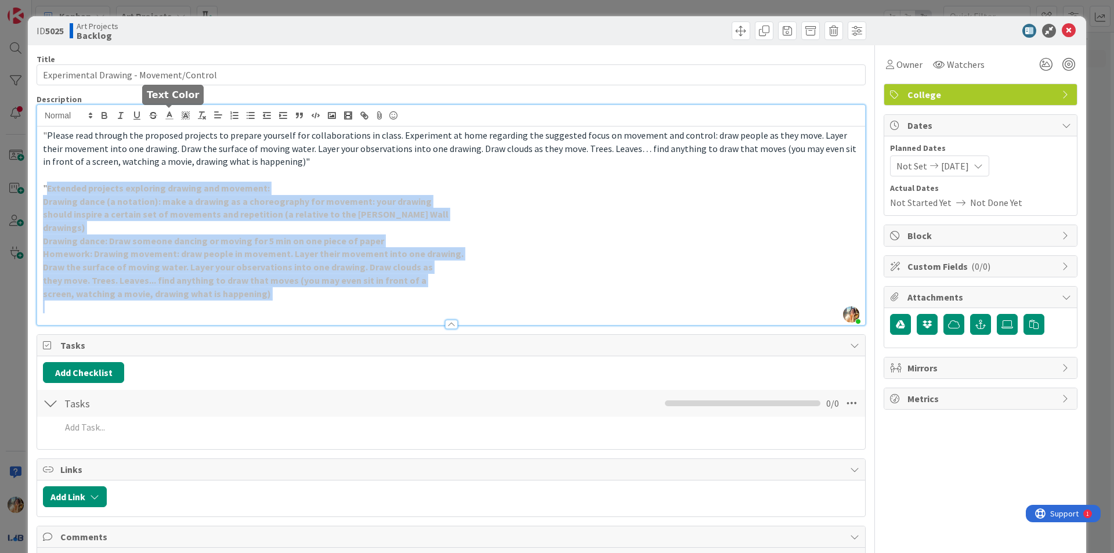
click at [162, 113] on span at bounding box center [169, 115] width 16 height 16
click at [170, 131] on span at bounding box center [170, 130] width 9 height 9
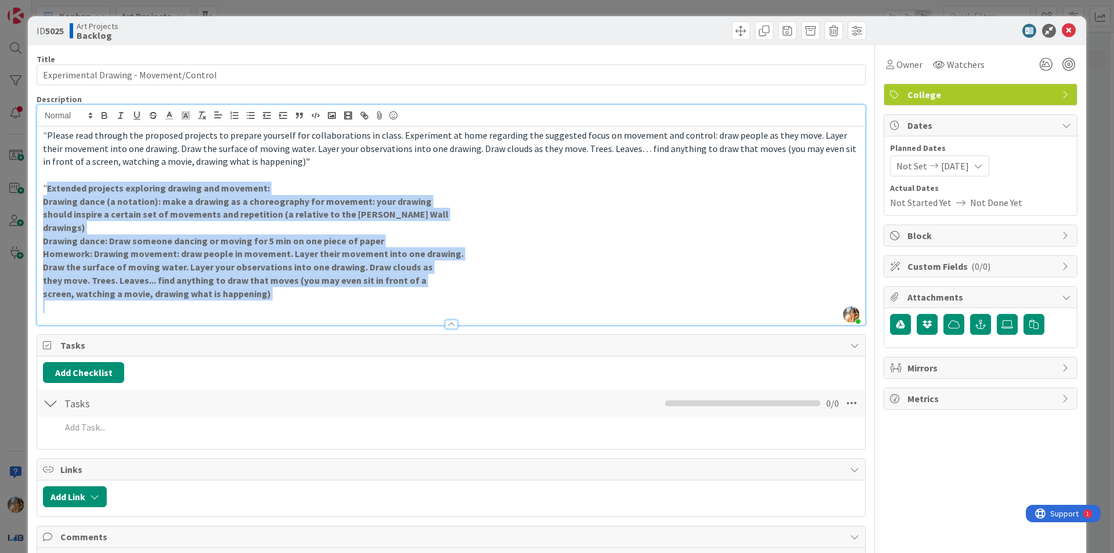
click at [229, 292] on strong "screen, watching a movie, drawing what is happening)" at bounding box center [157, 294] width 228 height 12
drag, startPoint x: 286, startPoint y: 299, endPoint x: 49, endPoint y: 188, distance: 262.1
click at [49, 188] on div "" Please read through the proposed projects to prepare yourself for collaborati…" at bounding box center [451, 225] width 828 height 198
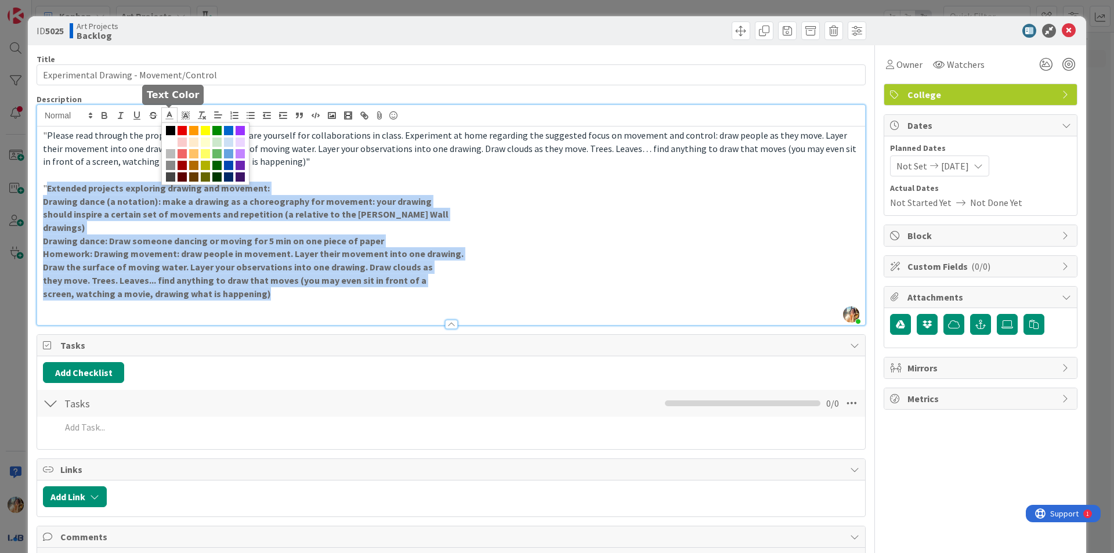
click at [168, 113] on icon at bounding box center [169, 115] width 10 height 10
click at [188, 115] on icon at bounding box center [185, 115] width 10 height 10
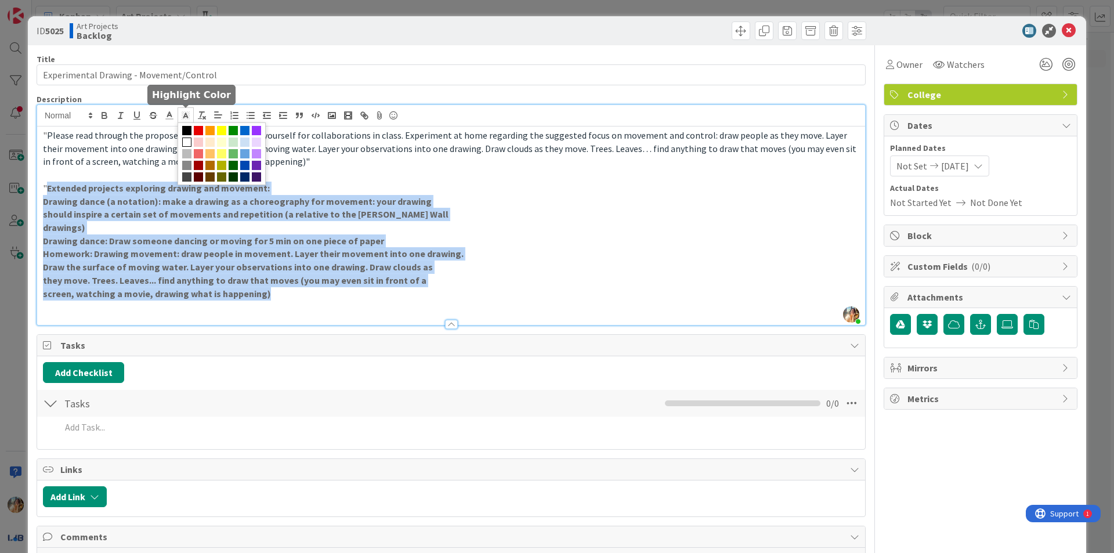
click at [184, 144] on span at bounding box center [186, 141] width 9 height 9
click at [126, 246] on p "Drawing dance: Draw someone dancing or moving for 5 min on one piece of paper" at bounding box center [451, 240] width 816 height 13
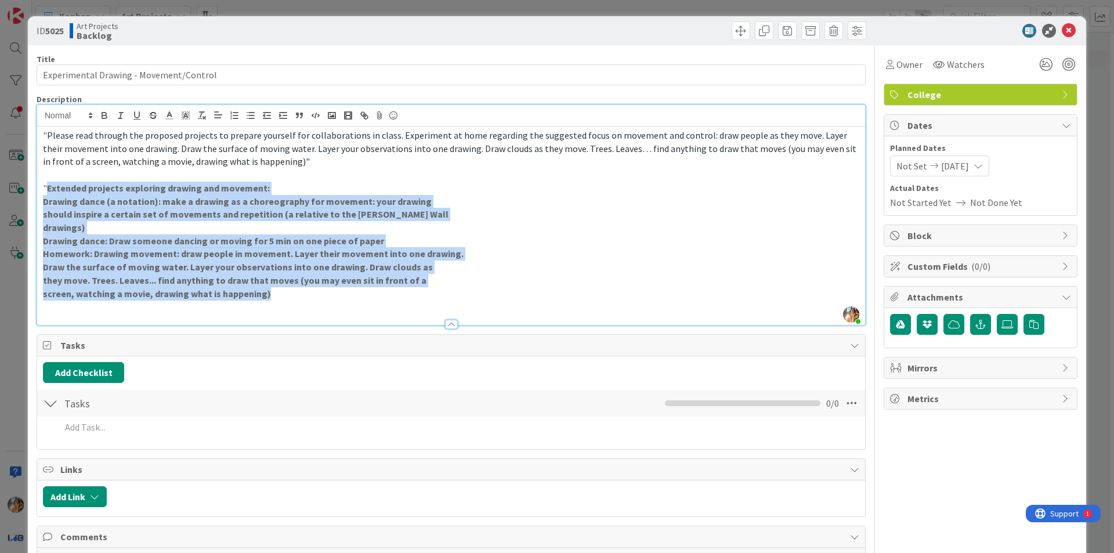
drag, startPoint x: 305, startPoint y: 297, endPoint x: 48, endPoint y: 186, distance: 279.8
click at [48, 186] on div "" Please read through the proposed projects to prepare yourself for collaborati…" at bounding box center [451, 225] width 828 height 198
click at [173, 114] on icon at bounding box center [169, 115] width 10 height 10
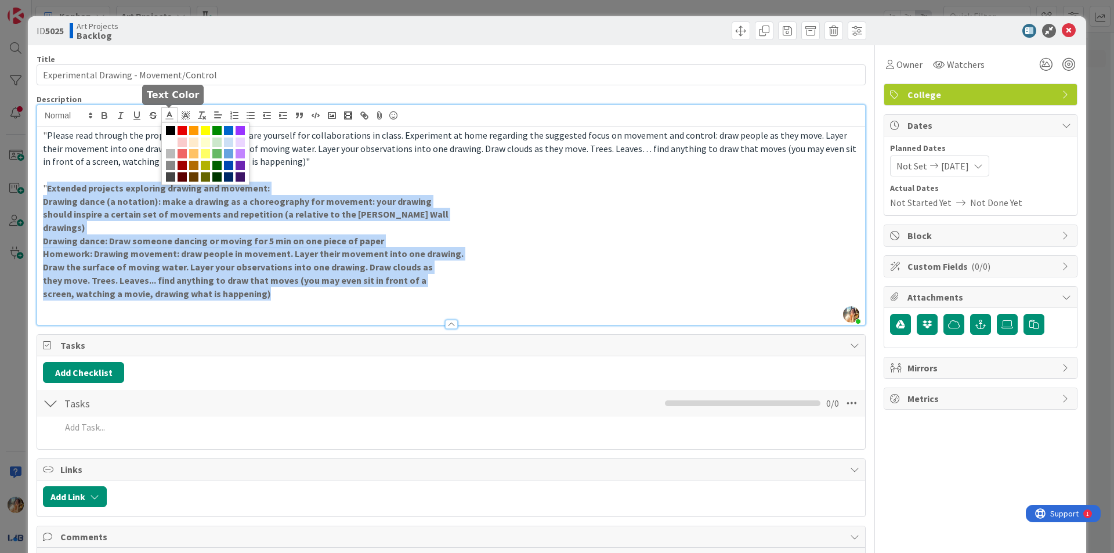
click at [173, 131] on span at bounding box center [170, 130] width 9 height 9
click at [169, 130] on span at bounding box center [170, 130] width 9 height 9
click at [231, 233] on p "drawings)" at bounding box center [451, 227] width 816 height 13
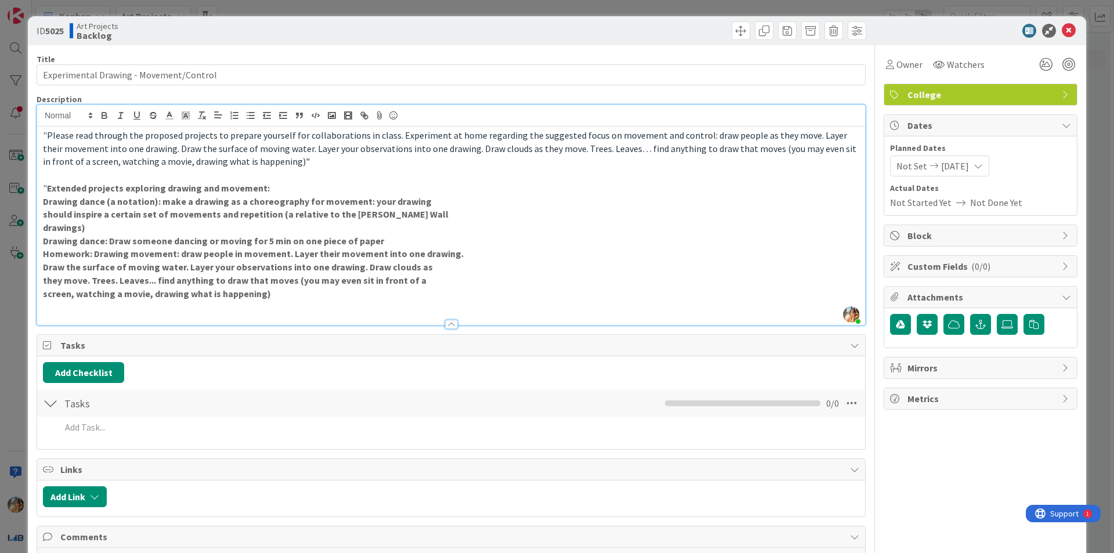
click at [253, 267] on strong "Draw the surface of moving water. Layer your observations into one drawing. Dra…" at bounding box center [238, 267] width 390 height 12
drag, startPoint x: 290, startPoint y: 303, endPoint x: 333, endPoint y: 308, distance: 43.2
click at [333, 308] on p at bounding box center [451, 306] width 816 height 13
click at [311, 296] on p "screen, watching a movie, drawing what is happening)" at bounding box center [451, 293] width 816 height 13
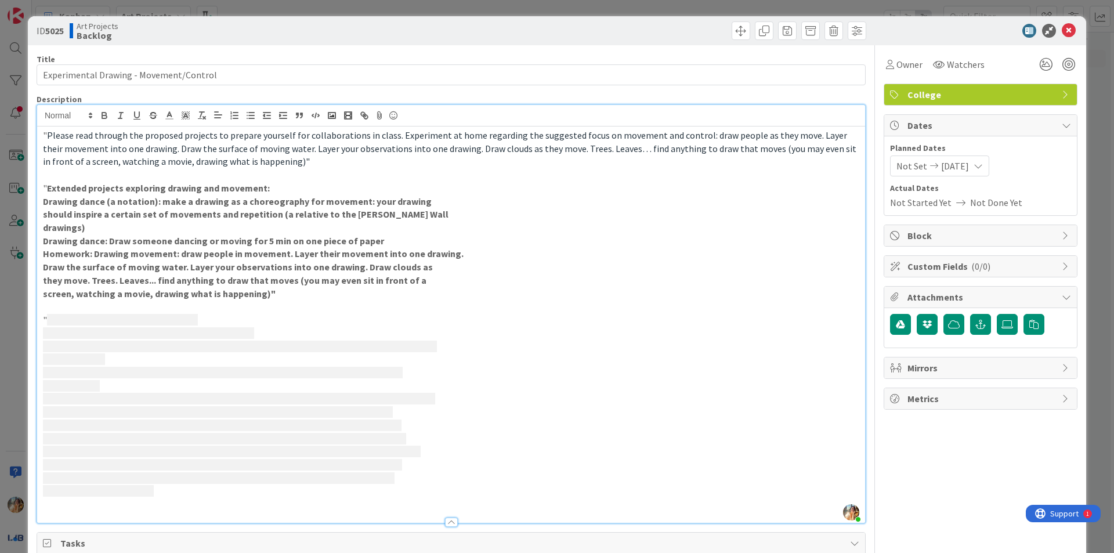
click at [201, 486] on p "simple move. Repeat action" at bounding box center [451, 490] width 816 height 13
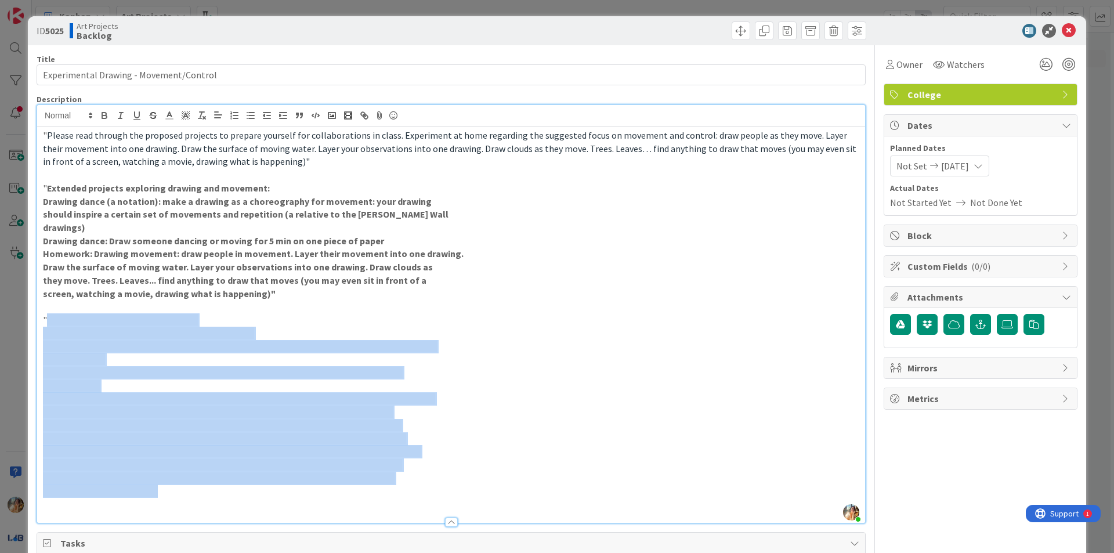
drag, startPoint x: 184, startPoint y: 494, endPoint x: 46, endPoint y: 317, distance: 223.9
click at [46, 317] on div "" Please read through the proposed projects to prepare yourself for collaborati…" at bounding box center [451, 324] width 828 height 396
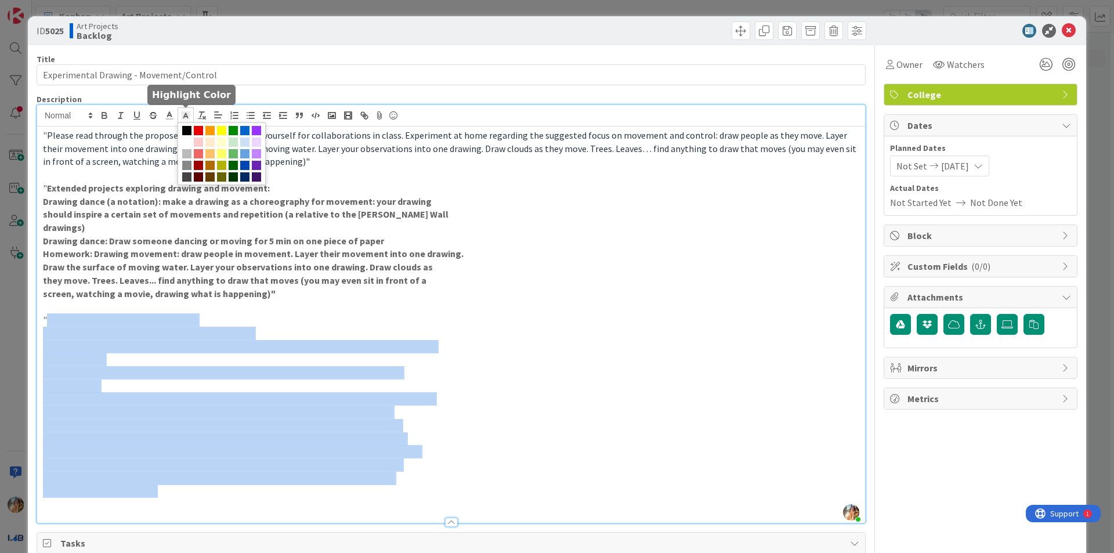
click at [182, 114] on icon at bounding box center [185, 115] width 10 height 10
click at [186, 142] on span at bounding box center [186, 141] width 9 height 9
click at [168, 114] on polyline at bounding box center [170, 114] width 4 height 5
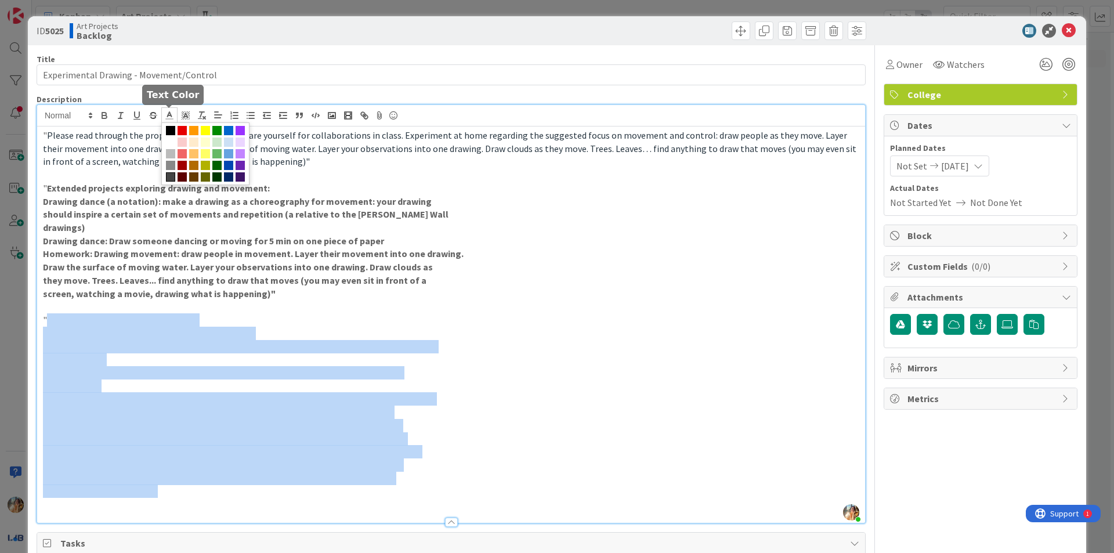
click at [168, 176] on span at bounding box center [170, 176] width 9 height 9
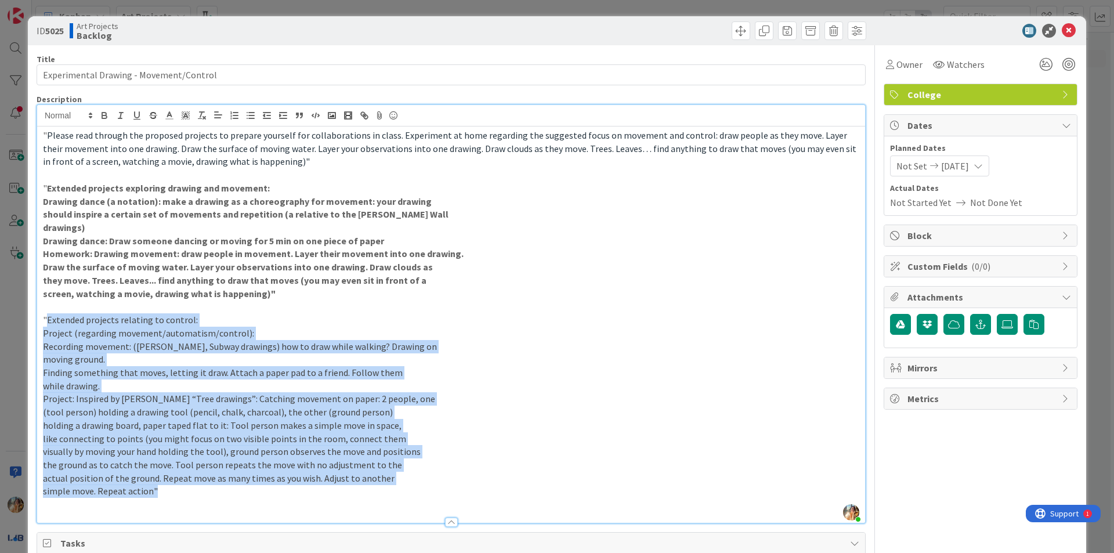
click at [210, 338] on span "Project (regarding movement/automatism/control):" at bounding box center [148, 333] width 211 height 12
click at [333, 342] on span "Recording movement: ([PERSON_NAME], Subway drawings) how to draw while walking?…" at bounding box center [240, 346] width 394 height 12
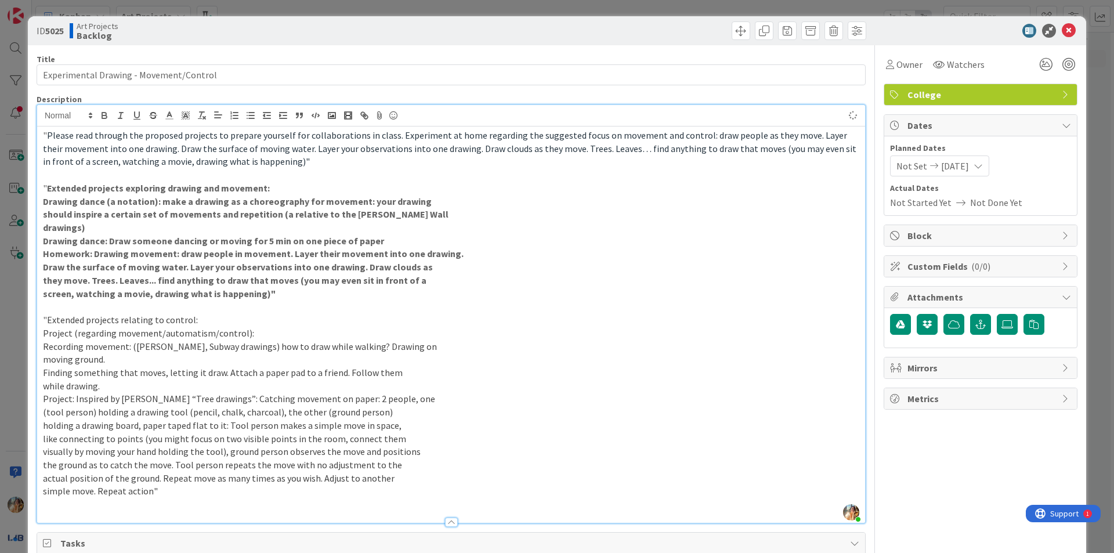
click at [319, 302] on p at bounding box center [451, 306] width 816 height 13
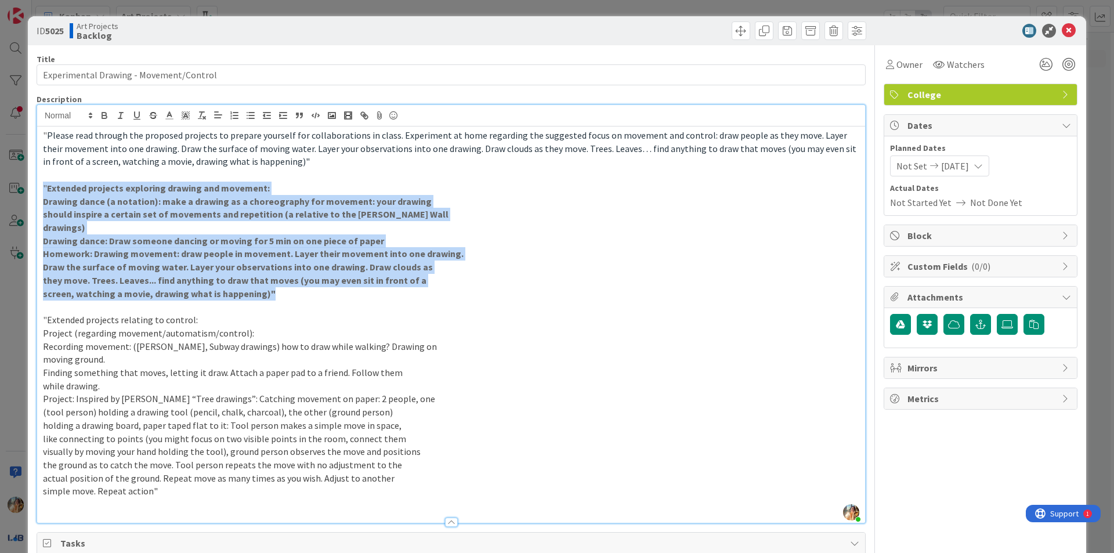
drag, startPoint x: 278, startPoint y: 298, endPoint x: 42, endPoint y: 185, distance: 262.3
click at [42, 185] on div "" Please read through the proposed projects to prepare yourself for collaborati…" at bounding box center [451, 324] width 828 height 396
click at [106, 113] on icon "button" at bounding box center [104, 115] width 10 height 10
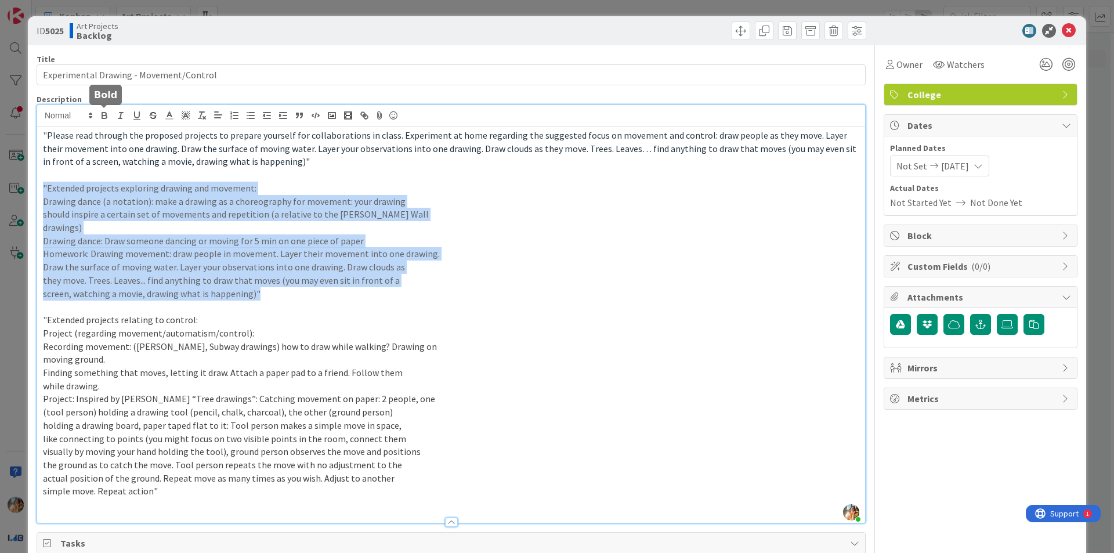
click at [269, 287] on p "they move. Trees. Leaves... find anything to draw that moves (you may even sit …" at bounding box center [451, 280] width 816 height 13
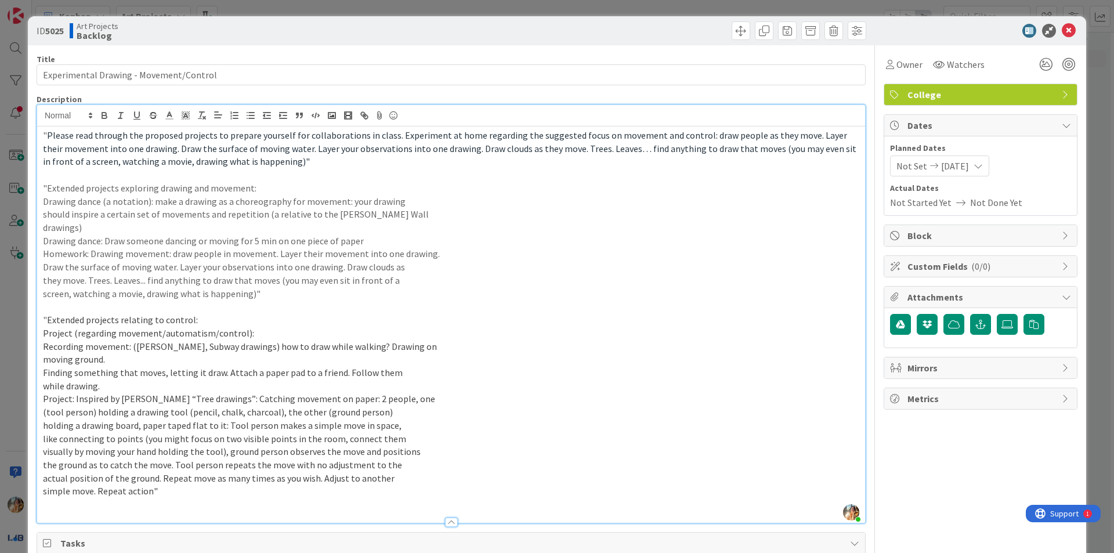
click at [344, 426] on span "holding a drawing board, paper taped flat to it: Tool person makes a simple mov…" at bounding box center [222, 425] width 358 height 12
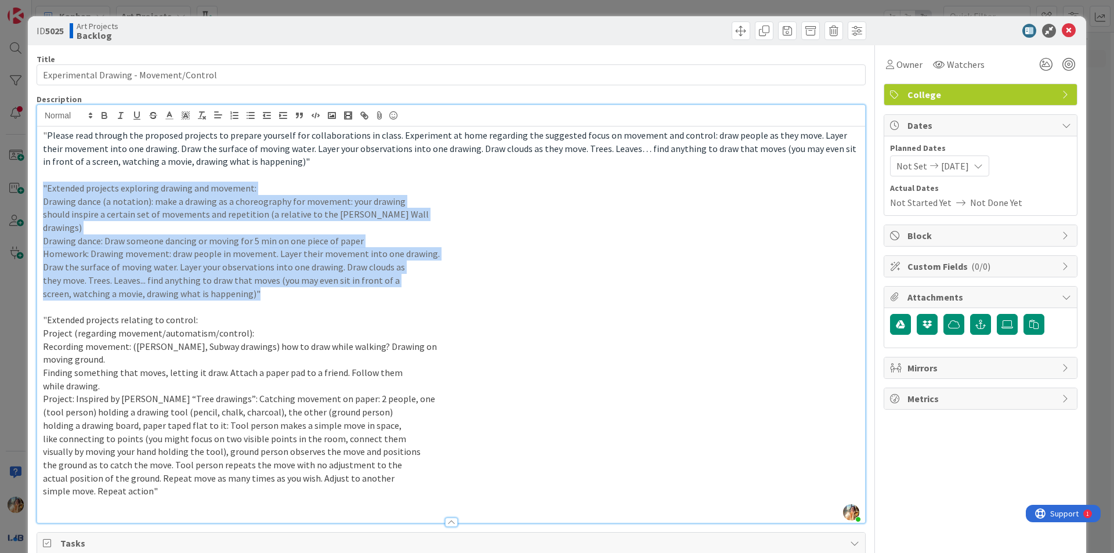
drag, startPoint x: 263, startPoint y: 290, endPoint x: 59, endPoint y: 174, distance: 234.8
click at [14, 185] on div "ID 5025 Art Projects Backlog Title 39 / 128 Experimental Drawing - Movement/Con…" at bounding box center [557, 276] width 1114 height 553
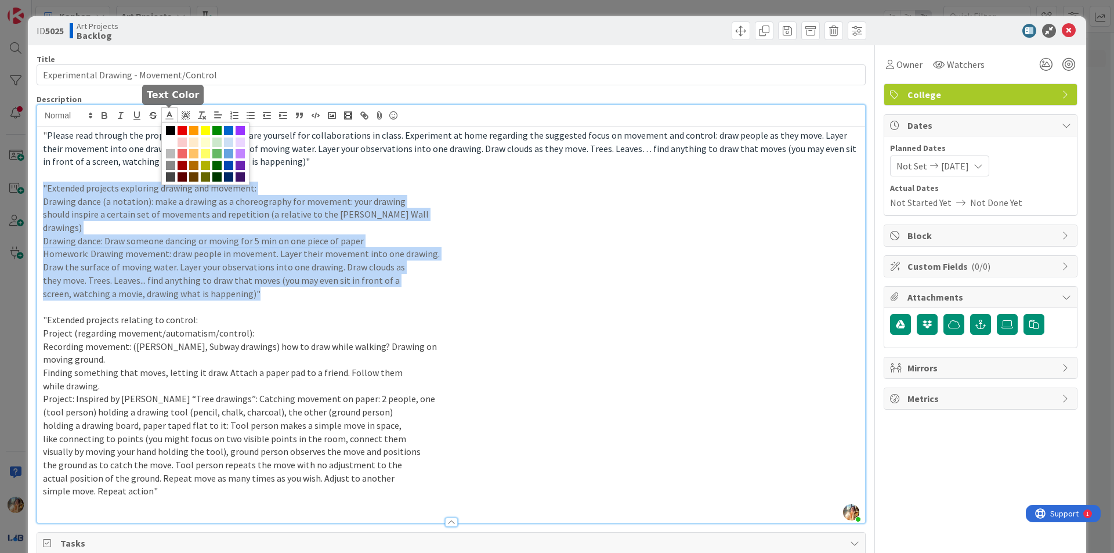
click at [173, 113] on icon at bounding box center [169, 115] width 10 height 10
click at [172, 128] on span at bounding box center [170, 130] width 9 height 9
click at [172, 175] on span at bounding box center [170, 176] width 9 height 9
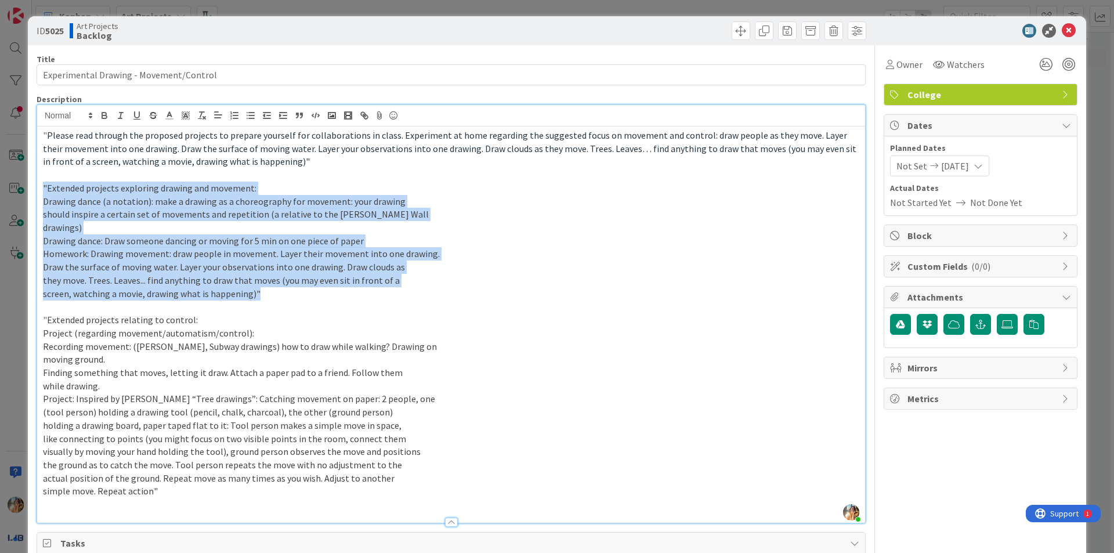
click at [294, 291] on p "screen, watching a movie, drawing what is happening)"" at bounding box center [451, 293] width 816 height 13
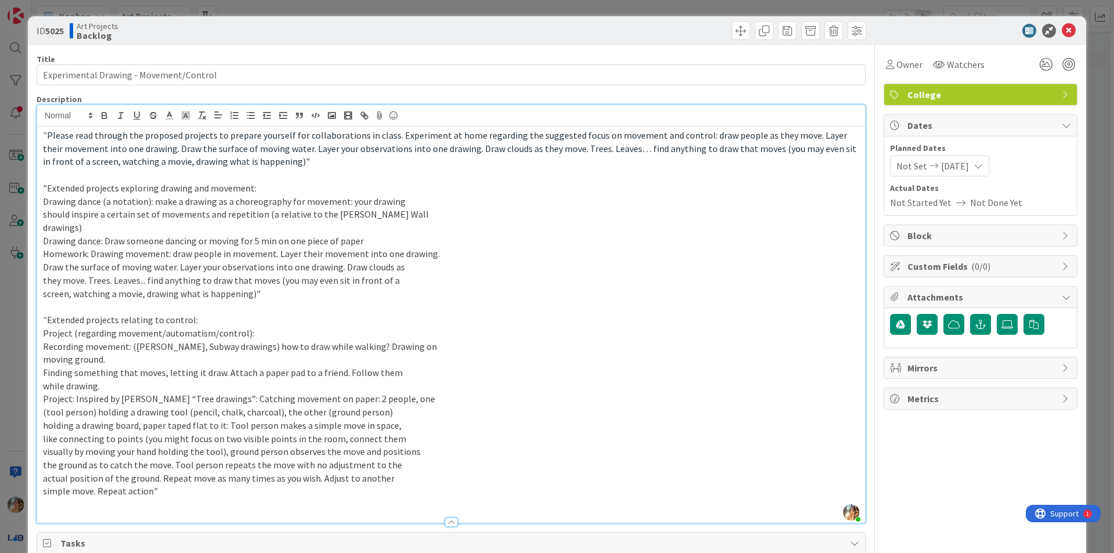
click at [200, 491] on p "simple move. Repeat action"" at bounding box center [451, 490] width 816 height 13
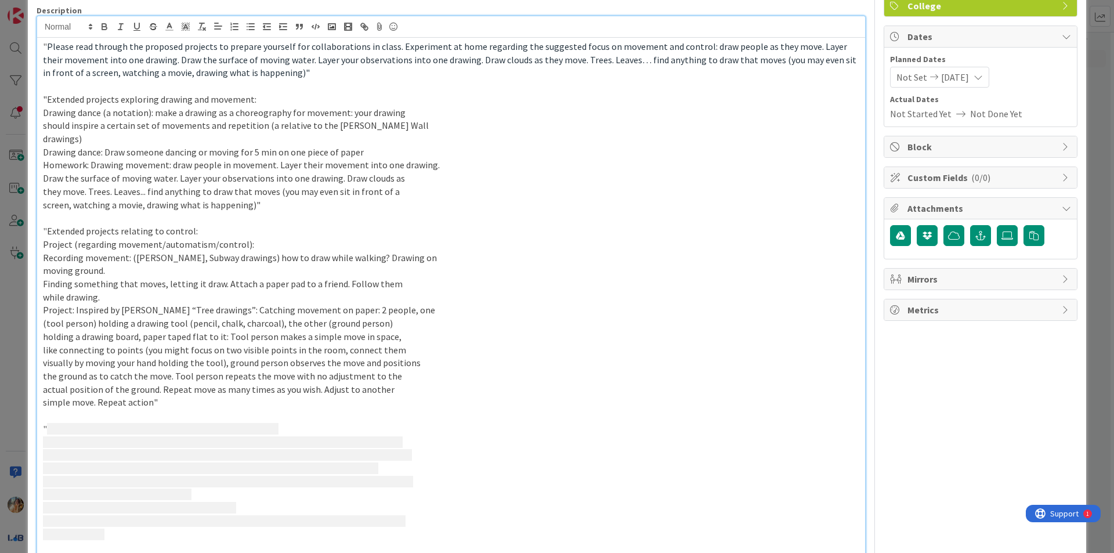
scroll to position [89, 0]
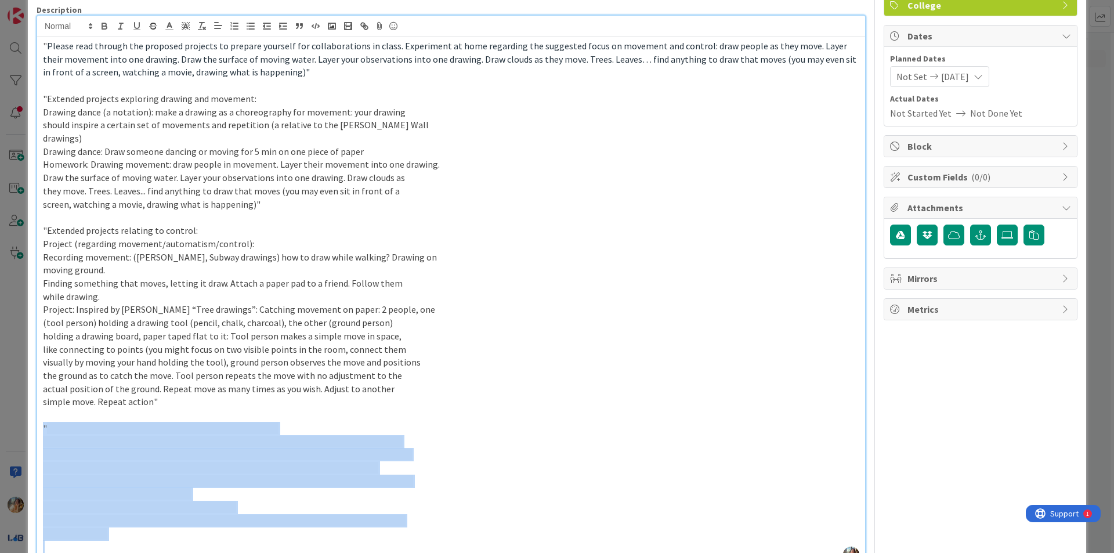
drag, startPoint x: 163, startPoint y: 535, endPoint x: 30, endPoint y: 423, distance: 173.8
click at [30, 423] on div "ID 5025 Art Projects Backlog Title 39 / 128 Experimental Drawing - Movement/Con…" at bounding box center [557, 393] width 1058 height 933
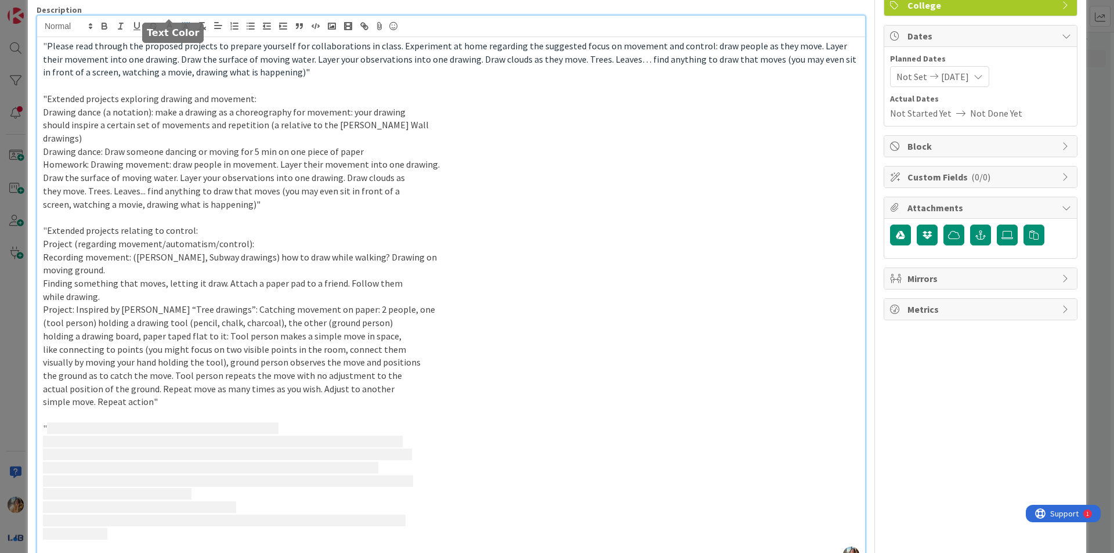
click at [167, 24] on body "Kanban Art Projects 1x 2x 3x 0 Projects Project Reference Cards Add Card... 6 B…" at bounding box center [557, 276] width 1114 height 553
drag, startPoint x: 182, startPoint y: 23, endPoint x: 169, endPoint y: 30, distance: 14.0
click at [169, 30] on h5 "Text Color" at bounding box center [173, 32] width 52 height 11
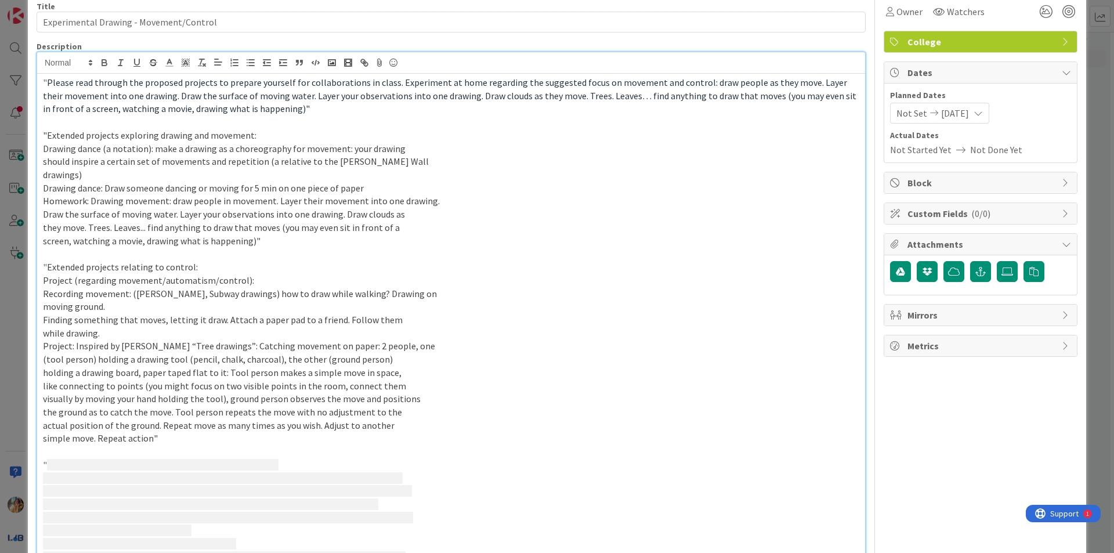
scroll to position [0, 0]
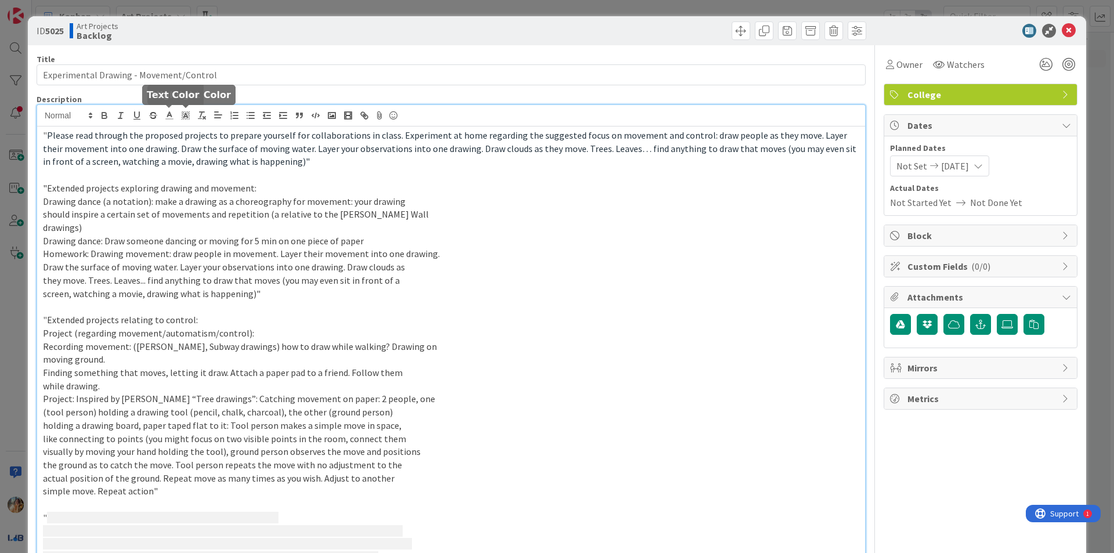
click at [168, 112] on icon at bounding box center [169, 115] width 10 height 10
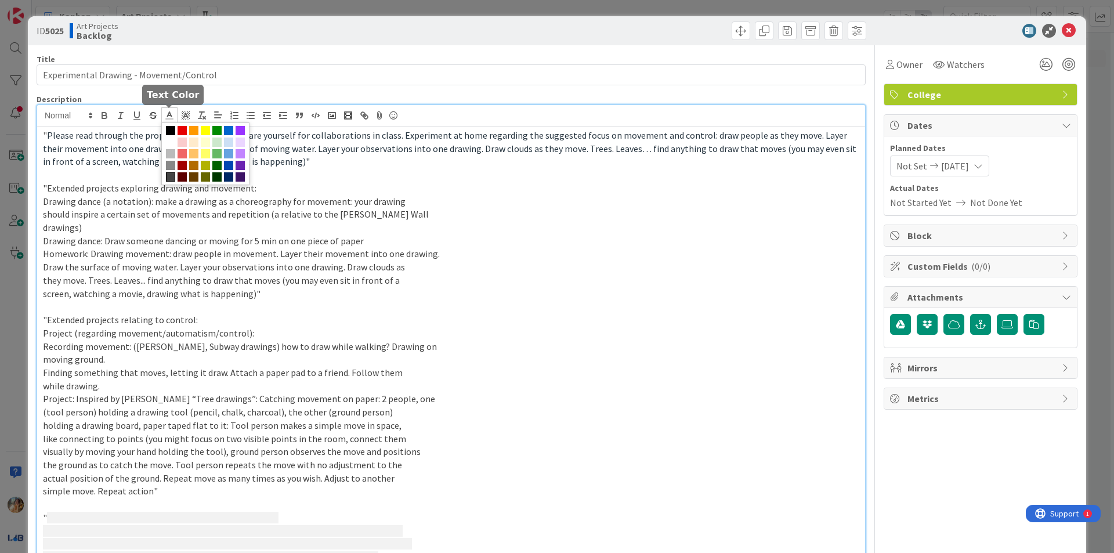
click at [170, 177] on span at bounding box center [170, 176] width 9 height 9
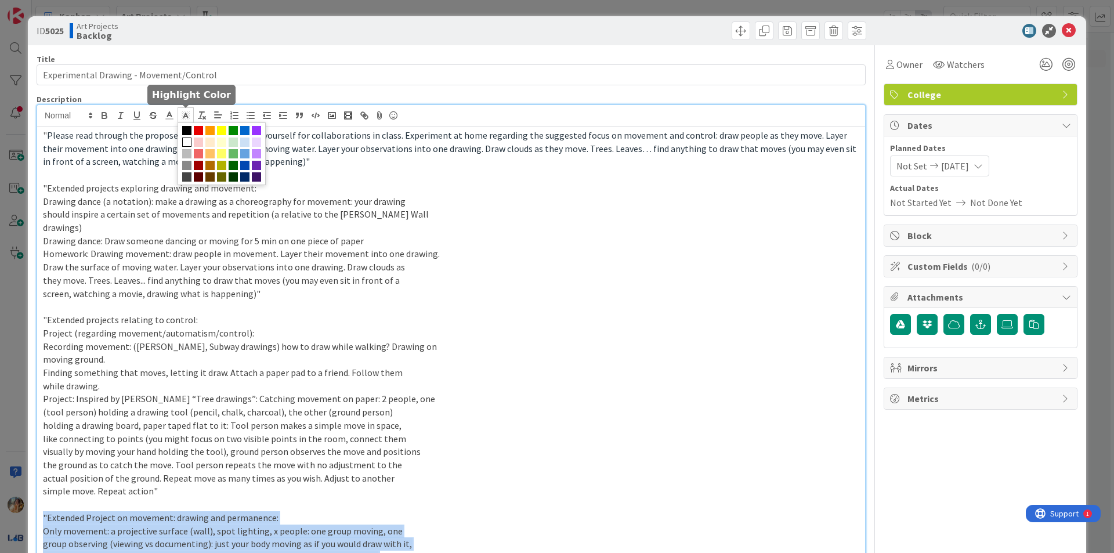
click at [191, 111] on span at bounding box center [185, 115] width 16 height 16
click at [184, 142] on span at bounding box center [186, 141] width 9 height 9
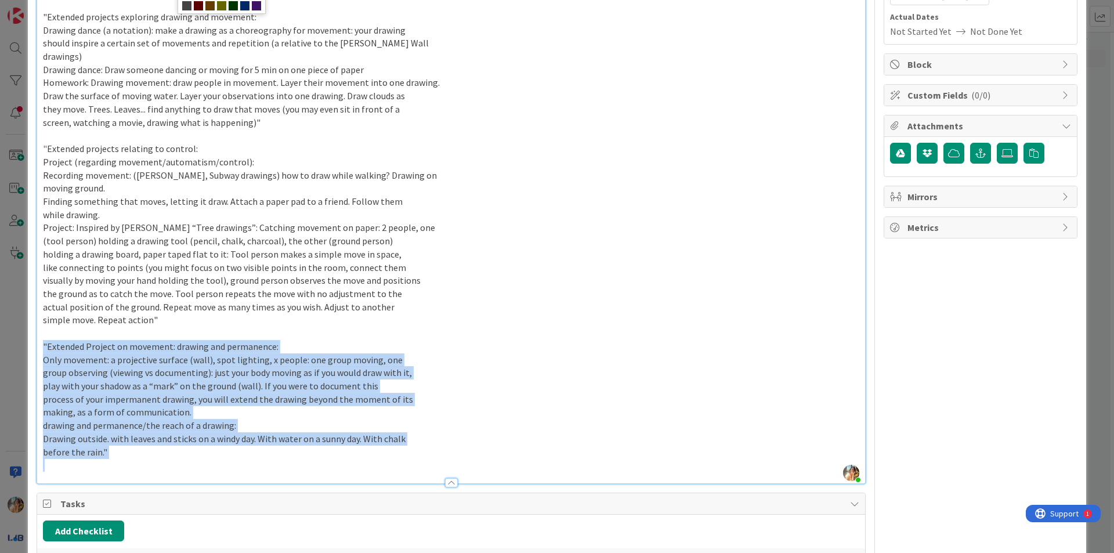
scroll to position [290, 0]
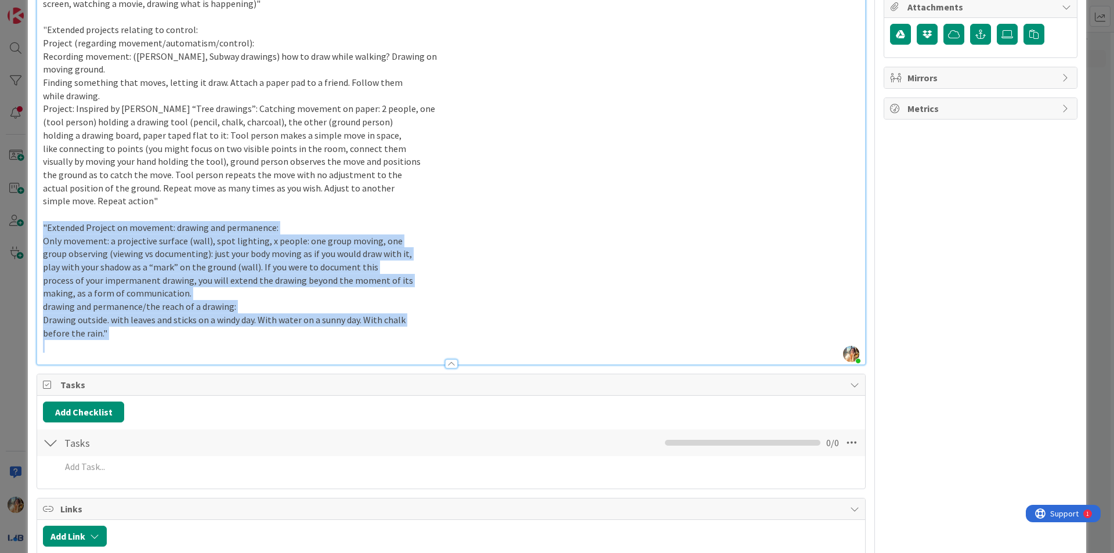
click at [272, 316] on span "Drawing outside. with leaves and sticks on a windy day. With water on a sunny d…" at bounding box center [224, 320] width 362 height 12
drag, startPoint x: 136, startPoint y: 331, endPoint x: 31, endPoint y: 229, distance: 146.4
click at [31, 229] on div "ID 5025 Art Projects Backlog Title 39 / 128 Experimental Drawing - Movement/Con…" at bounding box center [557, 192] width 1058 height 933
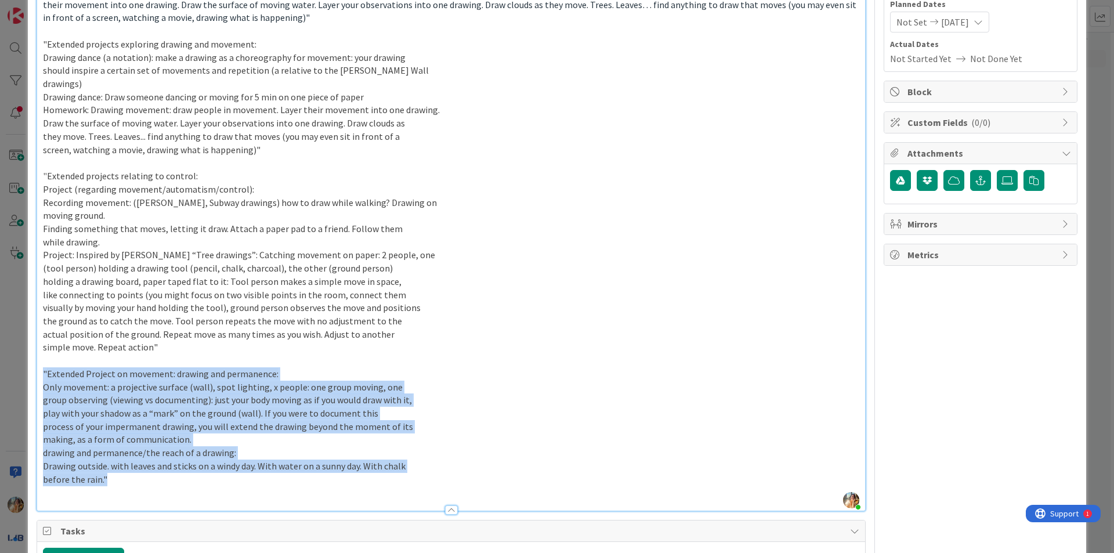
scroll to position [58, 0]
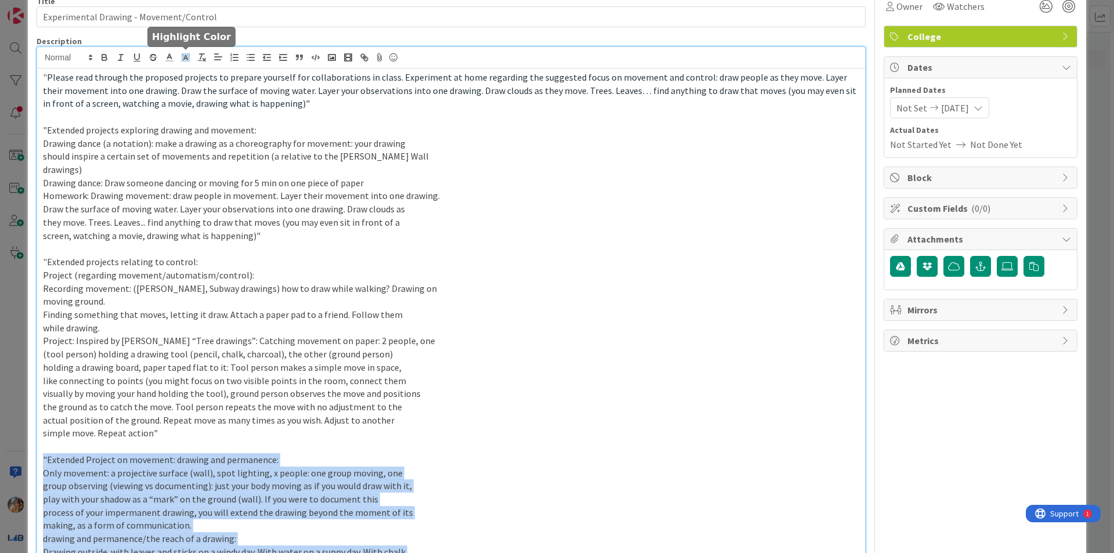
click at [186, 59] on icon at bounding box center [185, 57] width 10 height 10
click at [187, 84] on span at bounding box center [186, 83] width 9 height 9
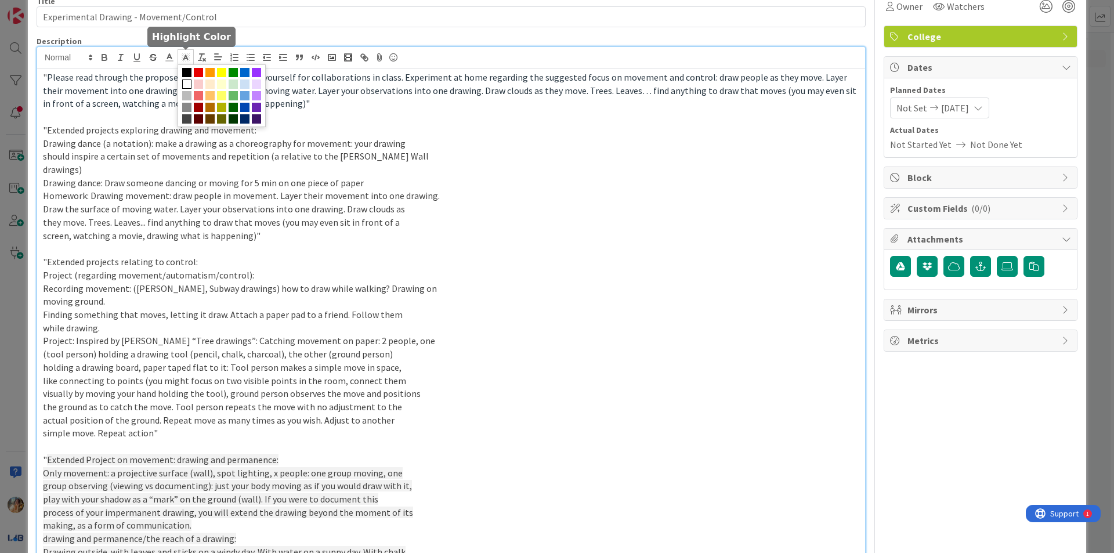
click at [216, 253] on p at bounding box center [451, 248] width 816 height 13
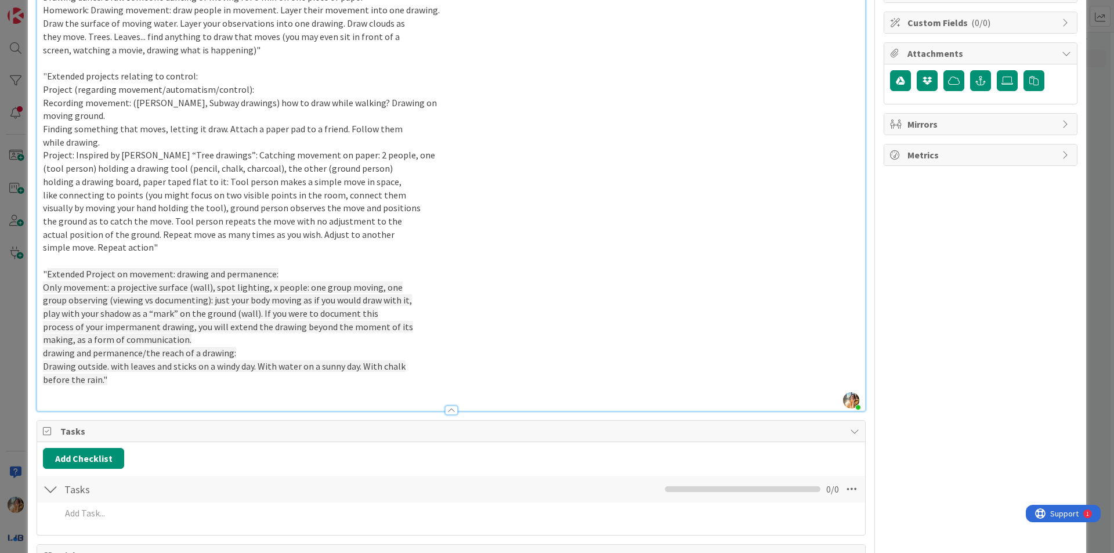
scroll to position [65, 0]
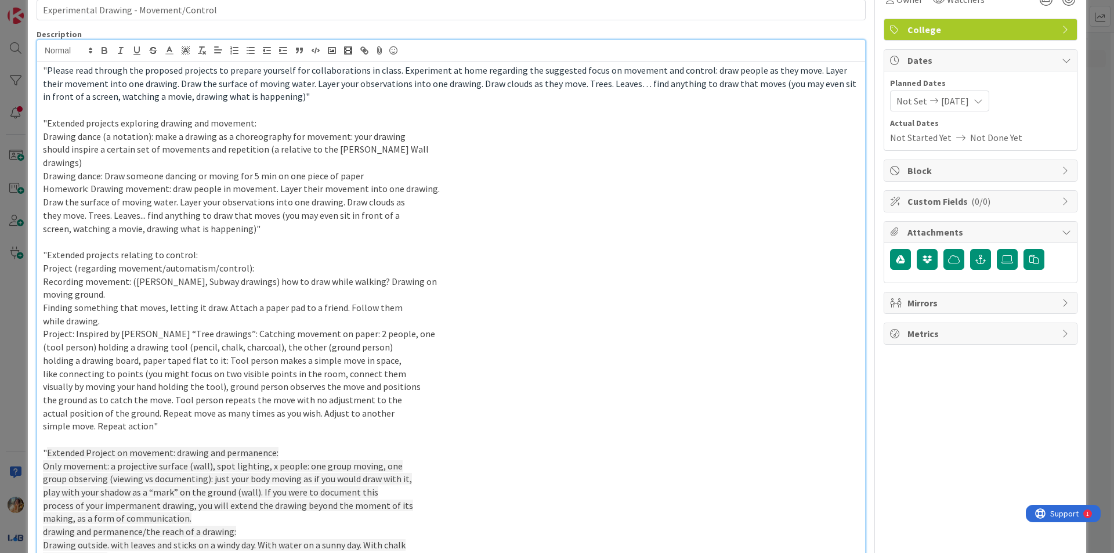
click at [0, 276] on div "ID 5025 Art Projects Backlog Title 39 / 128 Experimental Drawing - Movement/Con…" at bounding box center [557, 276] width 1114 height 553
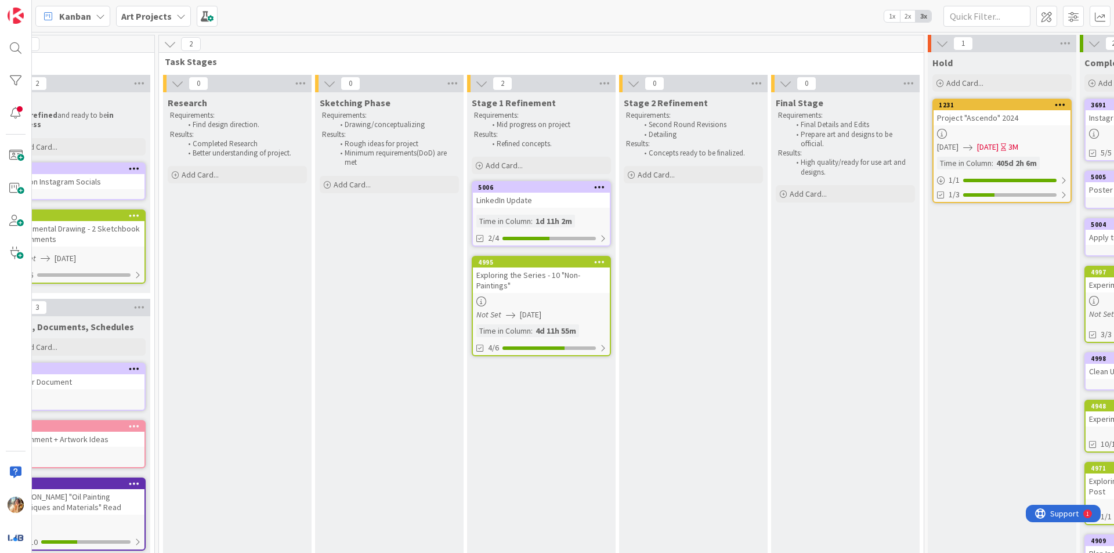
scroll to position [0, 347]
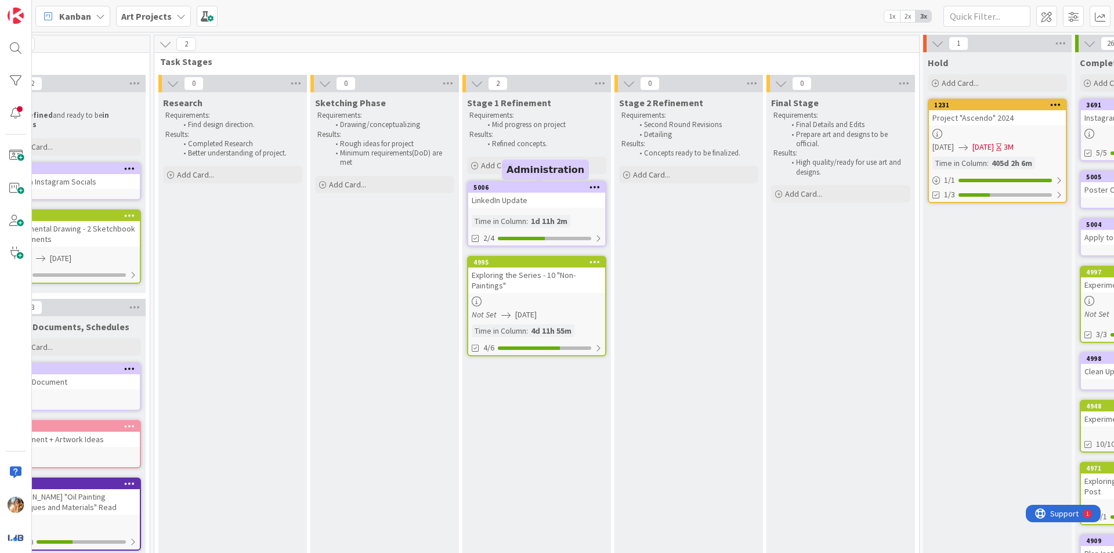
click at [512, 197] on div "LinkedIn Update" at bounding box center [536, 200] width 137 height 15
